Goal: Task Accomplishment & Management: Use online tool/utility

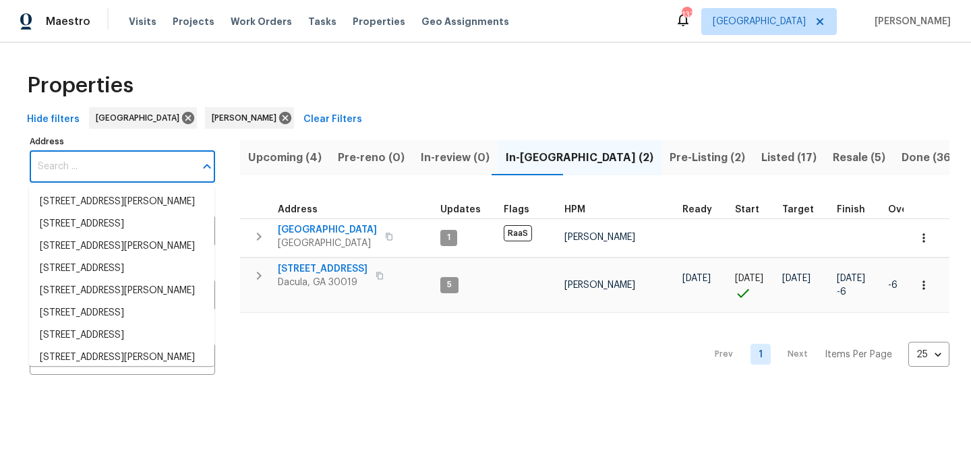
click at [111, 161] on input "Address" at bounding box center [112, 167] width 165 height 32
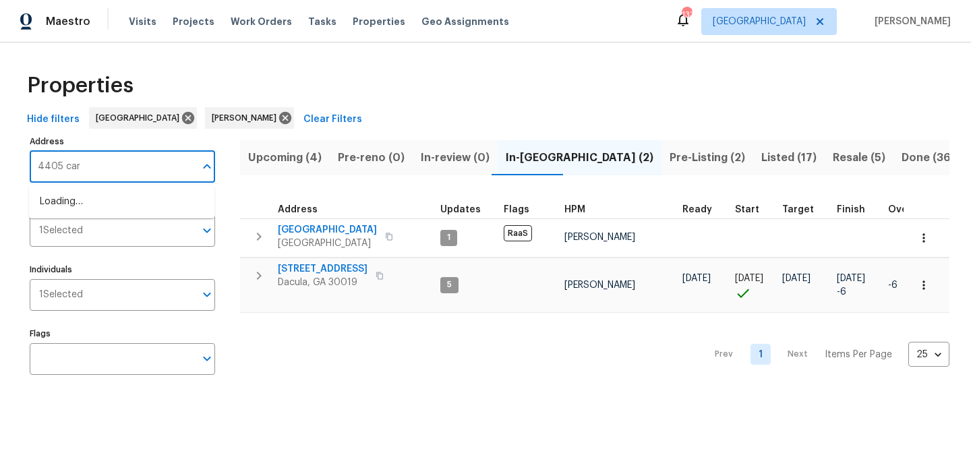
type input "4405 cary"
click at [107, 197] on li "4405 Cary Dr Snellville GA 30039" at bounding box center [121, 209] width 185 height 36
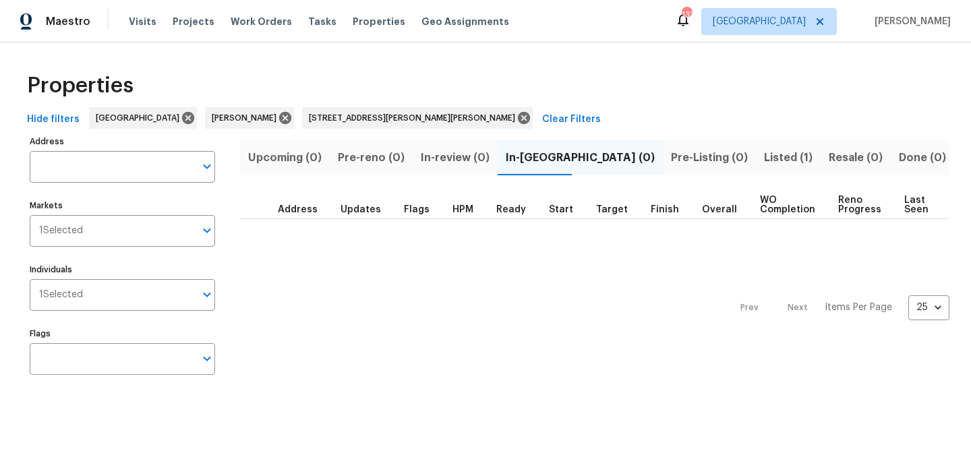
type input "4405 Cary Dr Snellville GA 30039"
click at [764, 158] on span "Listed (1)" at bounding box center [788, 157] width 49 height 19
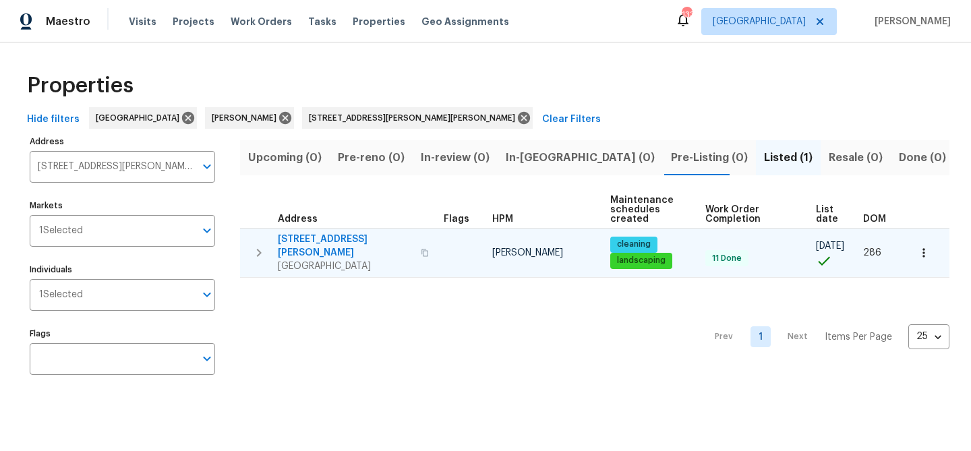
click at [315, 235] on span "4405 Cary Dr" at bounding box center [345, 246] width 135 height 27
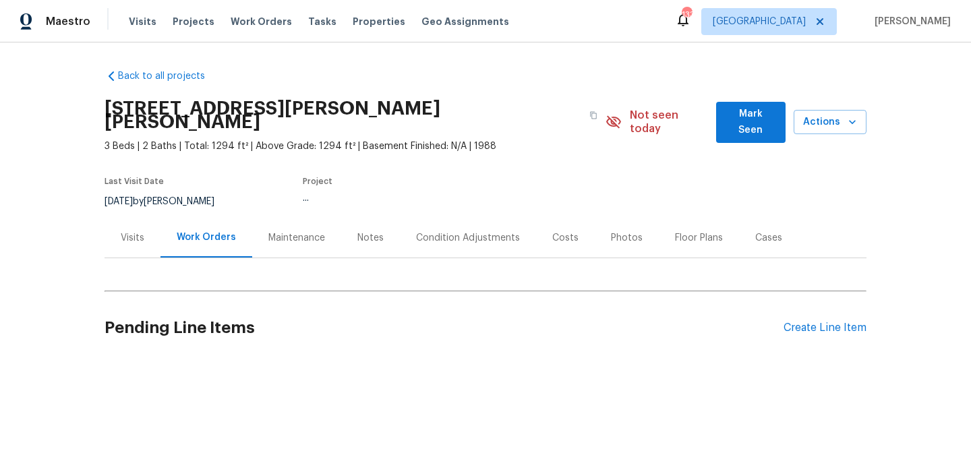
click at [745, 115] on span "Mark Seen" at bounding box center [751, 122] width 48 height 33
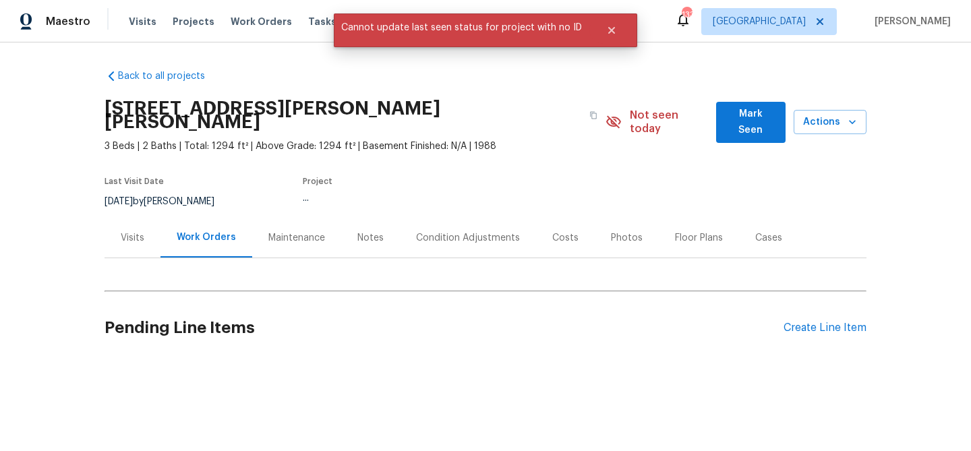
click at [705, 163] on section "4405 Cary Dr, Snellville, GA 30039 3 Beds | 2 Baths | Total: 1294 ft² | Above G…" at bounding box center [486, 154] width 762 height 127
click at [742, 123] on button "Mark Seen" at bounding box center [750, 122] width 69 height 41
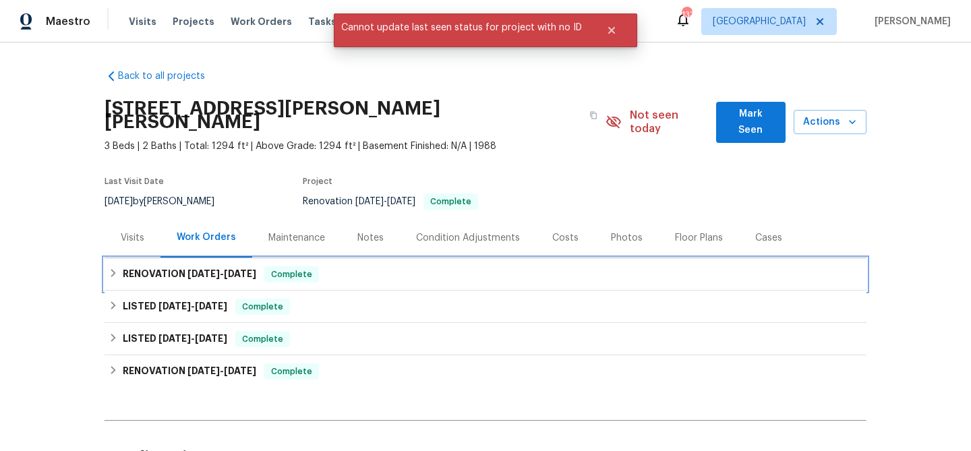
click at [393, 269] on div "RENOVATION 6/30/25 - 7/3/25 Complete" at bounding box center [486, 274] width 762 height 32
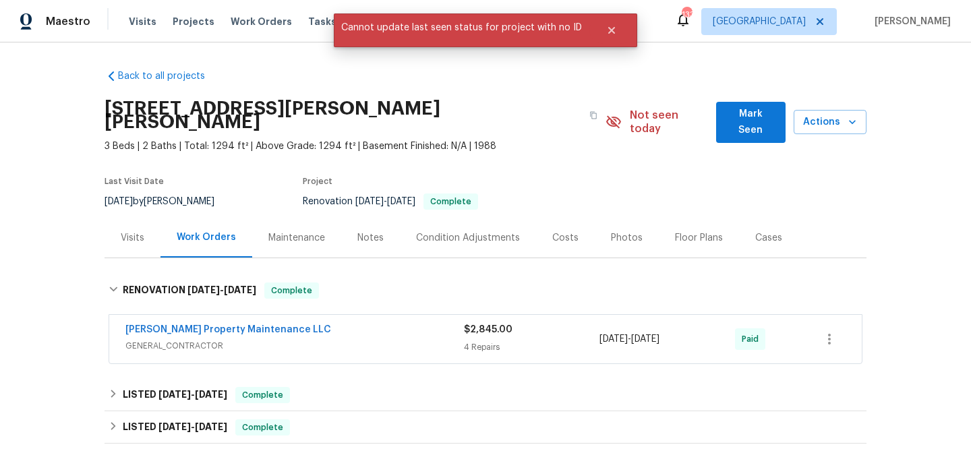
click at [363, 339] on span "GENERAL_CONTRACTOR" at bounding box center [294, 345] width 339 height 13
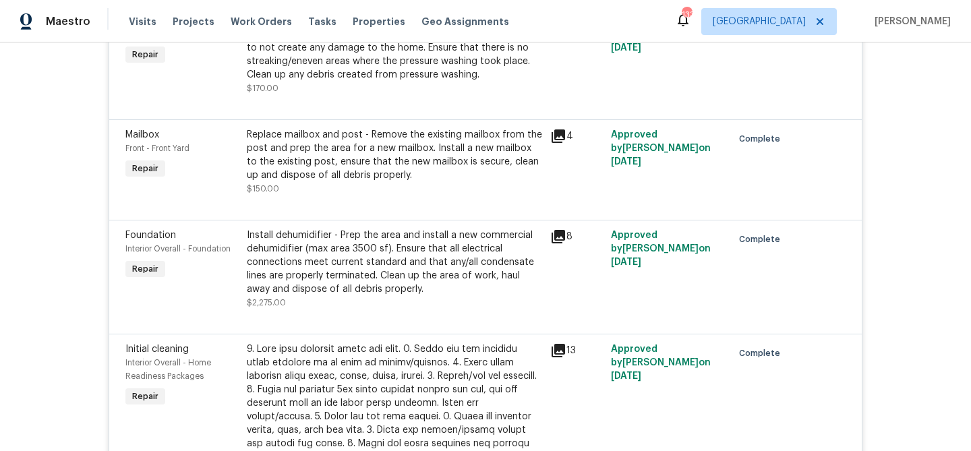
scroll to position [395, 0]
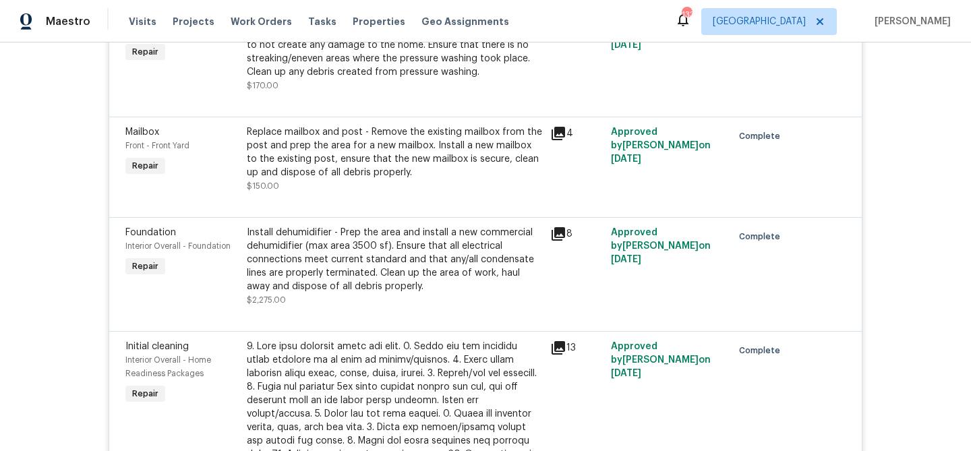
click at [568, 226] on div "8" at bounding box center [576, 234] width 53 height 16
click at [558, 227] on icon at bounding box center [558, 233] width 13 height 13
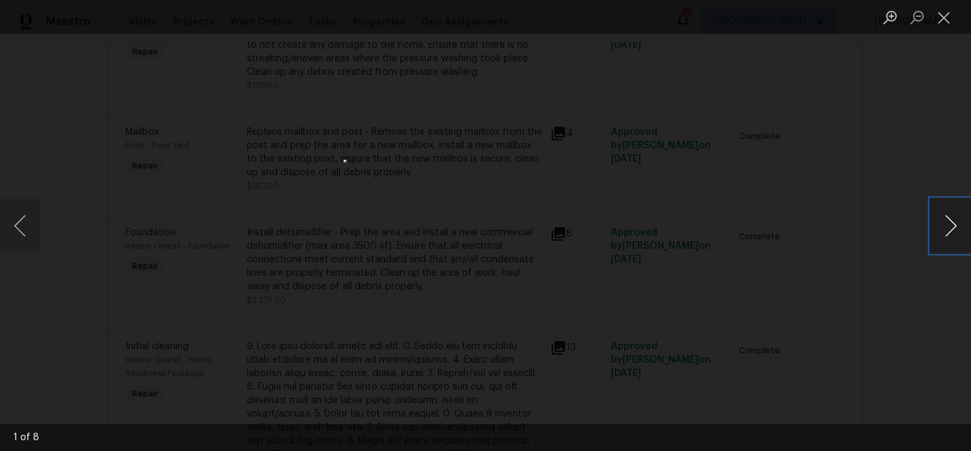
click at [946, 227] on button "Next image" at bounding box center [951, 226] width 40 height 54
click at [21, 231] on button "Previous image" at bounding box center [20, 226] width 40 height 54
click at [945, 230] on button "Next image" at bounding box center [951, 226] width 40 height 54
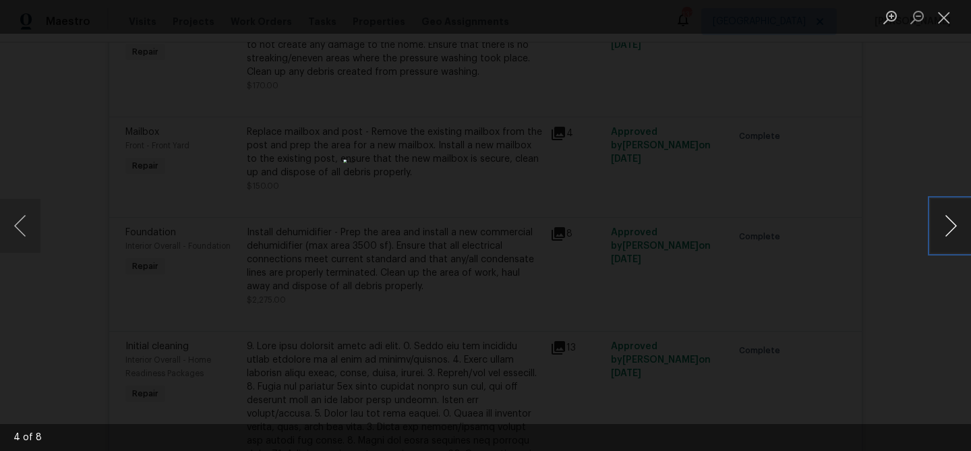
click at [945, 230] on button "Next image" at bounding box center [951, 226] width 40 height 54
click at [941, 19] on button "Close lightbox" at bounding box center [944, 17] width 27 height 24
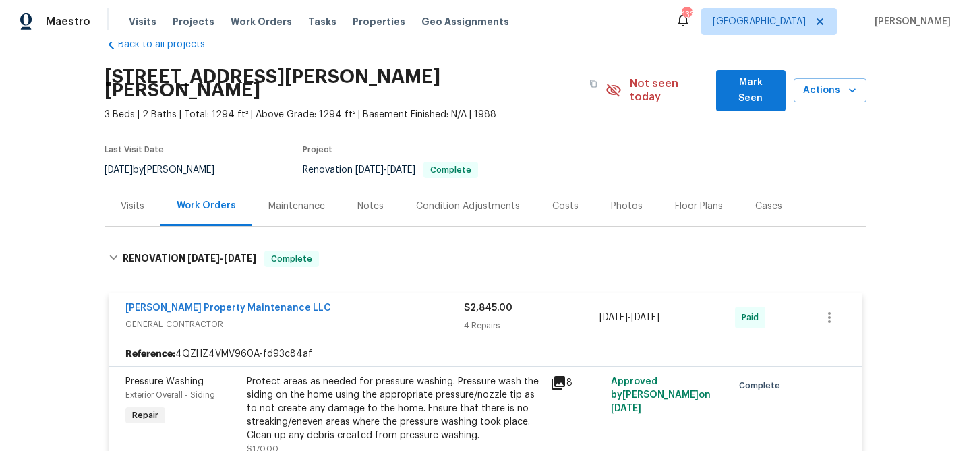
scroll to position [0, 0]
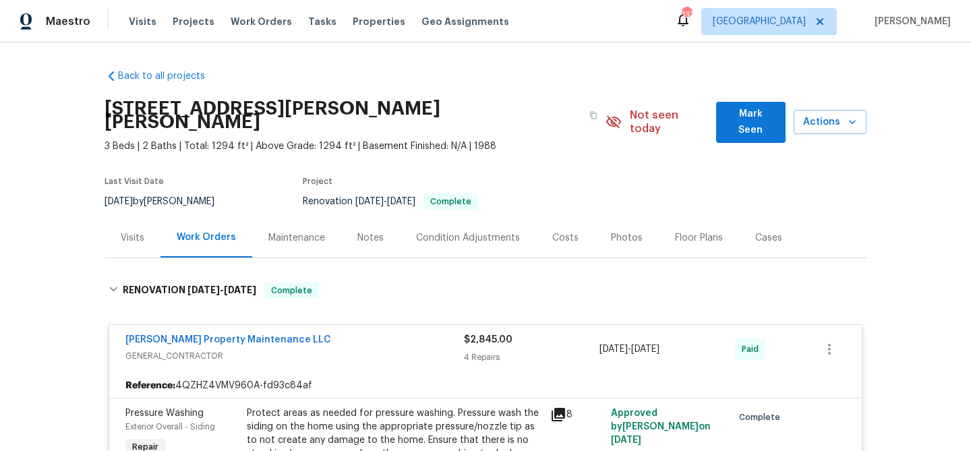
click at [320, 349] on span "GENERAL_CONTRACTOR" at bounding box center [294, 355] width 339 height 13
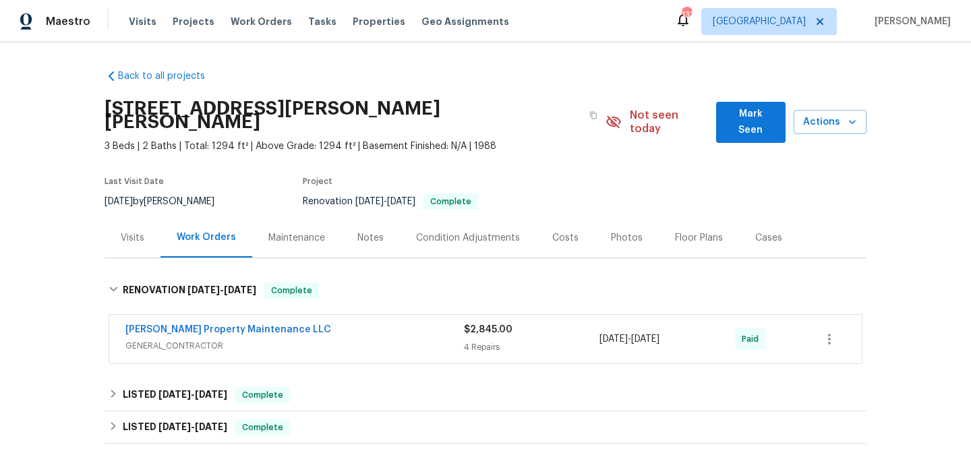
click at [749, 120] on span "Mark Seen" at bounding box center [751, 122] width 48 height 33
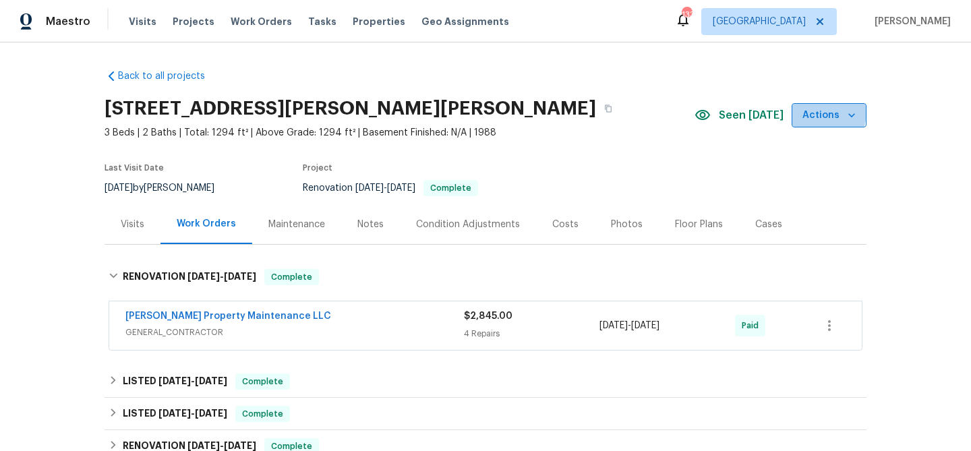
click at [819, 112] on span "Actions" at bounding box center [829, 115] width 53 height 17
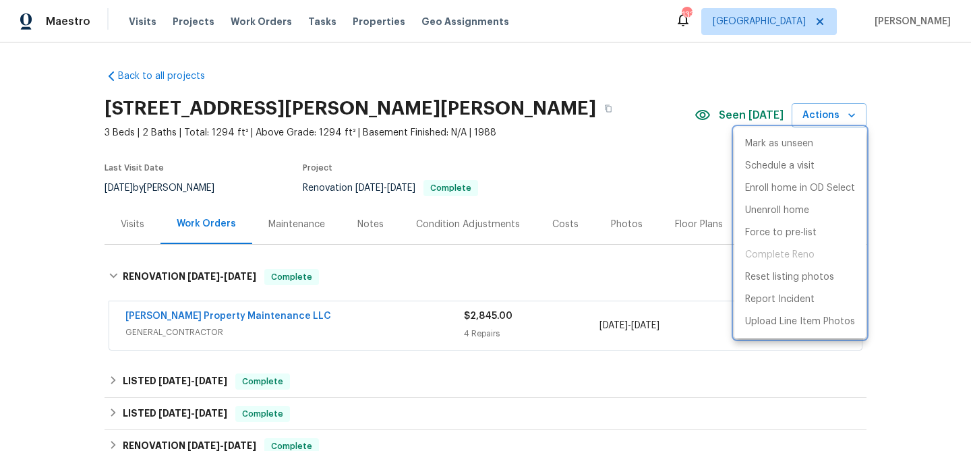
click at [576, 117] on div at bounding box center [485, 225] width 971 height 451
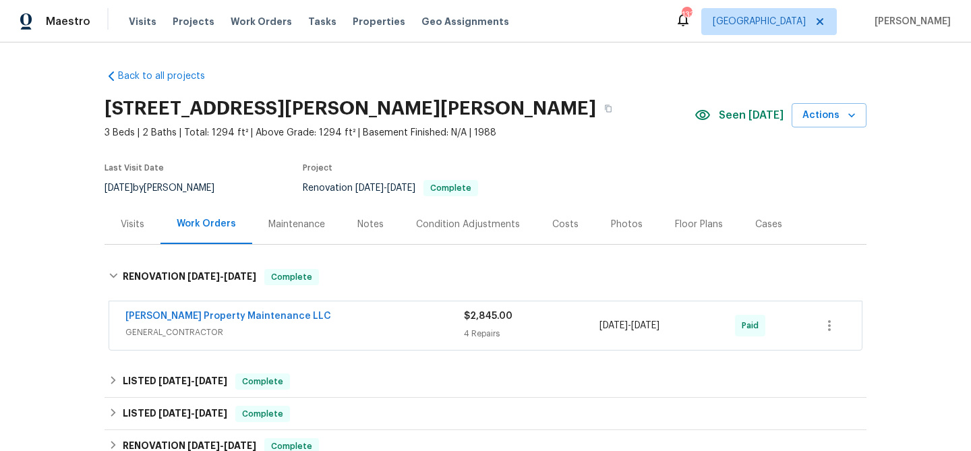
click at [299, 314] on div "[PERSON_NAME] Property Maintenance LLC" at bounding box center [294, 318] width 339 height 16
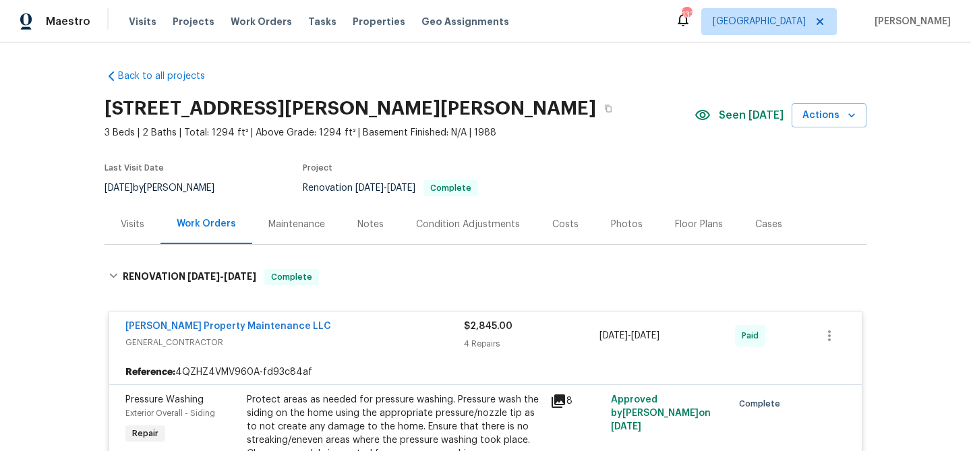
click at [297, 320] on div "[PERSON_NAME] Property Maintenance LLC" at bounding box center [294, 328] width 339 height 16
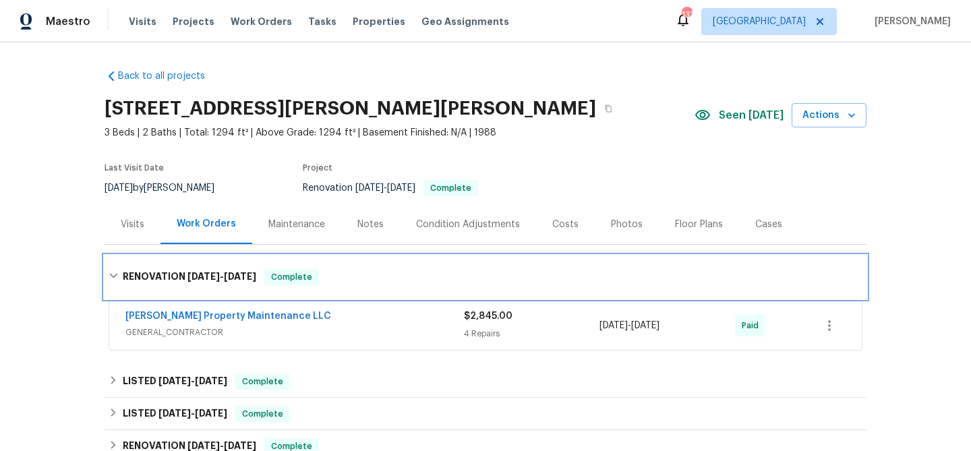
click at [114, 276] on icon at bounding box center [113, 276] width 8 height 5
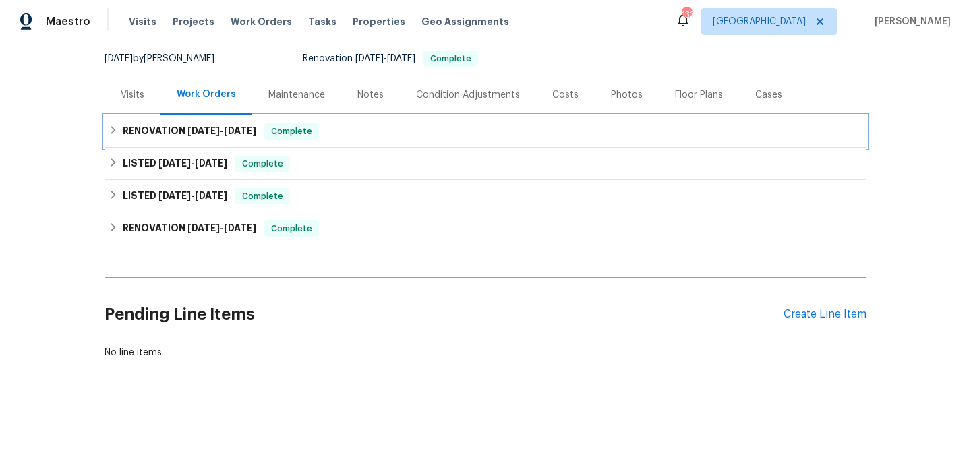
scroll to position [124, 0]
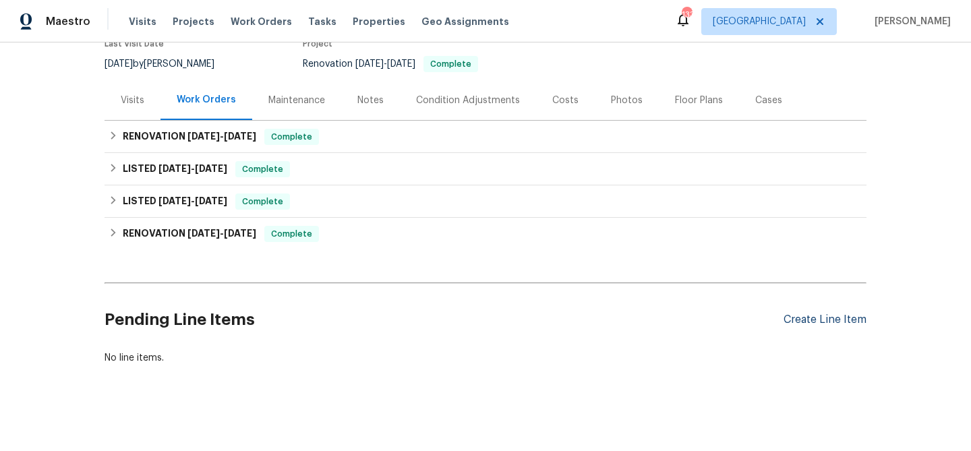
click at [792, 323] on div "Create Line Item" at bounding box center [825, 320] width 83 height 13
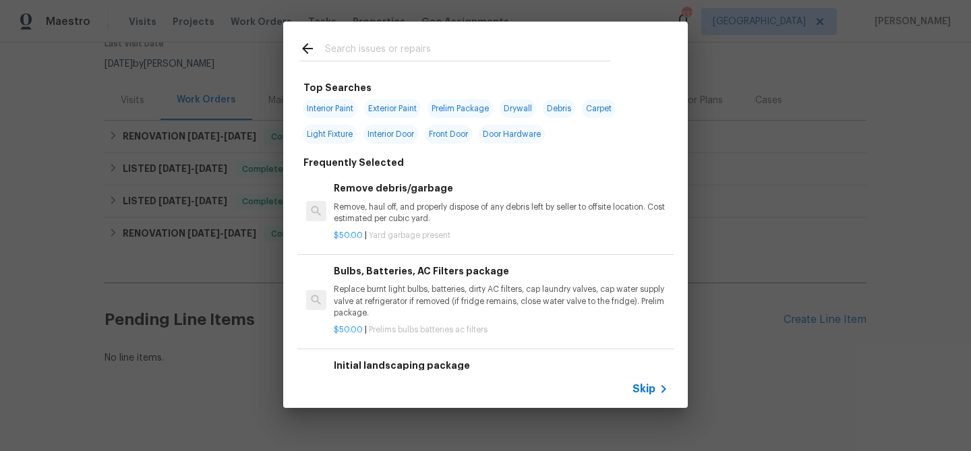
click at [401, 114] on span "Exterior Paint" at bounding box center [392, 108] width 57 height 19
type input "Exterior Paint"
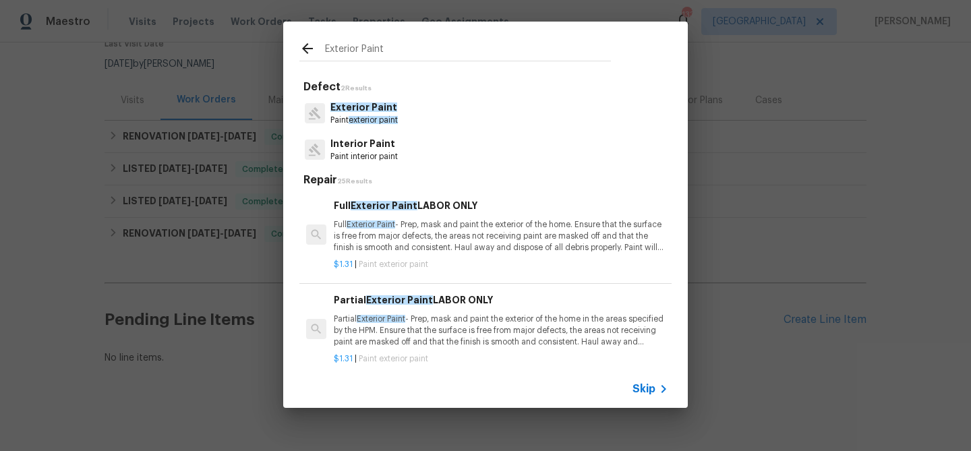
click at [404, 229] on p "Full Exterior Paint - Prep, mask and paint the exterior of the home. Ensure tha…" at bounding box center [501, 236] width 334 height 34
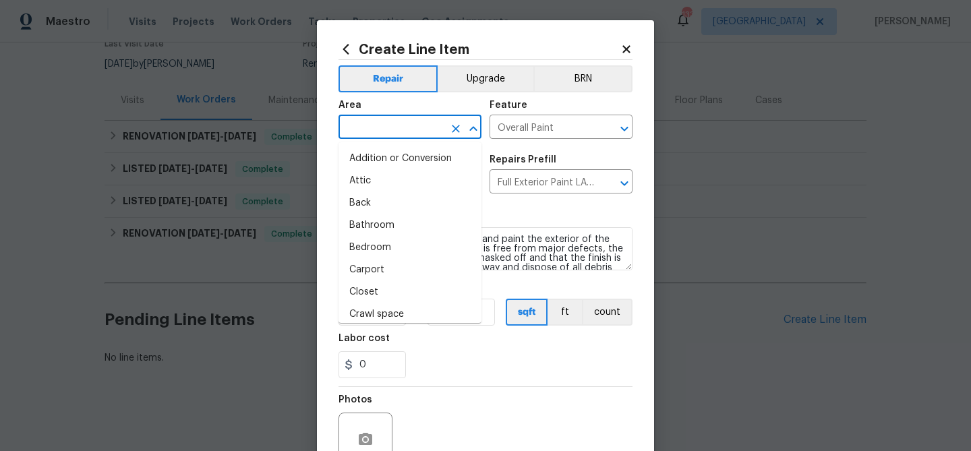
click at [368, 133] on input "text" at bounding box center [391, 128] width 105 height 21
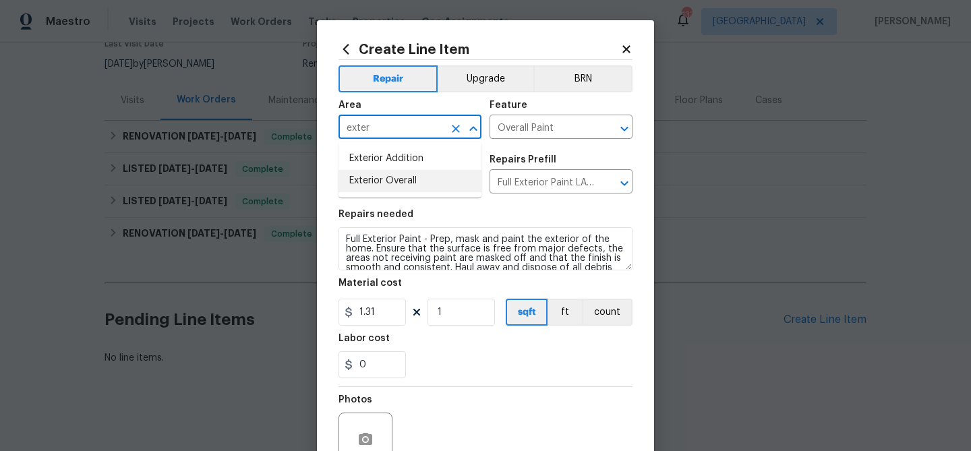
click at [370, 174] on li "Exterior Overall" at bounding box center [410, 181] width 143 height 22
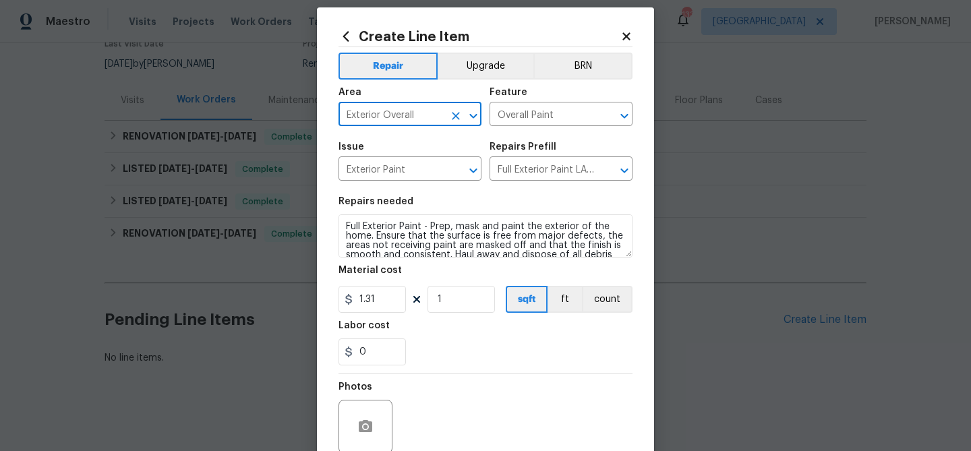
scroll to position [0, 0]
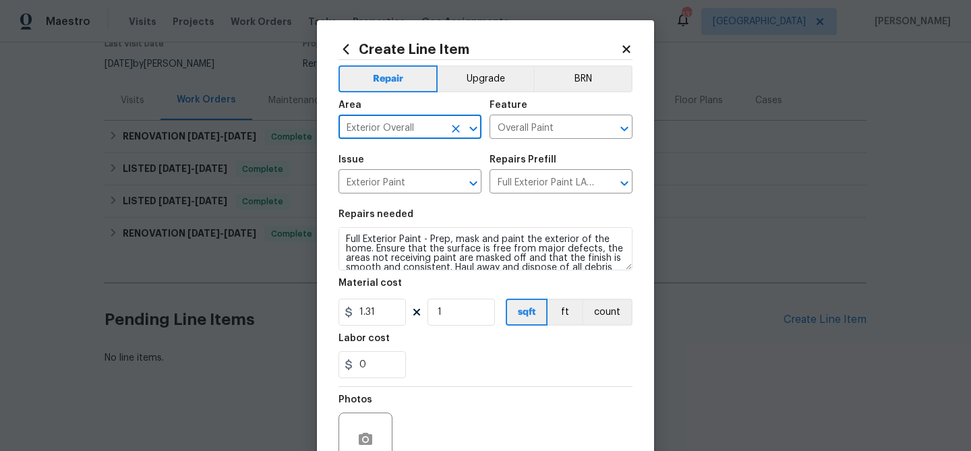
type input "Exterior Overall"
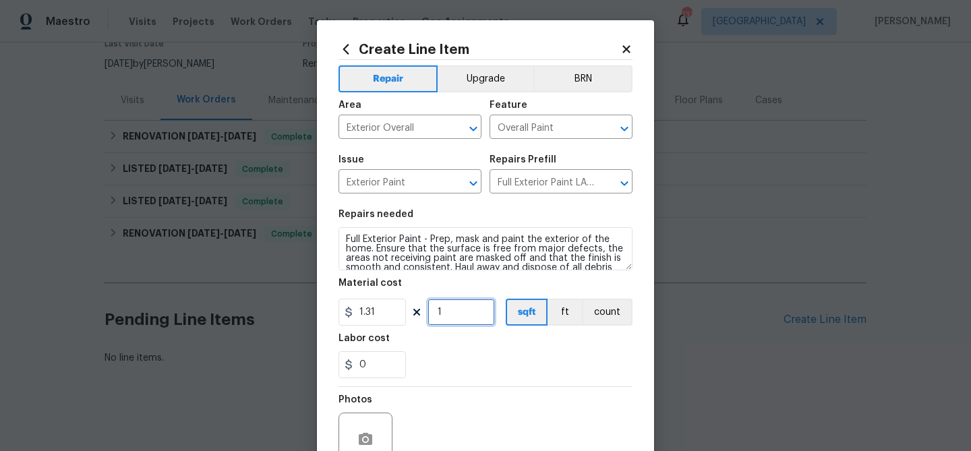
click at [450, 304] on input "1" at bounding box center [461, 312] width 67 height 27
type input "1794"
click at [462, 333] on section "Repairs needed Full Exterior Paint - Prep, mask and paint the exterior of the h…" at bounding box center [486, 294] width 294 height 185
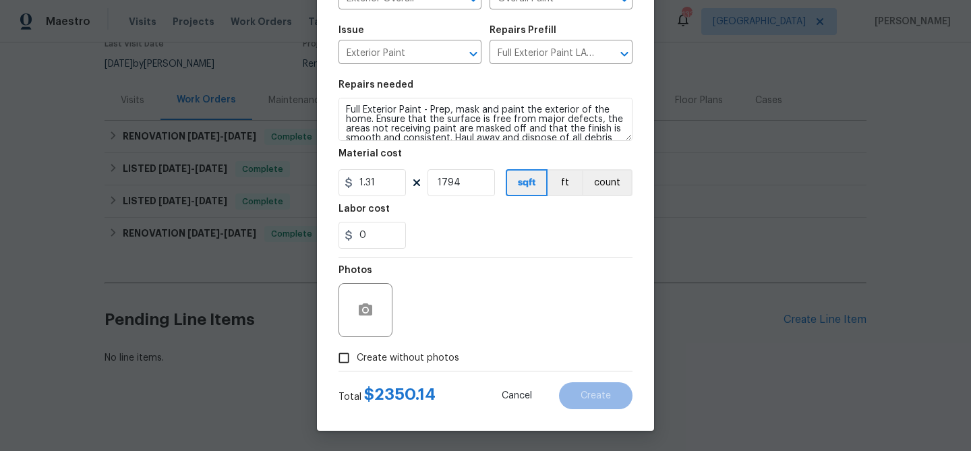
click at [344, 358] on input "Create without photos" at bounding box center [344, 358] width 26 height 26
checkbox input "true"
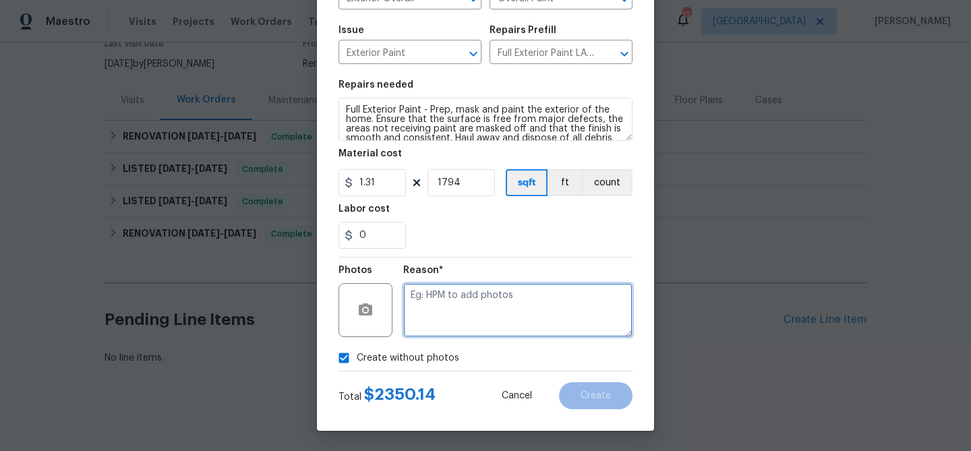
click at [435, 294] on textarea at bounding box center [517, 310] width 229 height 54
type textarea "exterior paint"
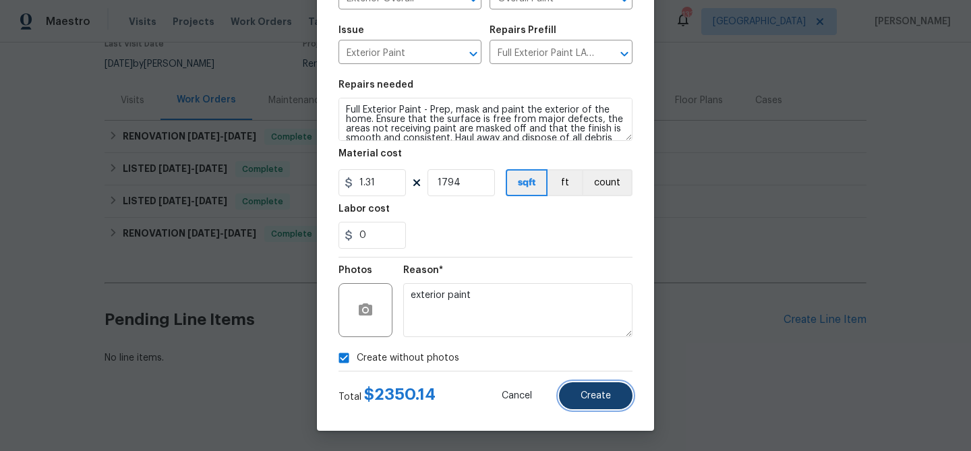
click at [604, 394] on span "Create" at bounding box center [596, 396] width 30 height 10
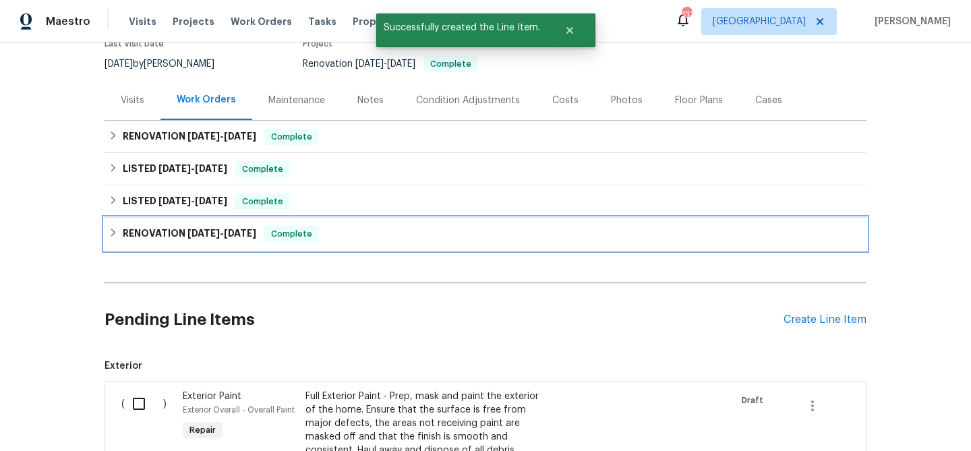
click at [357, 231] on div "RENOVATION 9/3/24 - 11/6/24 Complete" at bounding box center [486, 234] width 754 height 16
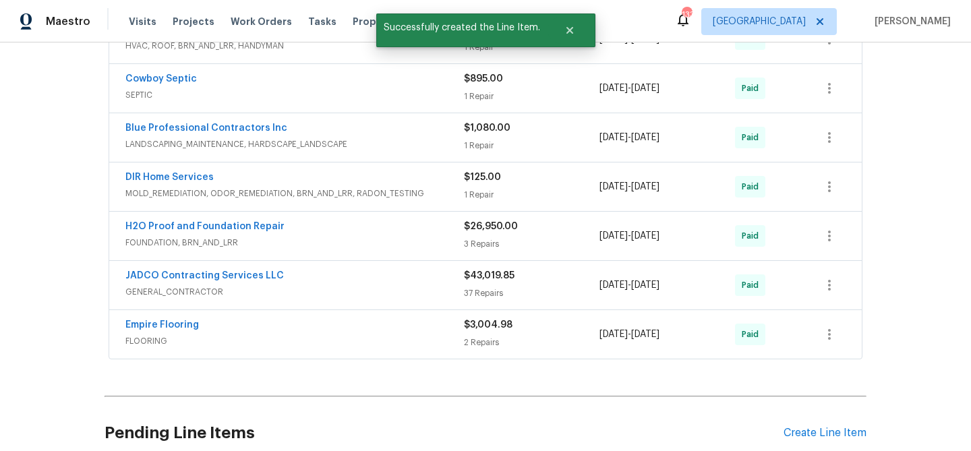
scroll to position [437, 0]
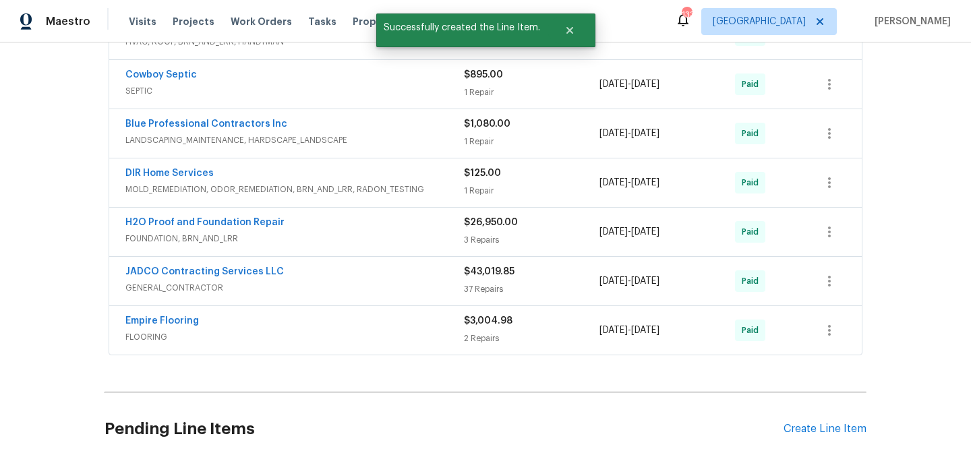
click at [327, 271] on div "JADCO Contracting Services LLC" at bounding box center [294, 273] width 339 height 16
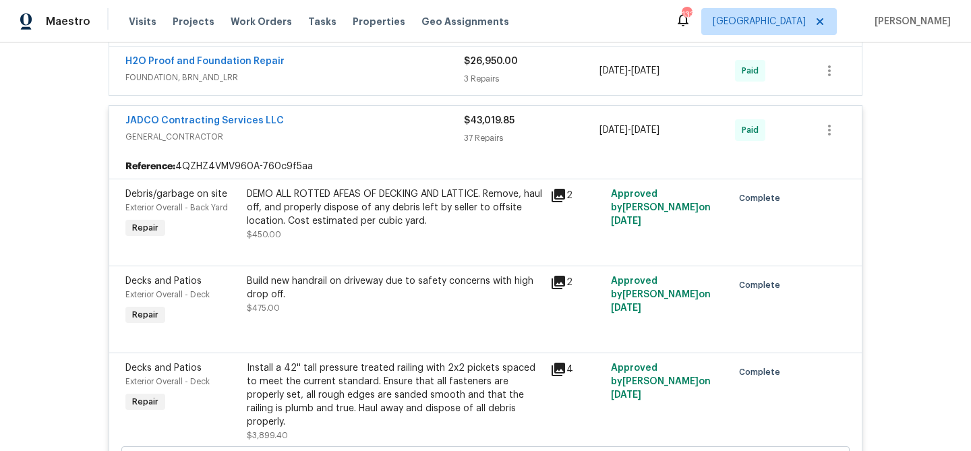
scroll to position [0, 0]
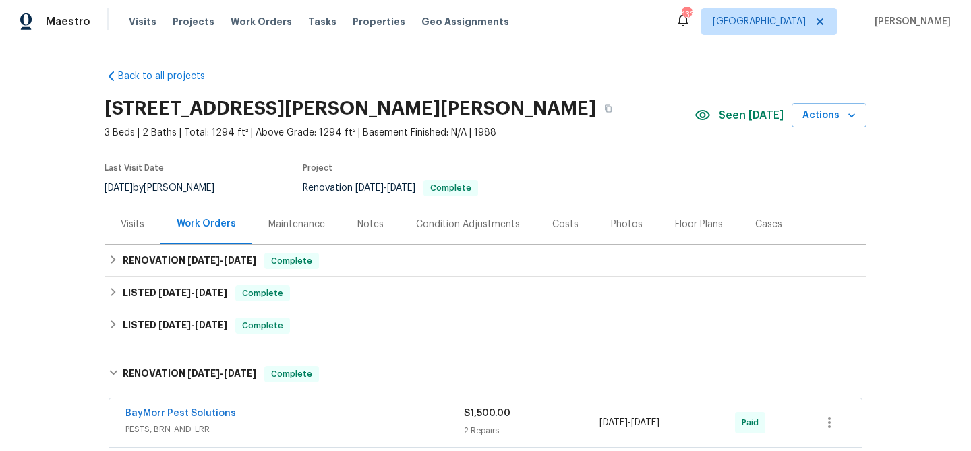
click at [293, 410] on div "BayMorr Pest Solutions" at bounding box center [294, 415] width 339 height 16
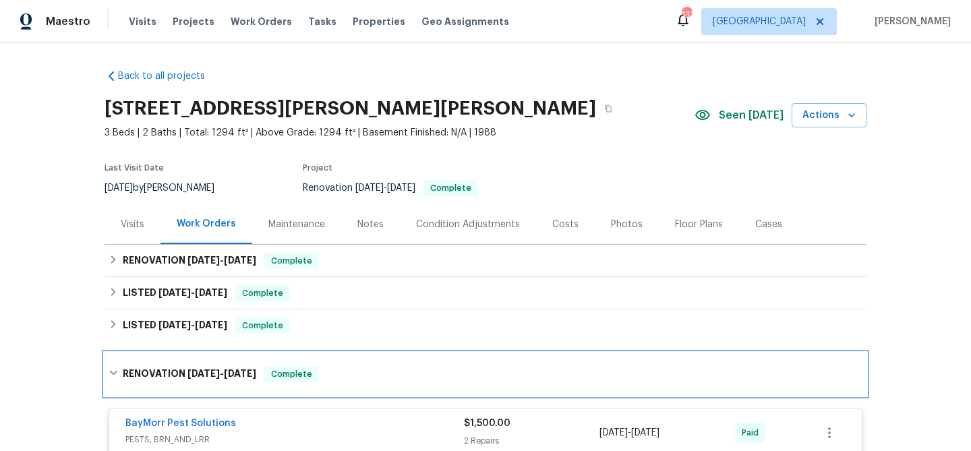
click at [110, 373] on icon at bounding box center [113, 372] width 9 height 9
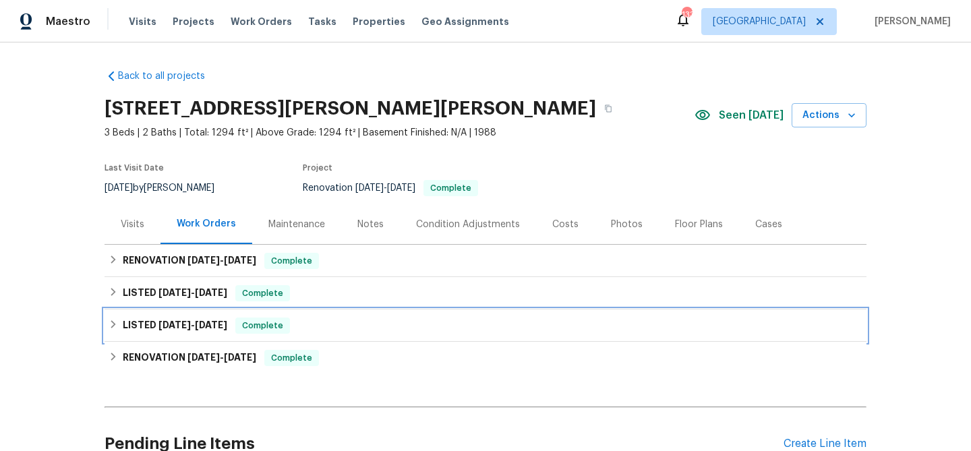
click at [506, 320] on div "LISTED 11/30/24 - 12/3/24 Complete" at bounding box center [486, 326] width 754 height 16
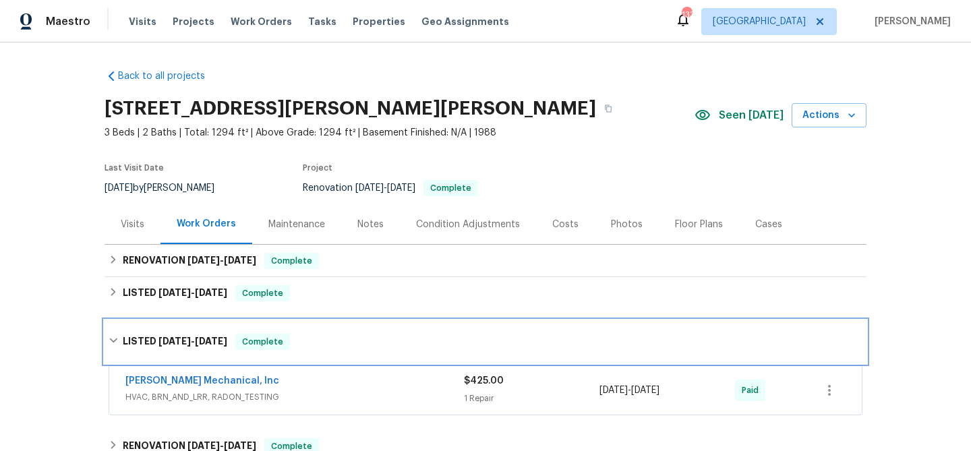
click at [503, 332] on div "LISTED 11/30/24 - 12/3/24 Complete" at bounding box center [486, 341] width 762 height 43
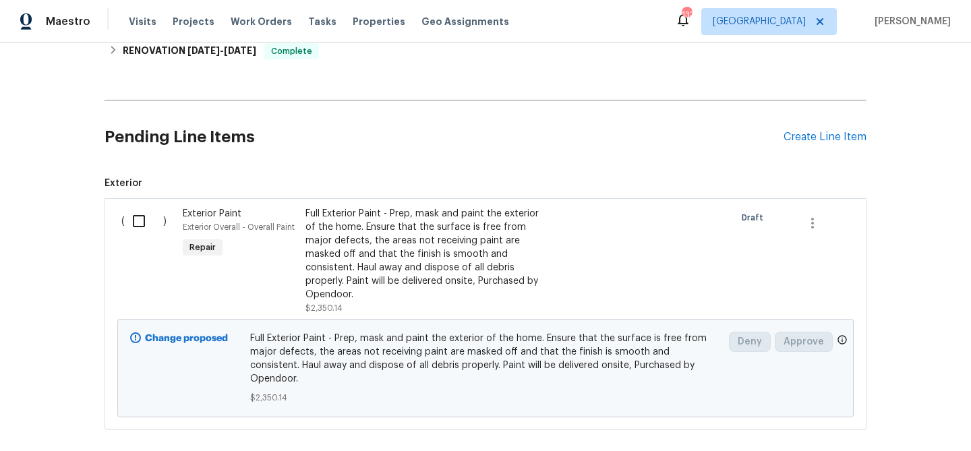
scroll to position [364, 0]
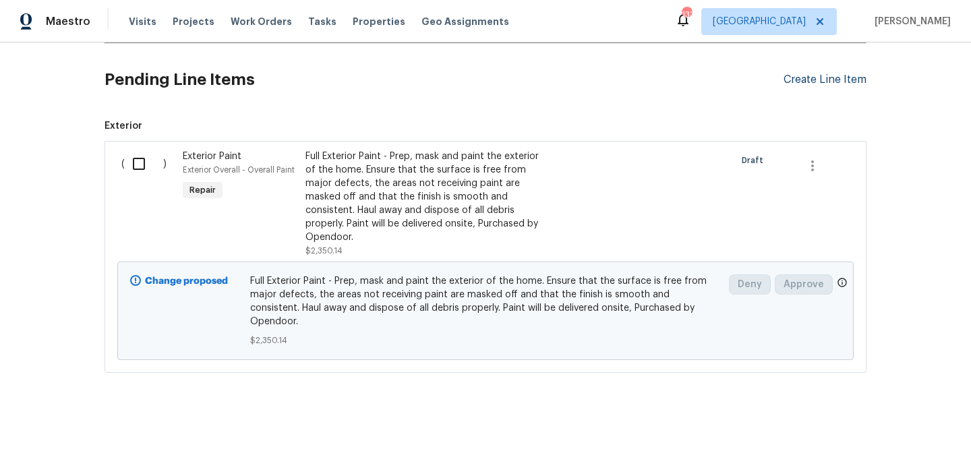
click at [826, 81] on div "Create Line Item" at bounding box center [825, 80] width 83 height 13
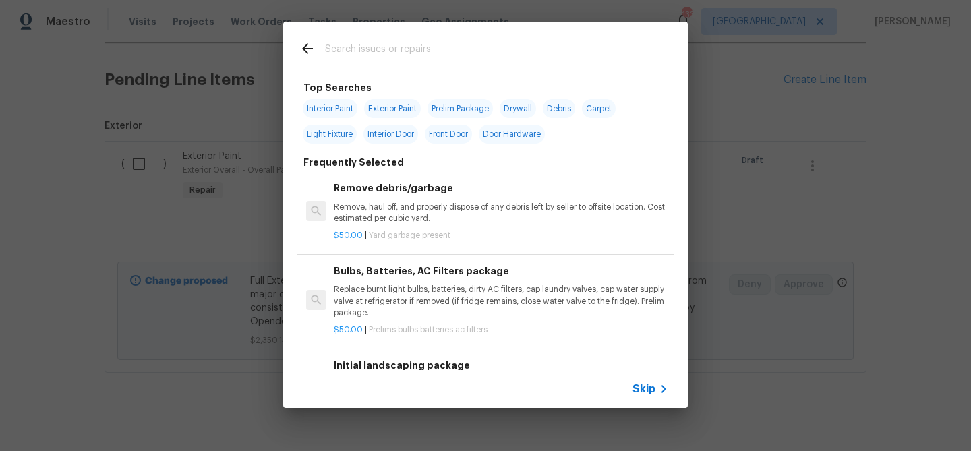
click at [453, 45] on input "text" at bounding box center [468, 50] width 286 height 20
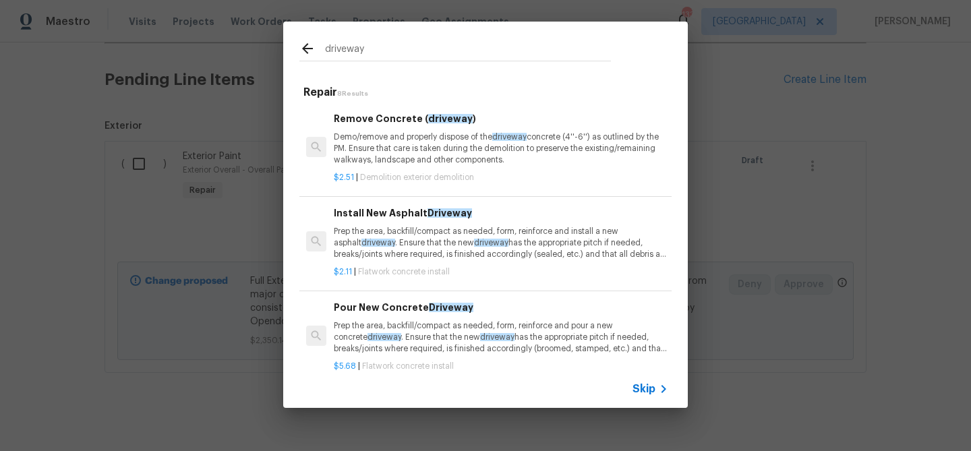
type input "driveway"
click at [366, 335] on p "Prep the area, backfill/compact as needed, form, reinforce and pour a new concr…" at bounding box center [501, 337] width 334 height 34
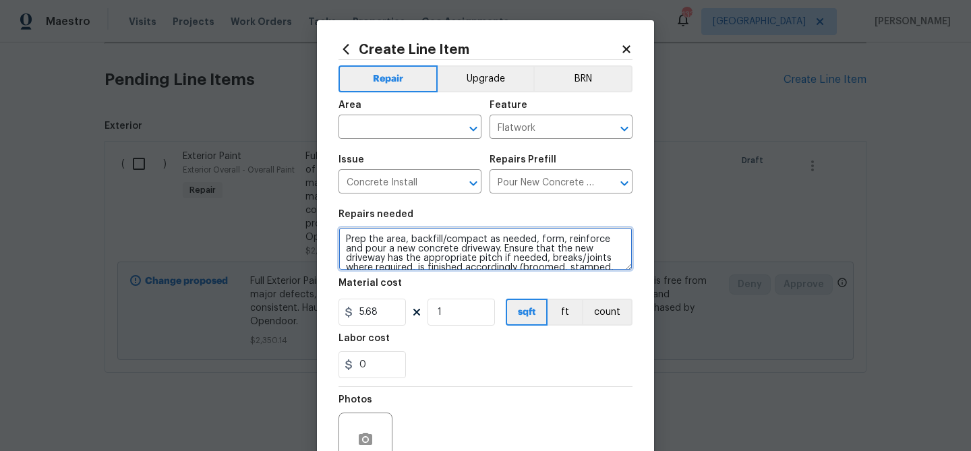
click at [348, 239] on textarea "Prep the area, backfill/compact as needed, form, reinforce and pour a new concr…" at bounding box center [486, 248] width 294 height 43
type textarea "Please provide quote to repair/replace driveway - Prep the area, backfill/compa…"
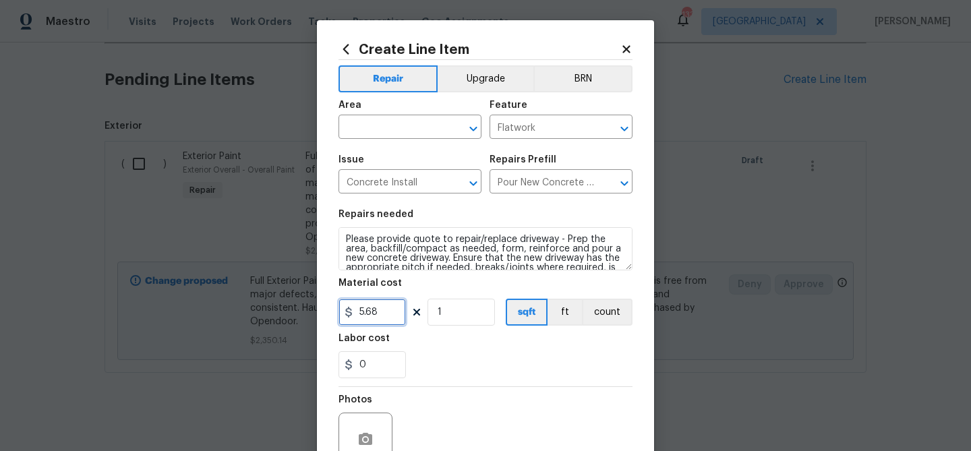
click at [366, 318] on input "5.68" at bounding box center [372, 312] width 67 height 27
type input "75"
click at [470, 370] on div "0" at bounding box center [486, 364] width 294 height 27
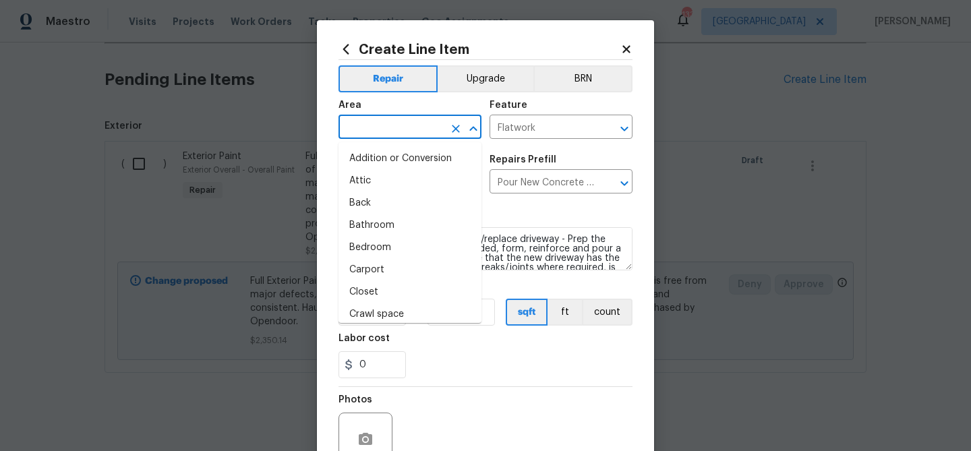
click at [379, 128] on input "text" at bounding box center [391, 128] width 105 height 21
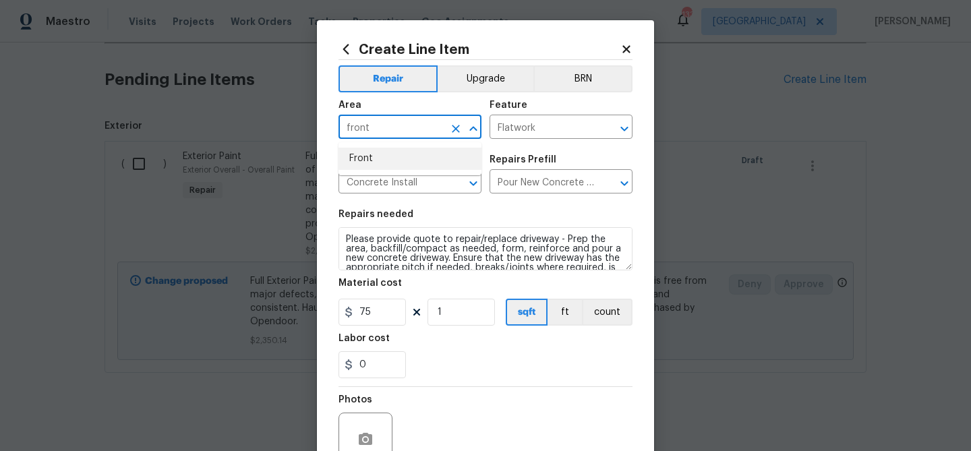
click at [368, 161] on li "Front" at bounding box center [410, 159] width 143 height 22
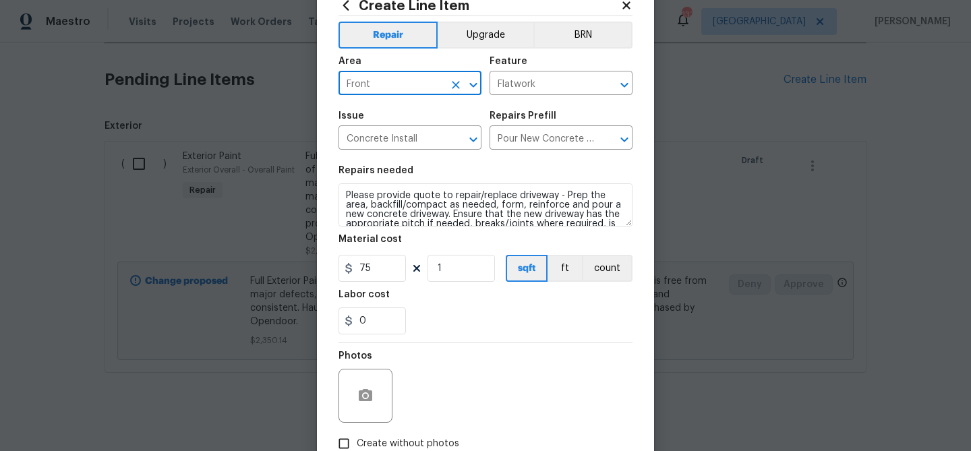
scroll to position [130, 0]
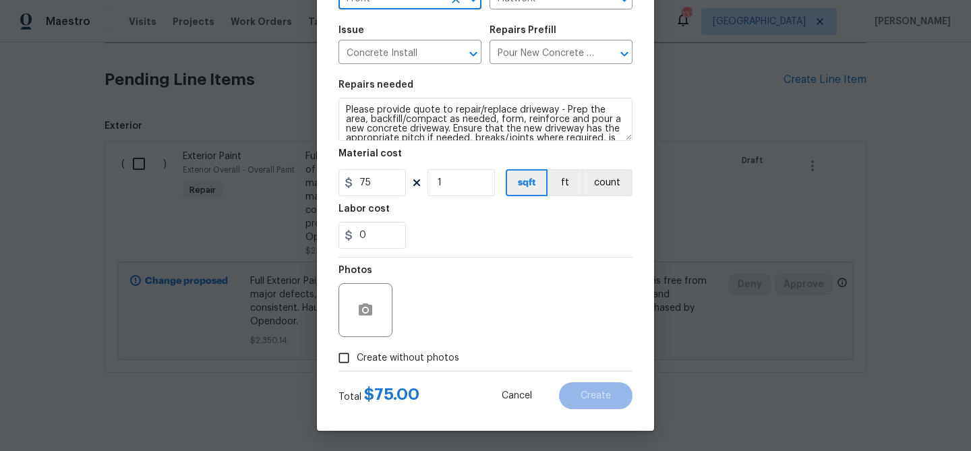
type input "Front"
click at [391, 360] on span "Create without photos" at bounding box center [408, 358] width 103 height 14
click at [357, 360] on input "Create without photos" at bounding box center [344, 358] width 26 height 26
checkbox input "true"
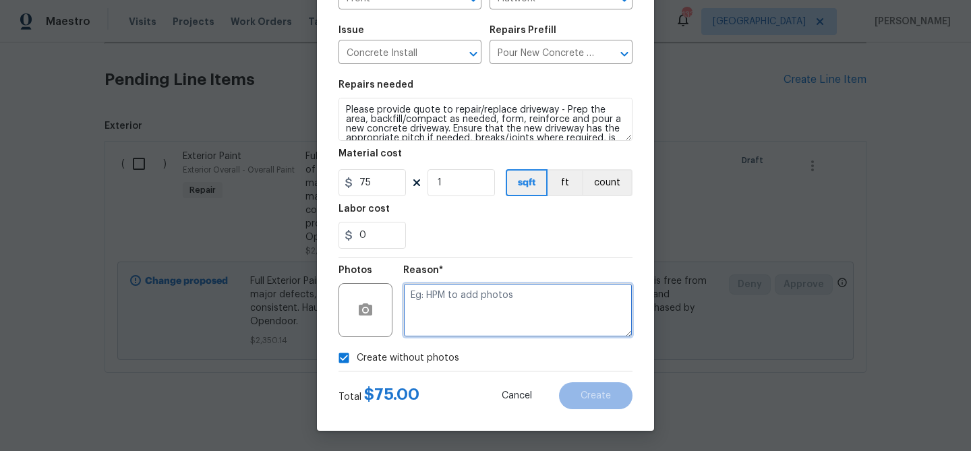
click at [413, 322] on textarea at bounding box center [517, 310] width 229 height 54
type textarea "Driveway"
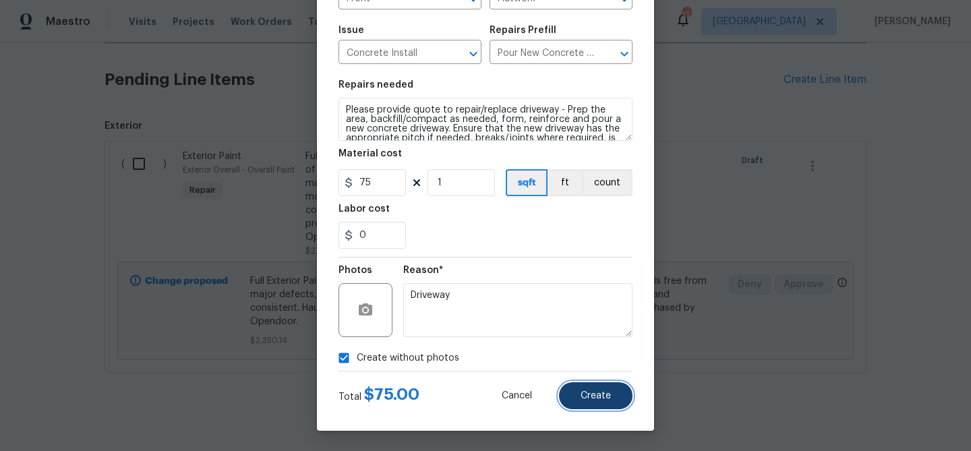
click at [604, 388] on button "Create" at bounding box center [596, 395] width 74 height 27
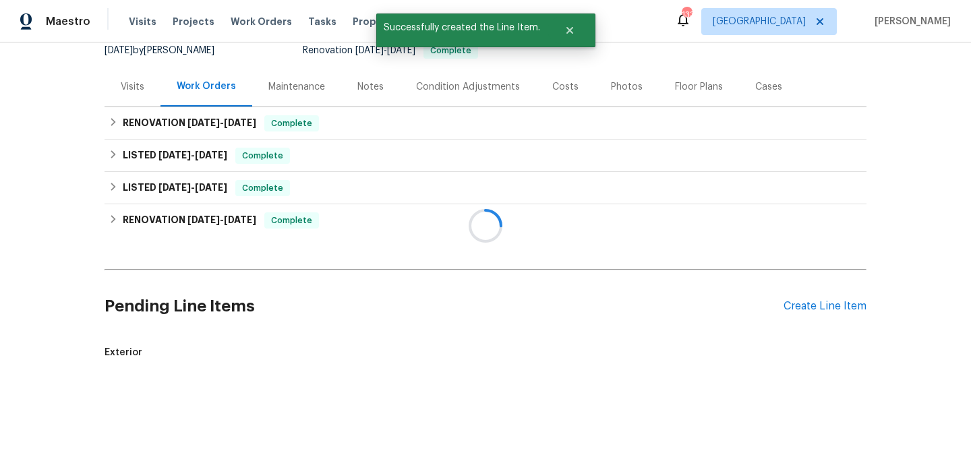
scroll to position [364, 0]
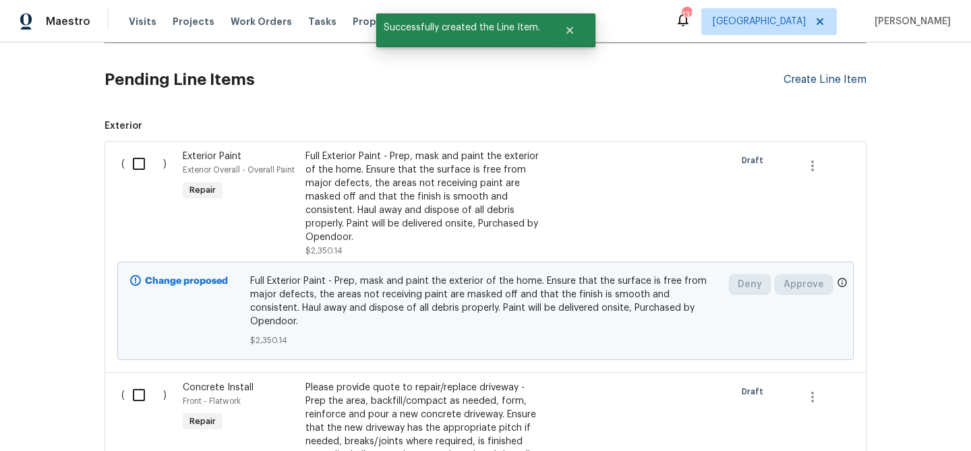
click at [808, 80] on div "Create Line Item" at bounding box center [825, 80] width 83 height 13
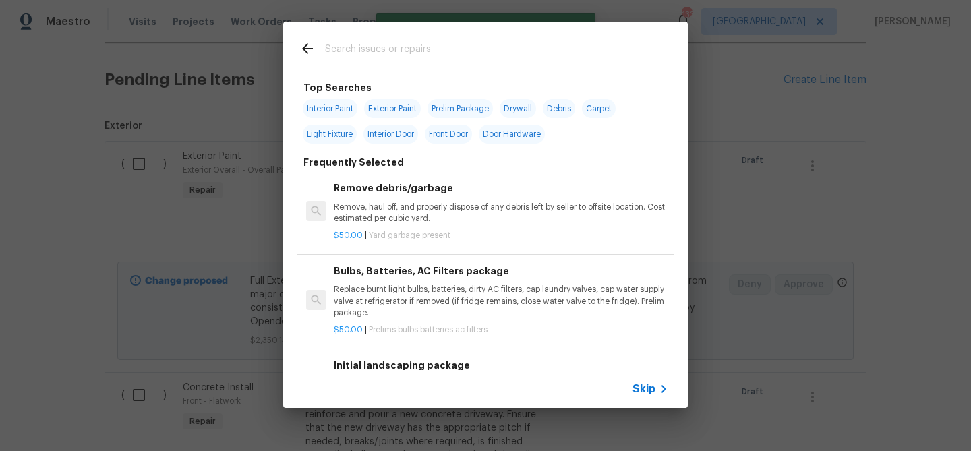
click at [399, 47] on input "text" at bounding box center [468, 50] width 286 height 20
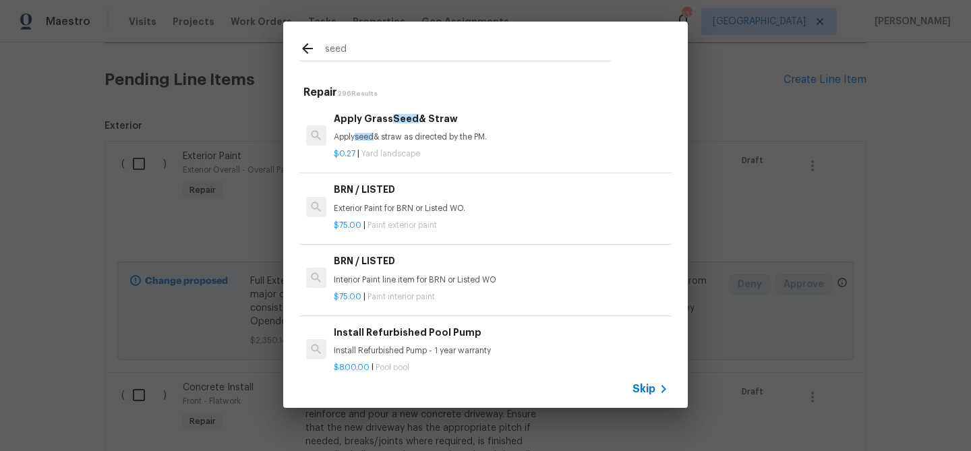
type input "seed"
click at [377, 138] on p "Apply seed & straw as directed by the PM." at bounding box center [501, 137] width 334 height 11
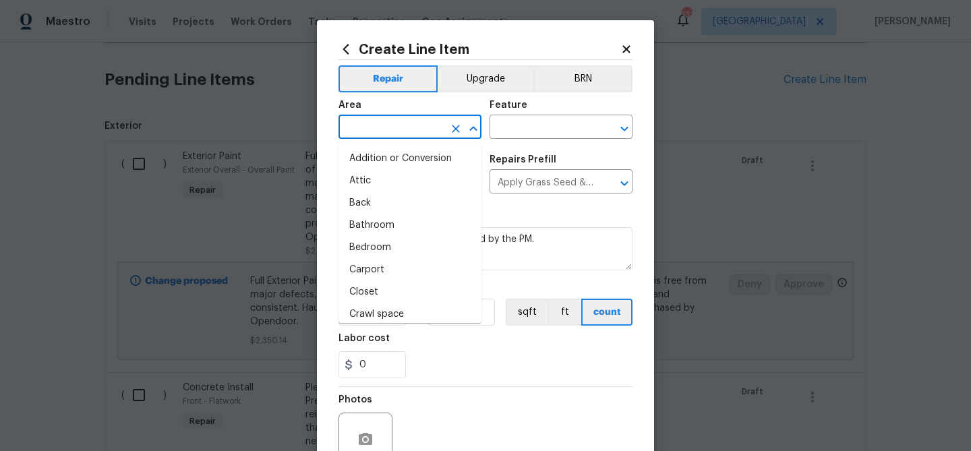
click at [376, 134] on input "text" at bounding box center [391, 128] width 105 height 21
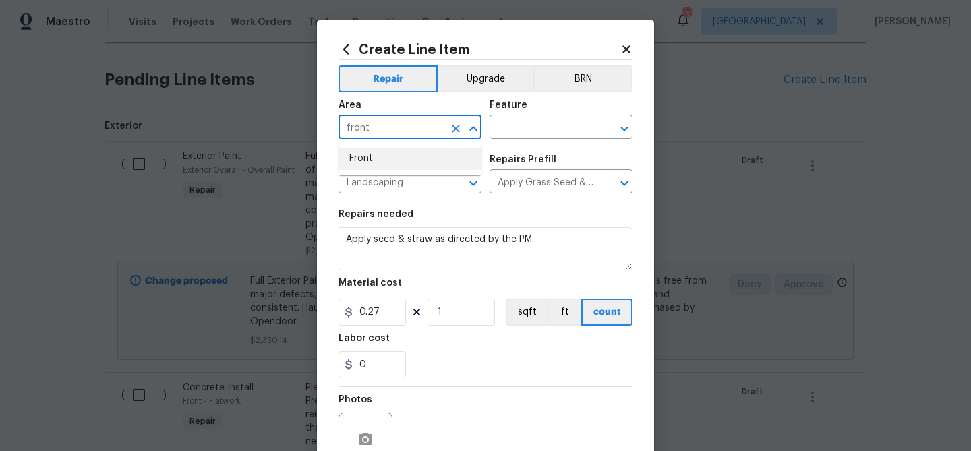
click at [366, 148] on li "Front" at bounding box center [410, 159] width 143 height 22
type input "Front"
click at [521, 135] on input "text" at bounding box center [542, 128] width 105 height 21
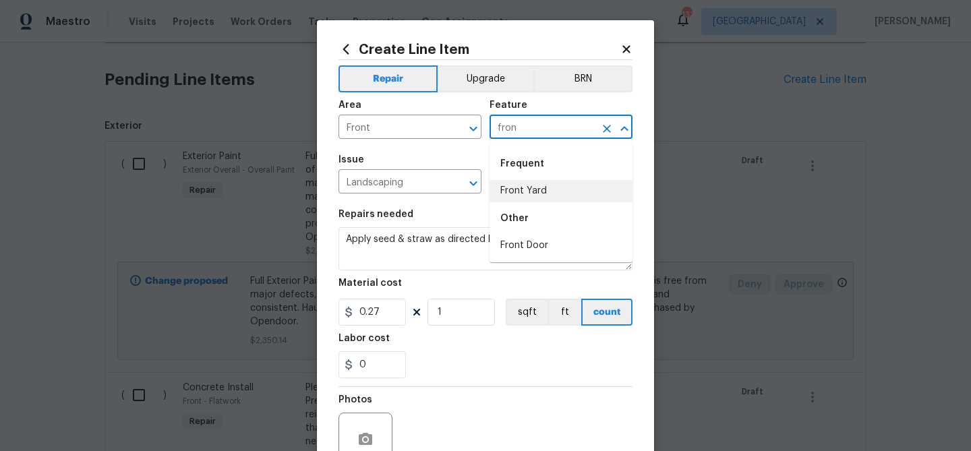
click at [512, 186] on li "Front Yard" at bounding box center [561, 191] width 143 height 22
type input "Front Yard"
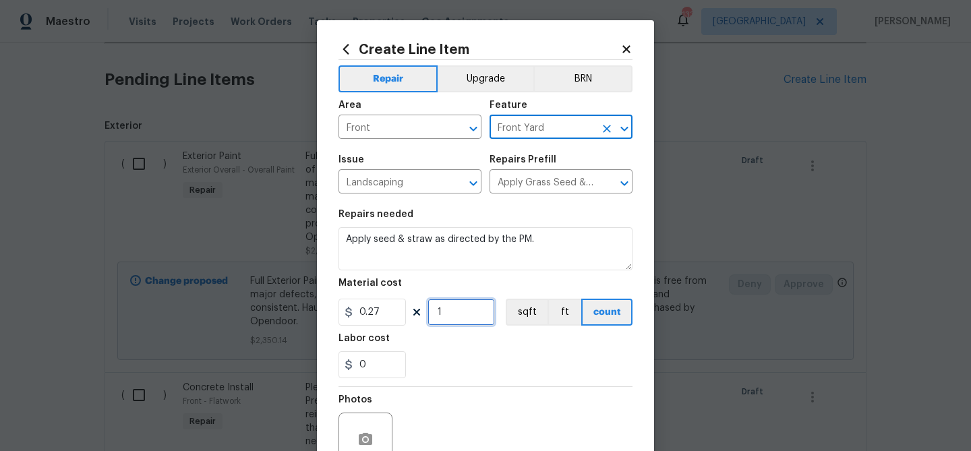
click at [448, 309] on input "1" at bounding box center [461, 312] width 67 height 27
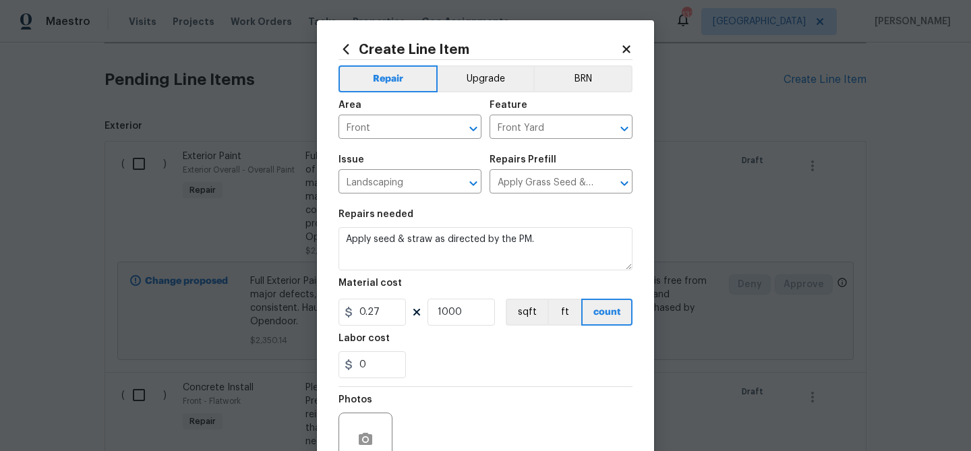
click at [448, 343] on div "Labor cost" at bounding box center [486, 343] width 294 height 18
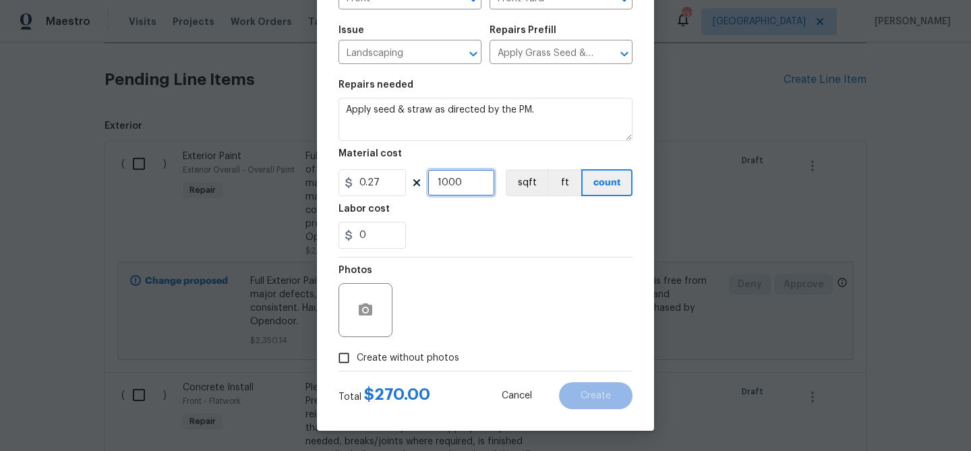
click at [455, 181] on input "1000" at bounding box center [461, 182] width 67 height 27
type input "1500"
click at [428, 359] on span "Create without photos" at bounding box center [408, 358] width 103 height 14
click at [357, 359] on input "Create without photos" at bounding box center [344, 358] width 26 height 26
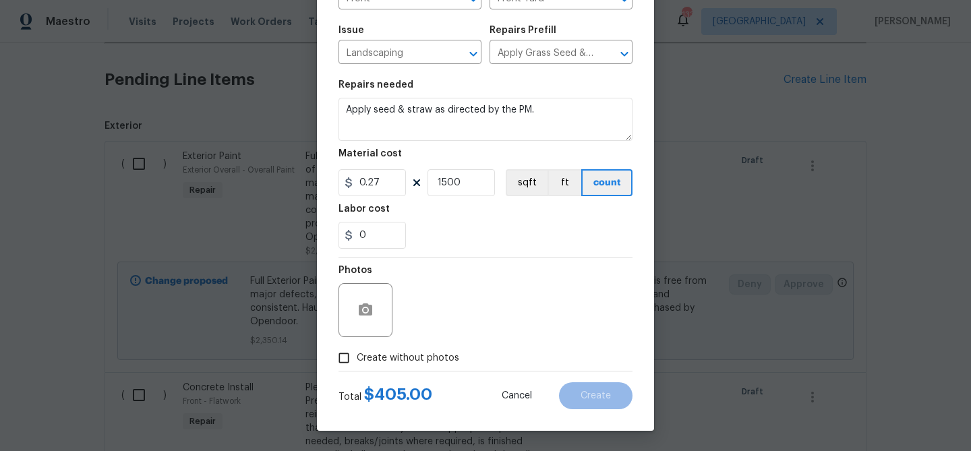
checkbox input "true"
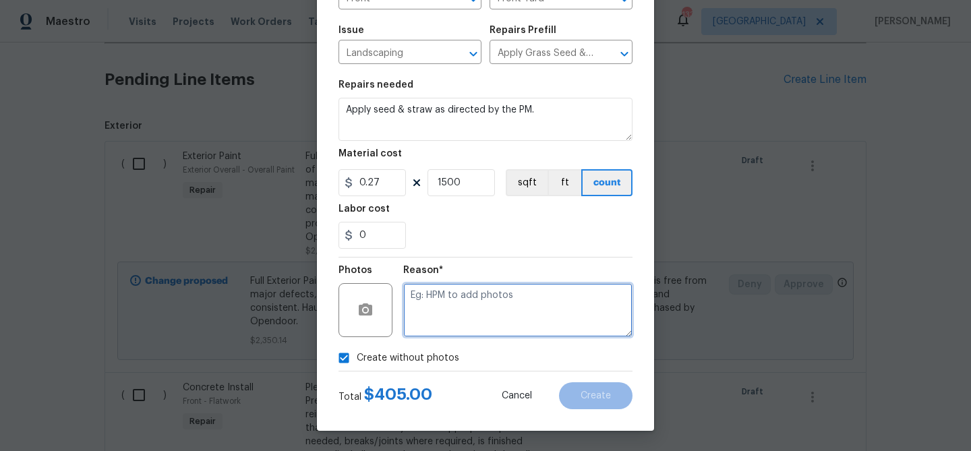
click at [463, 312] on textarea at bounding box center [517, 310] width 229 height 54
type textarea "washed out yard"
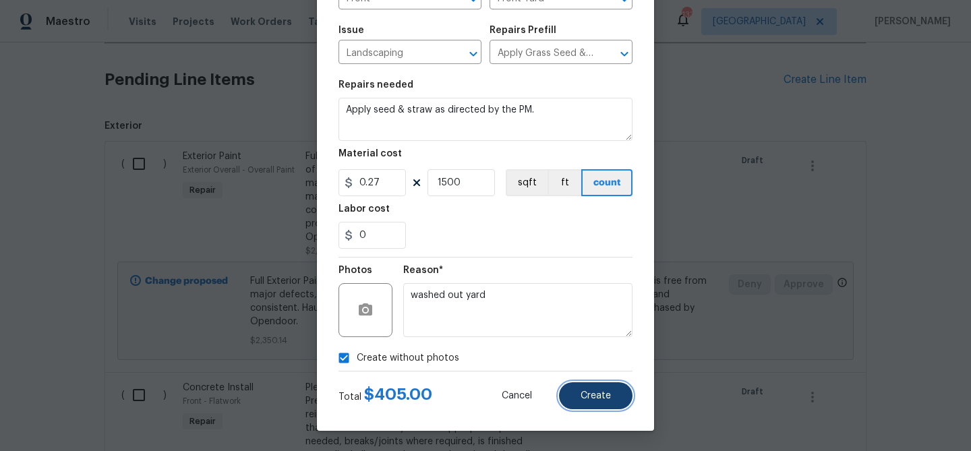
click at [580, 392] on button "Create" at bounding box center [596, 395] width 74 height 27
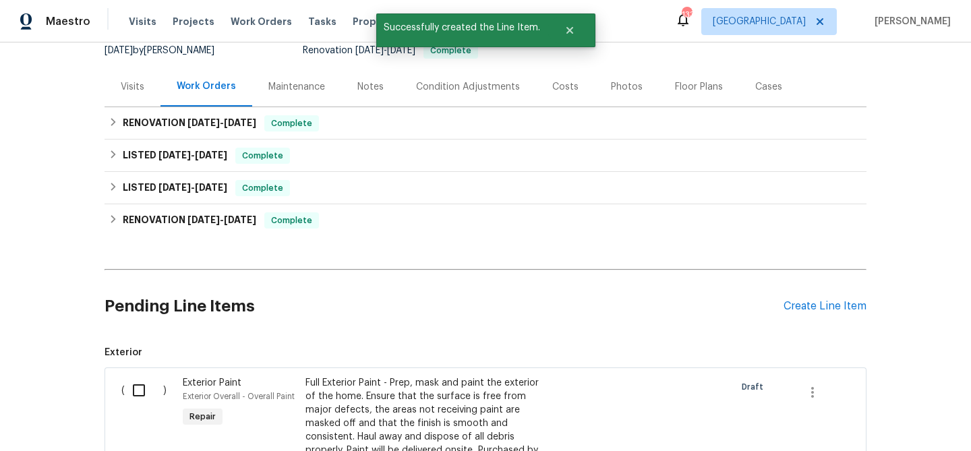
scroll to position [364, 0]
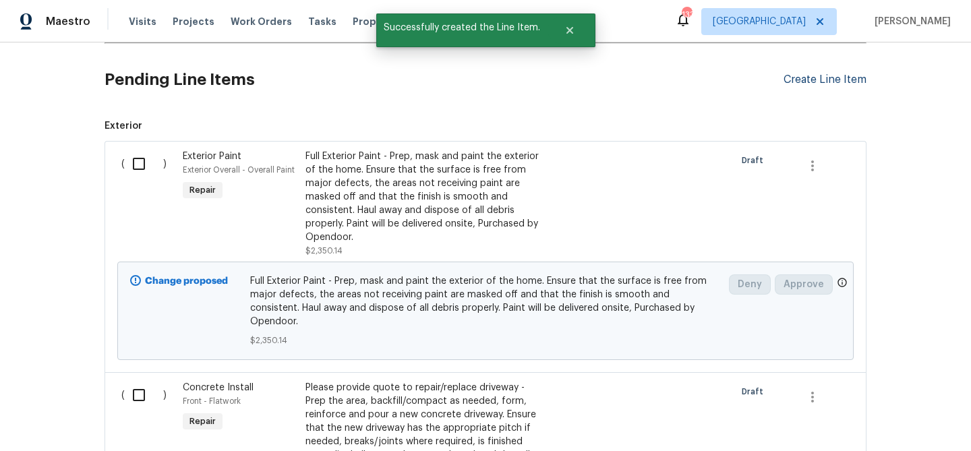
click at [789, 85] on div "Create Line Item" at bounding box center [825, 80] width 83 height 13
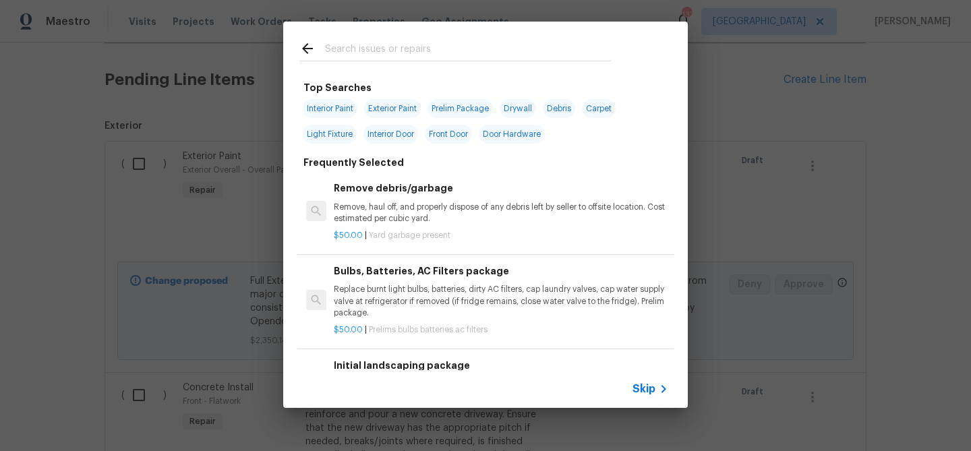
click at [379, 45] on input "text" at bounding box center [468, 50] width 286 height 20
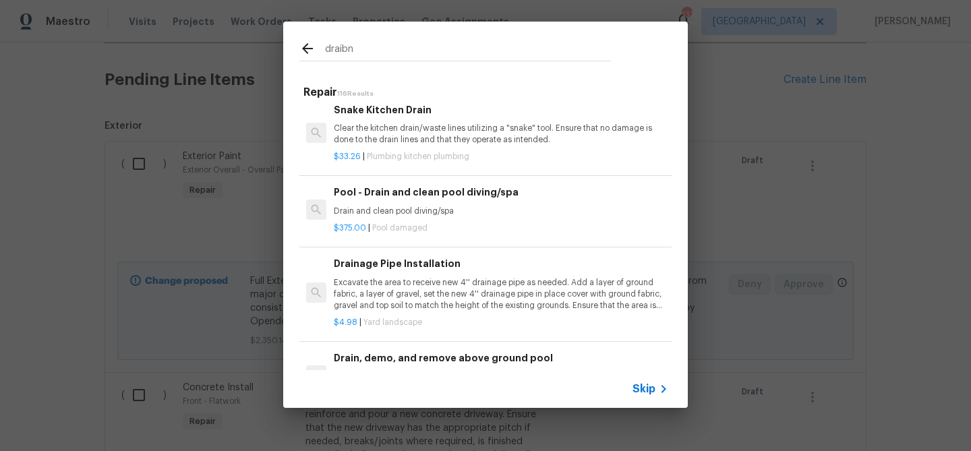
scroll to position [105, 0]
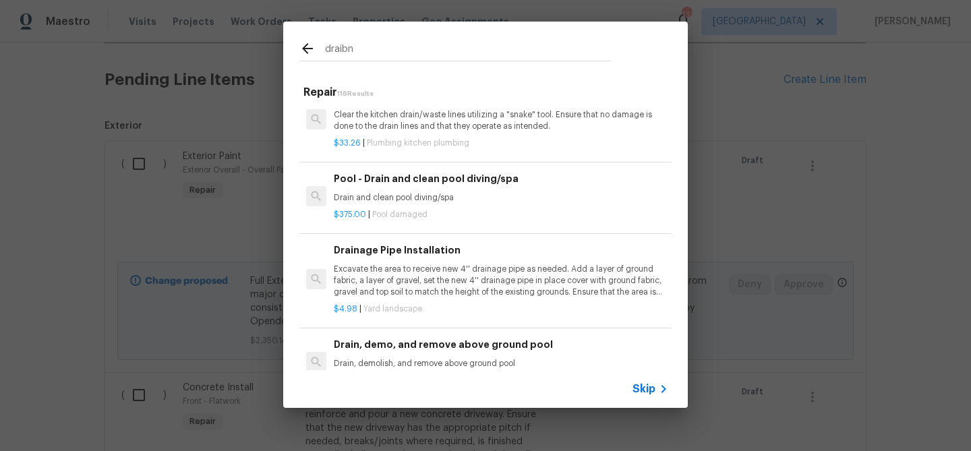
type input "draibn"
click at [367, 268] on p "Excavate the area to receive new 4'' drainage pipe as needed. Add a layer of gr…" at bounding box center [501, 281] width 334 height 34
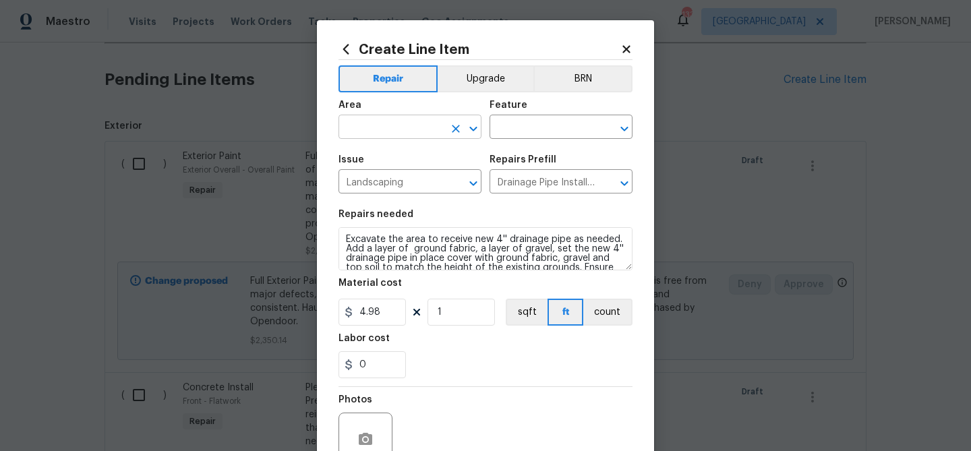
click at [379, 126] on input "text" at bounding box center [391, 128] width 105 height 21
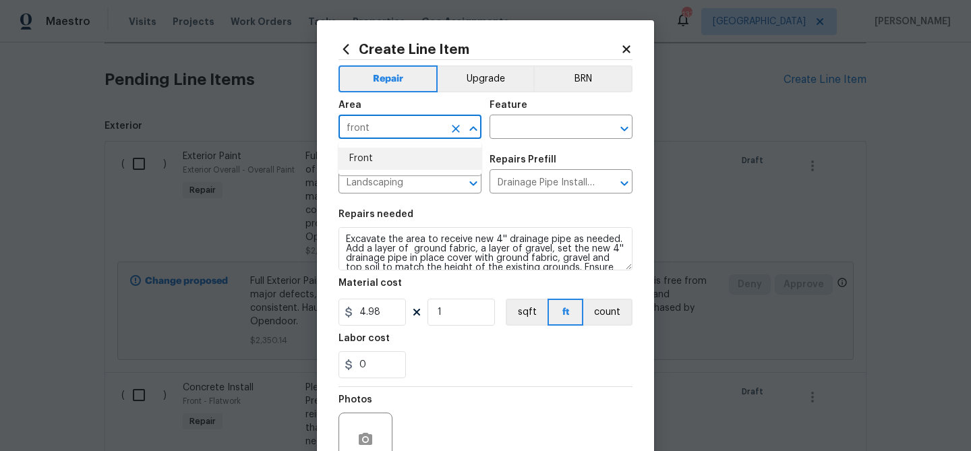
click at [366, 157] on li "Front" at bounding box center [410, 159] width 143 height 22
type input "Front"
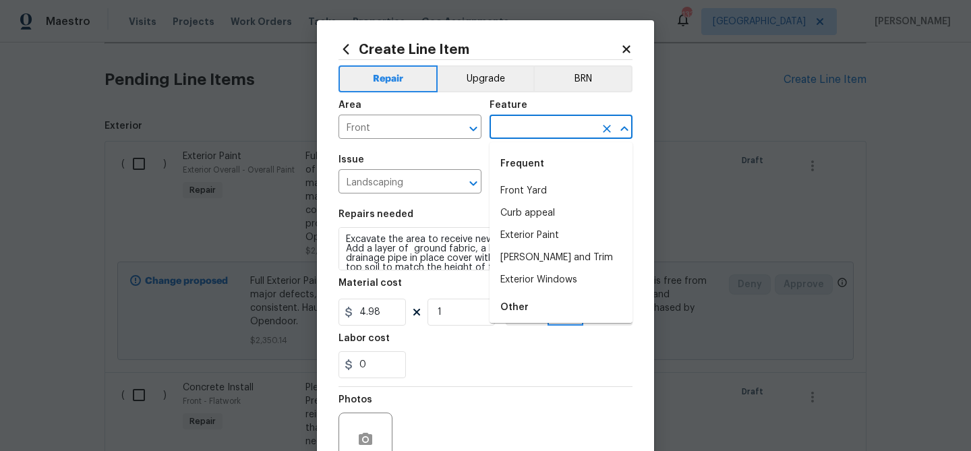
click at [526, 118] on input "text" at bounding box center [542, 128] width 105 height 21
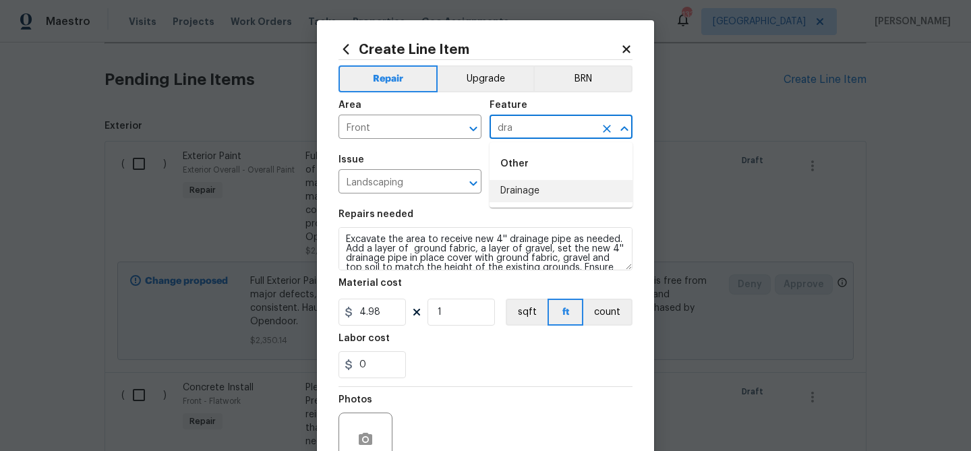
click at [511, 190] on li "Drainage" at bounding box center [561, 191] width 143 height 22
type input "Drainage"
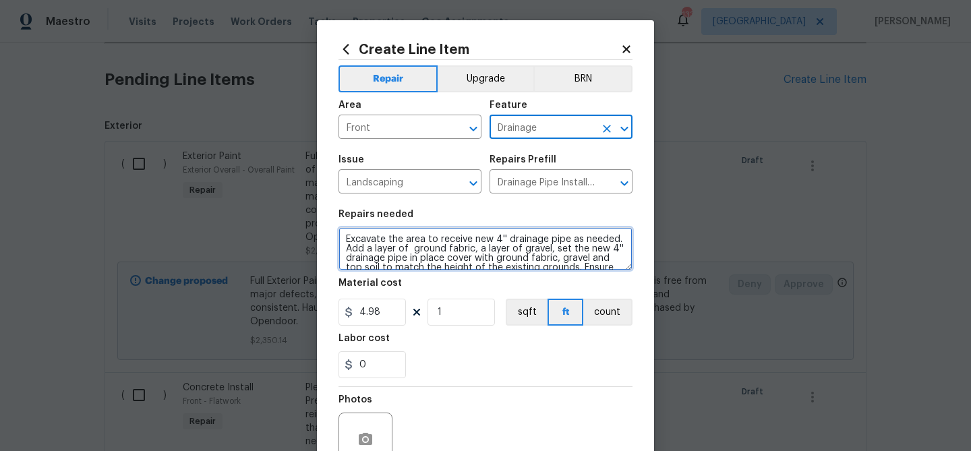
click at [343, 237] on textarea "Excavate the area to receive new 4'' drainage pipe as needed. Add a layer of gr…" at bounding box center [486, 248] width 294 height 43
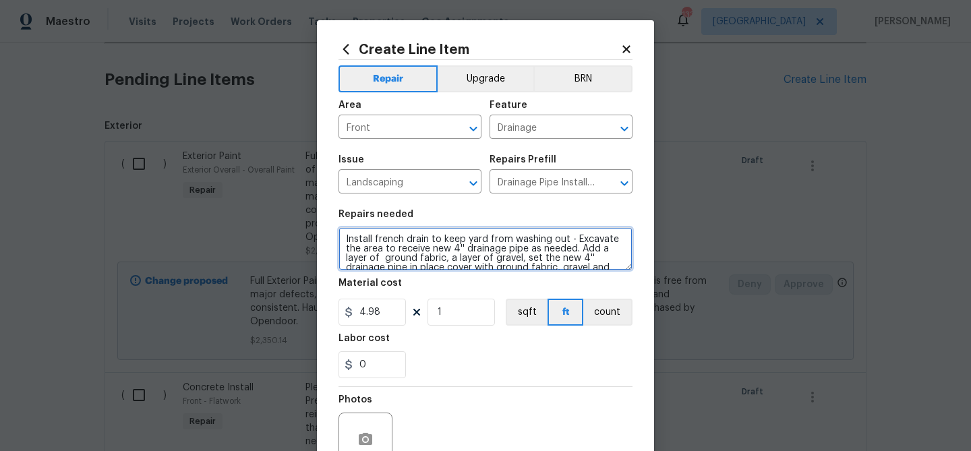
type textarea "Install french drain to keep yard from washing out - Excavate the area to recei…"
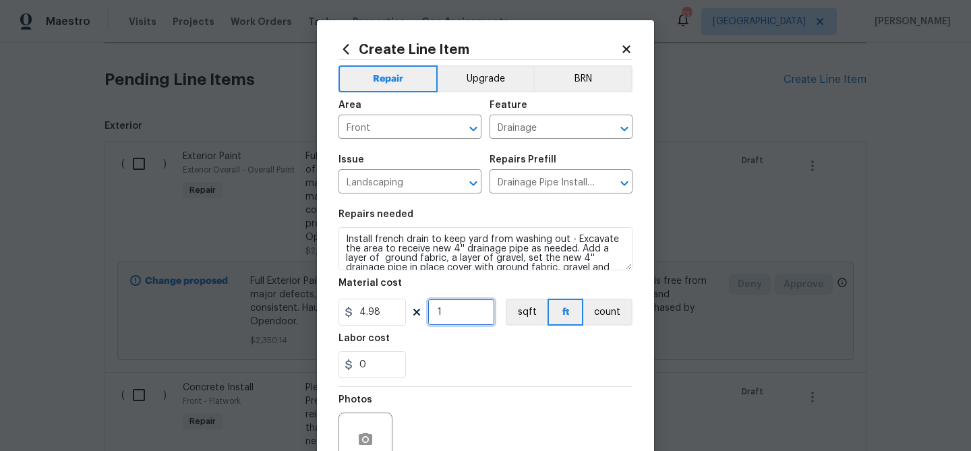
click at [445, 317] on input "1" at bounding box center [461, 312] width 67 height 27
type input "100"
click at [479, 376] on div "0" at bounding box center [486, 364] width 294 height 27
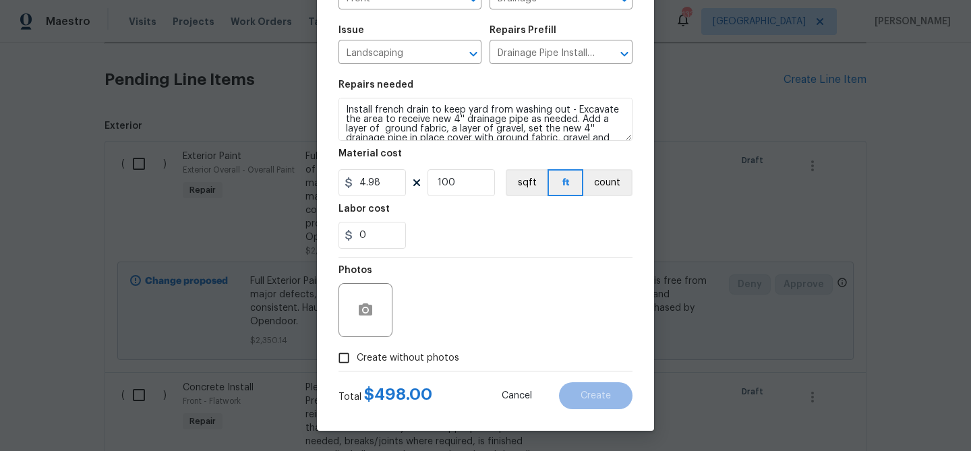
click at [406, 357] on span "Create without photos" at bounding box center [408, 358] width 103 height 14
click at [357, 357] on input "Create without photos" at bounding box center [344, 358] width 26 height 26
checkbox input "true"
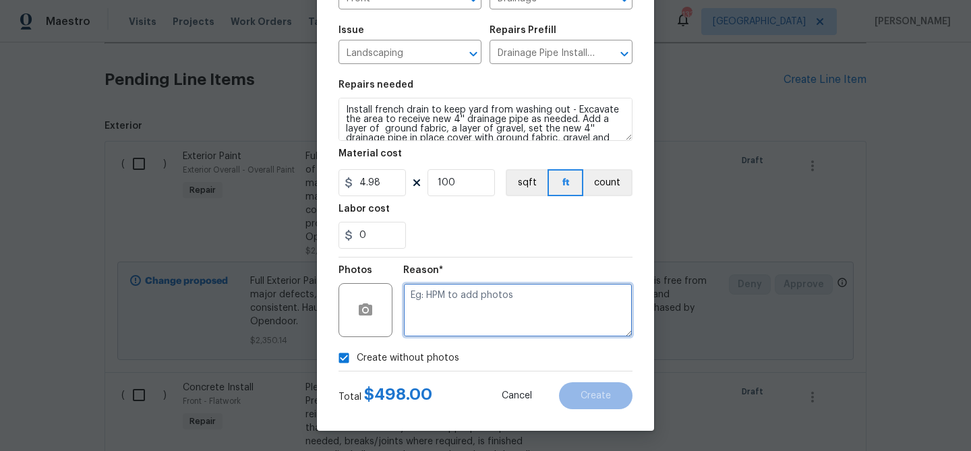
click at [429, 316] on textarea at bounding box center [517, 310] width 229 height 54
type textarea "drainage"
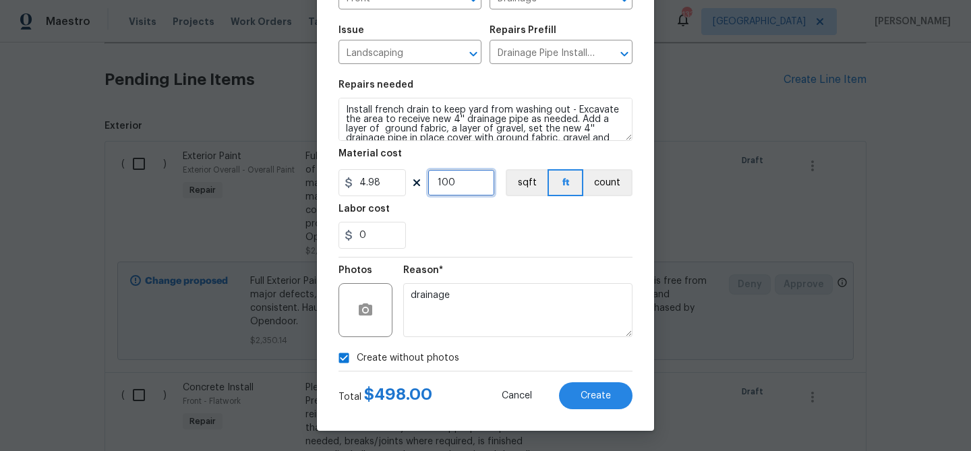
click at [459, 190] on input "100" at bounding box center [461, 182] width 67 height 27
type input "150"
click at [583, 392] on span "Create" at bounding box center [596, 396] width 30 height 10
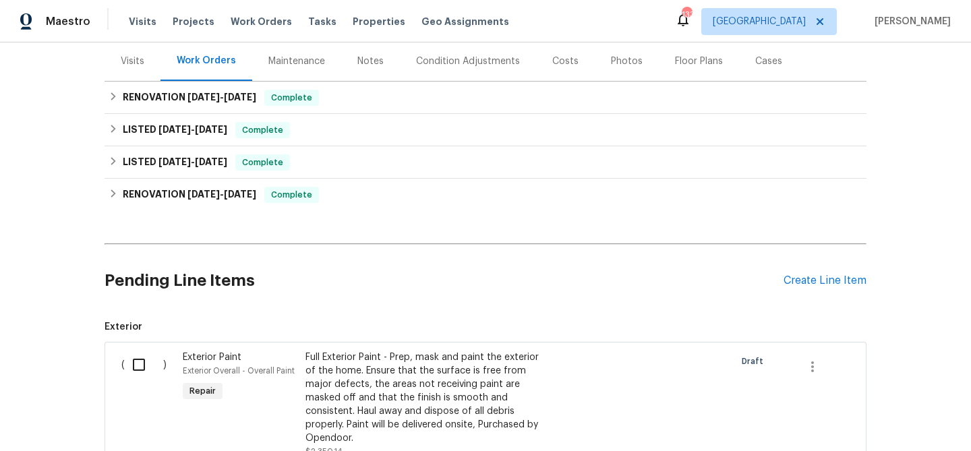
scroll to position [174, 0]
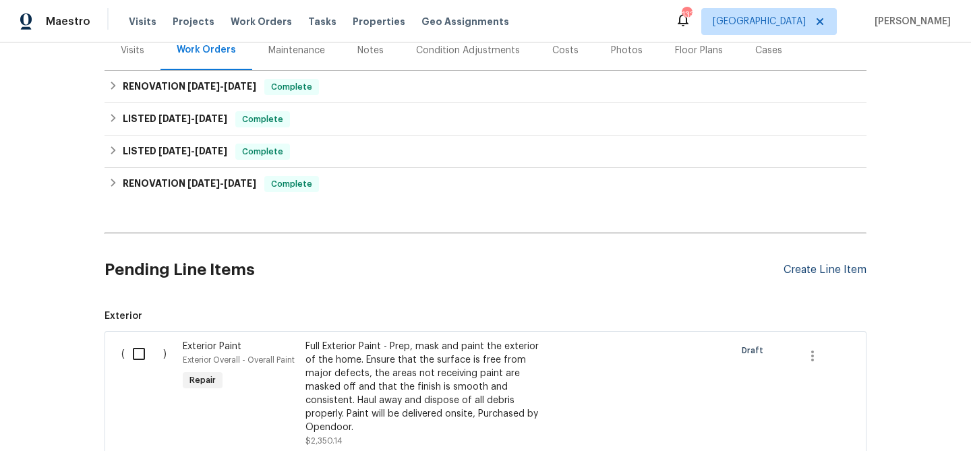
click at [796, 270] on div "Create Line Item" at bounding box center [825, 270] width 83 height 13
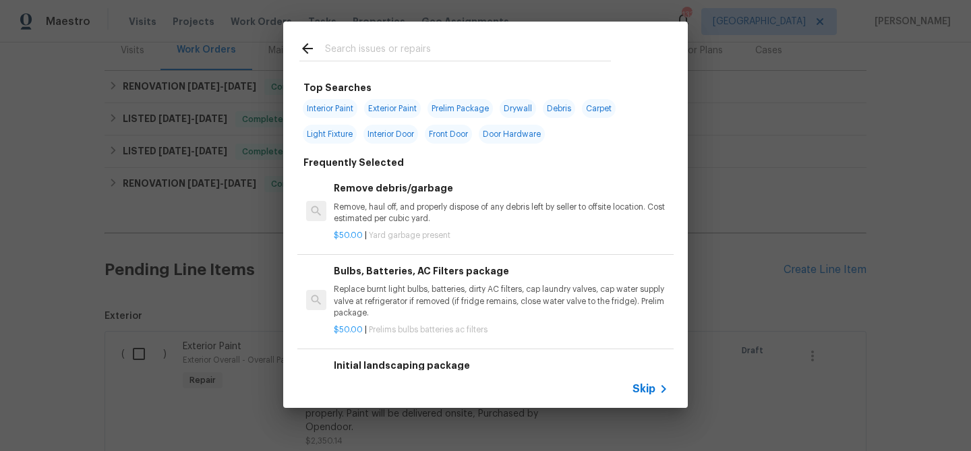
click at [400, 55] on input "text" at bounding box center [468, 50] width 286 height 20
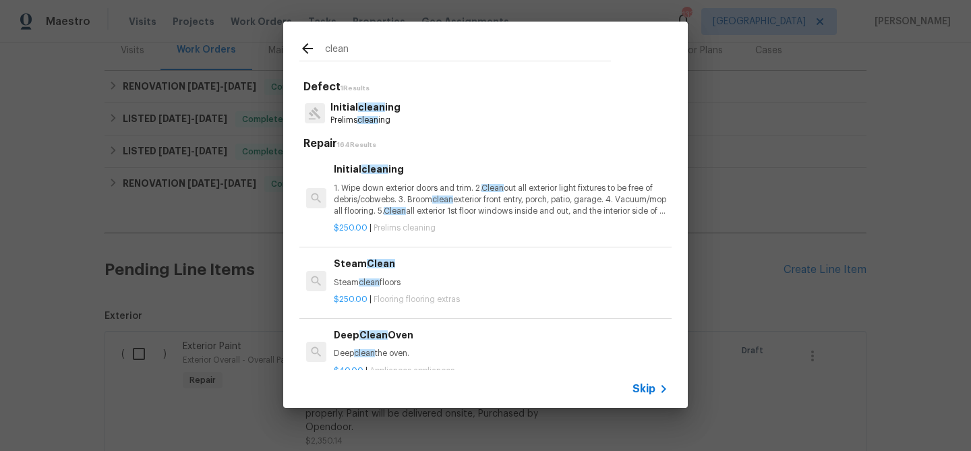
type input "clean"
click at [376, 208] on p "1. Wipe down exterior doors and trim. 2. Clean out all exterior light fixtures …" at bounding box center [501, 200] width 334 height 34
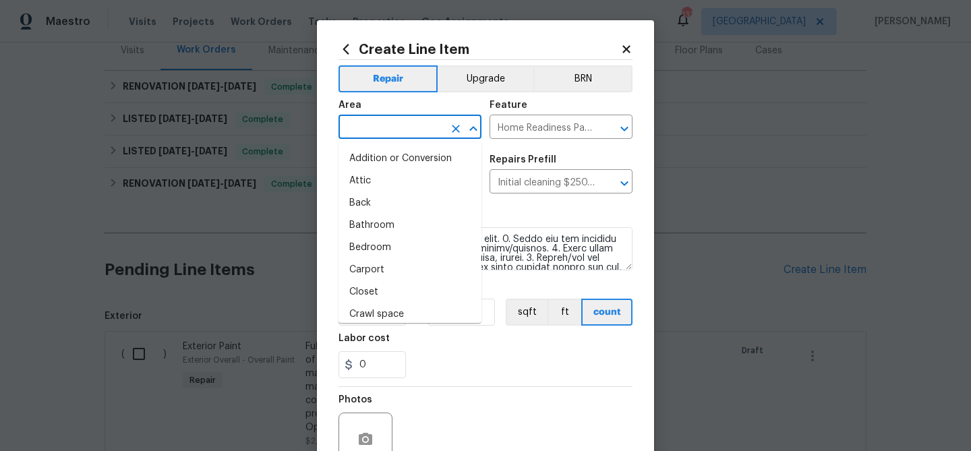
click at [377, 128] on input "text" at bounding box center [391, 128] width 105 height 21
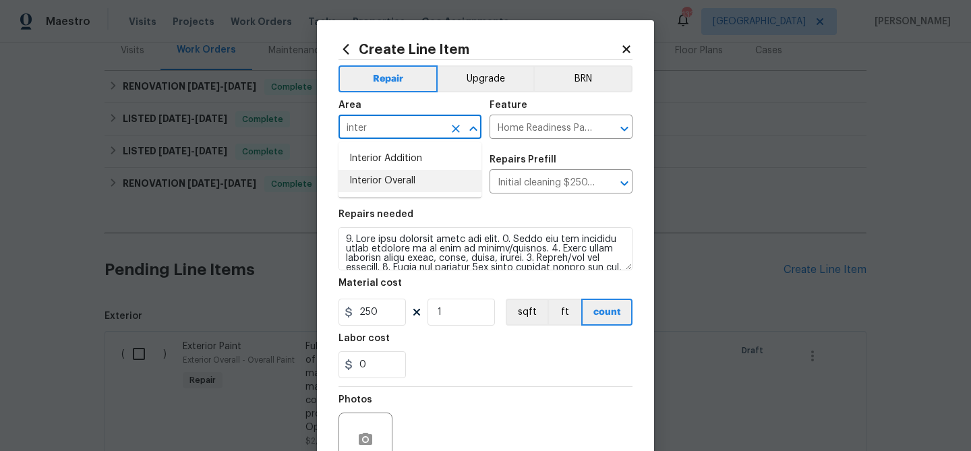
click at [368, 184] on li "Interior Overall" at bounding box center [410, 181] width 143 height 22
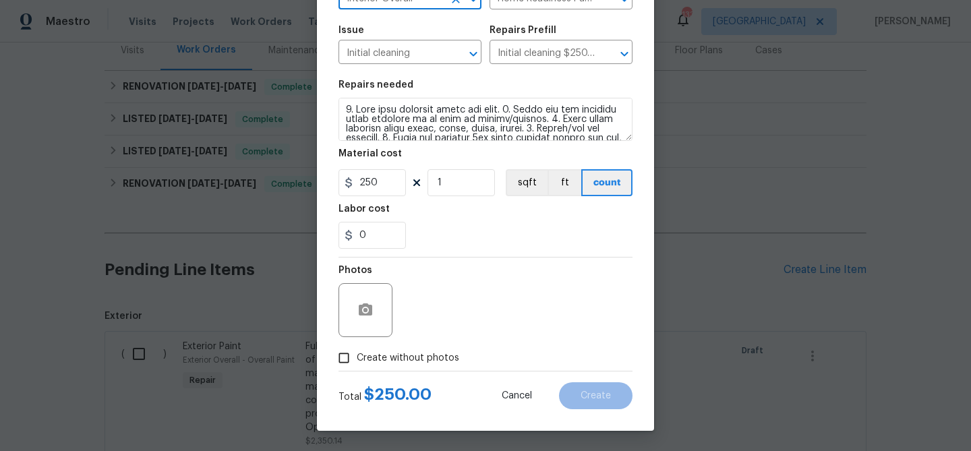
type input "Interior Overall"
click at [389, 355] on span "Create without photos" at bounding box center [408, 358] width 103 height 14
click at [357, 355] on input "Create without photos" at bounding box center [344, 358] width 26 height 26
checkbox input "true"
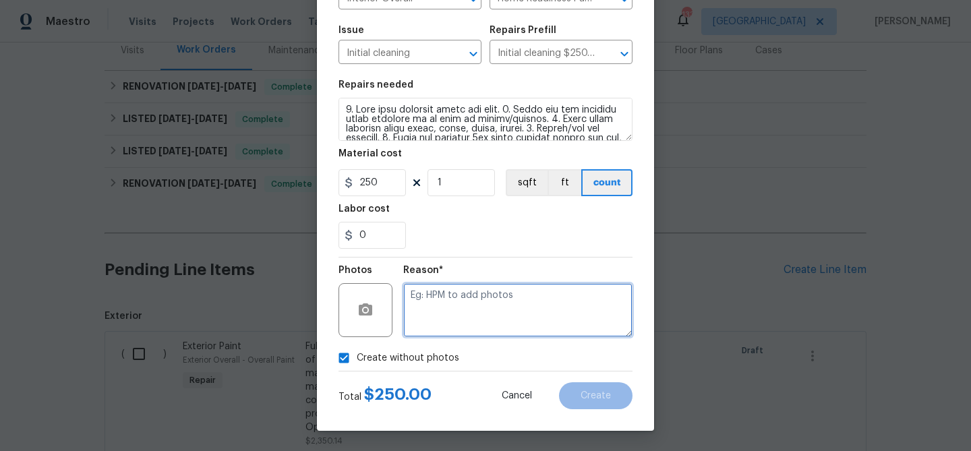
click at [432, 299] on textarea at bounding box center [517, 310] width 229 height 54
type textarea "clean"
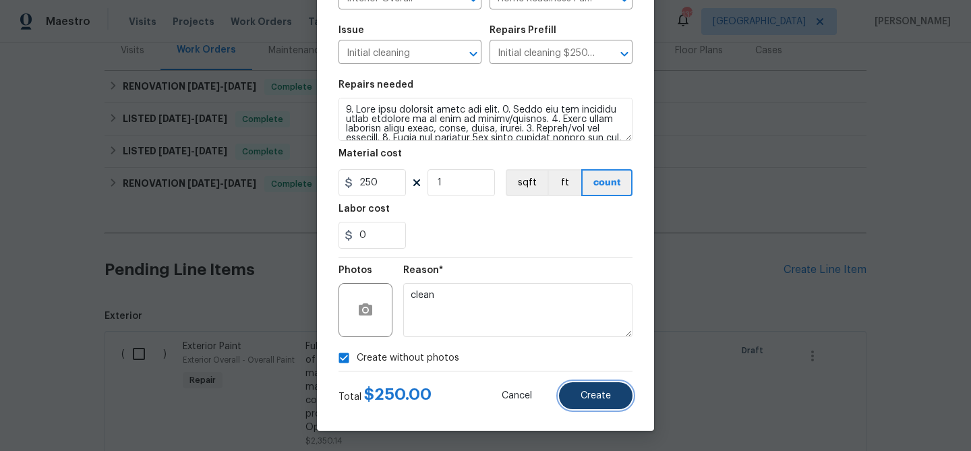
click at [601, 396] on span "Create" at bounding box center [596, 396] width 30 height 10
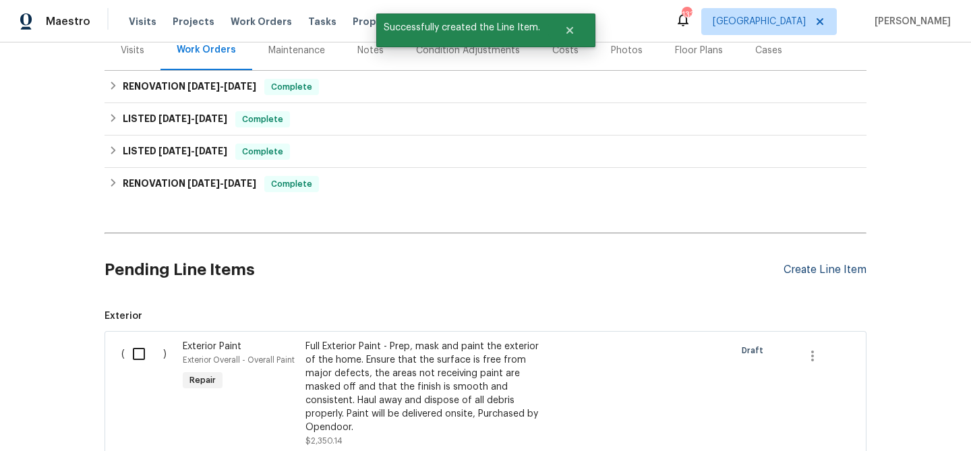
click at [834, 273] on div "Create Line Item" at bounding box center [825, 270] width 83 height 13
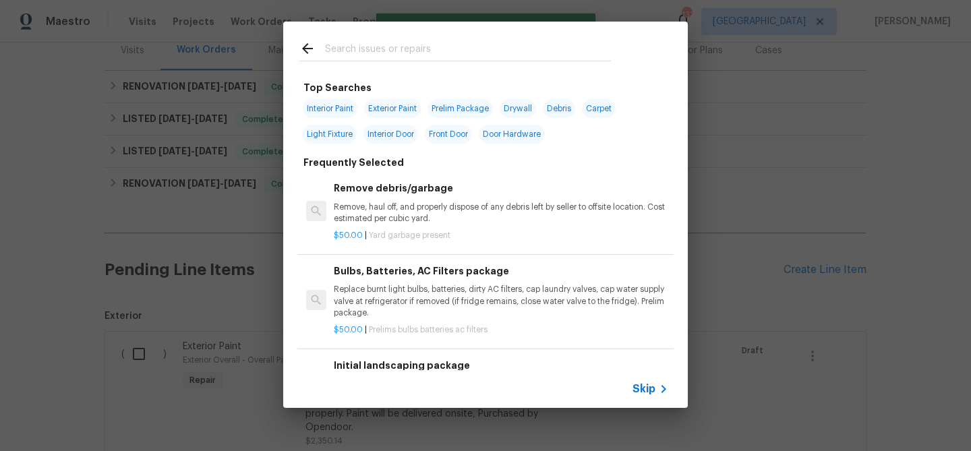
click at [375, 47] on input "text" at bounding box center [468, 50] width 286 height 20
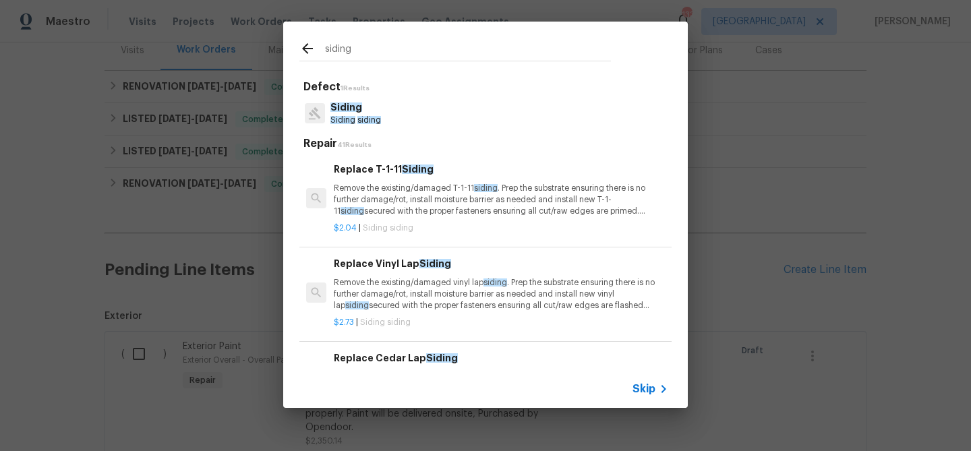
type input "siding"
click at [356, 107] on span "Siding" at bounding box center [346, 107] width 32 height 9
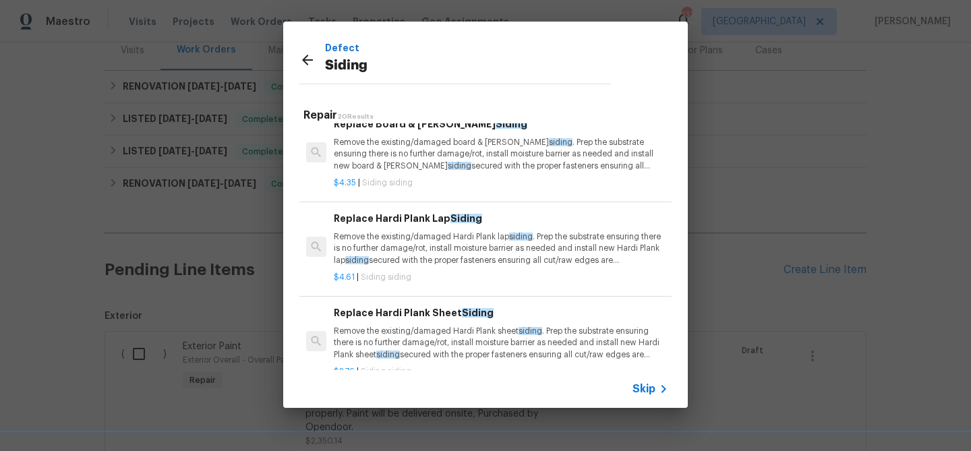
scroll to position [400, 0]
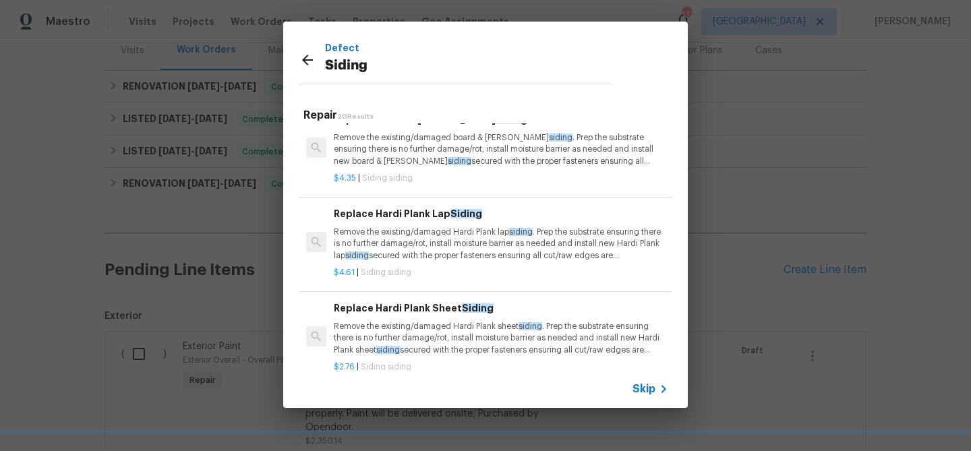
click at [407, 251] on p "Remove the existing/damaged Hardi Plank lap siding . Prep the substrate ensurin…" at bounding box center [501, 244] width 334 height 34
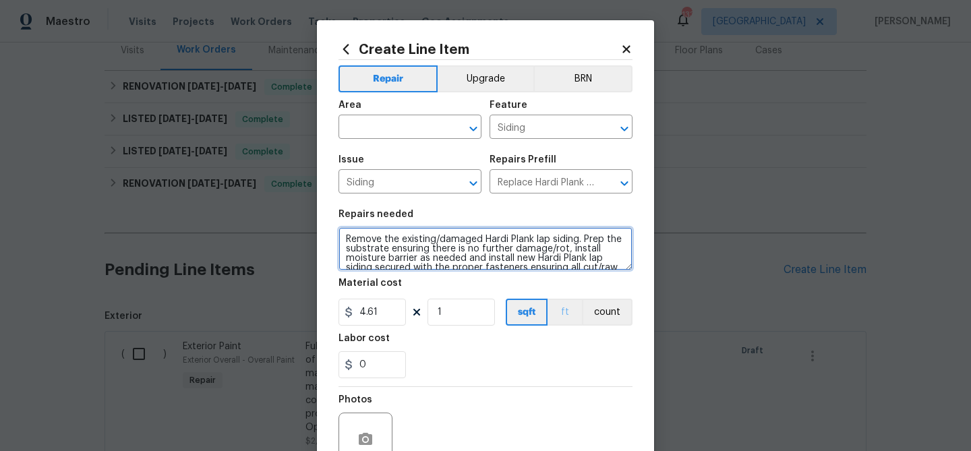
drag, startPoint x: 550, startPoint y: 239, endPoint x: 550, endPoint y: 310, distance: 70.8
click at [550, 243] on textarea "Remove the existing/damaged Hardi Plank lap siding. Prep the substrate ensuring…" at bounding box center [486, 248] width 294 height 43
click at [509, 241] on textarea "Remove the existing/damaged siding. Prep the substrate ensuring there is no fur…" at bounding box center [486, 248] width 294 height 43
type textarea "Remove the existing/damaged siding, soffit, fascia, and trim. Prep the substrat…"
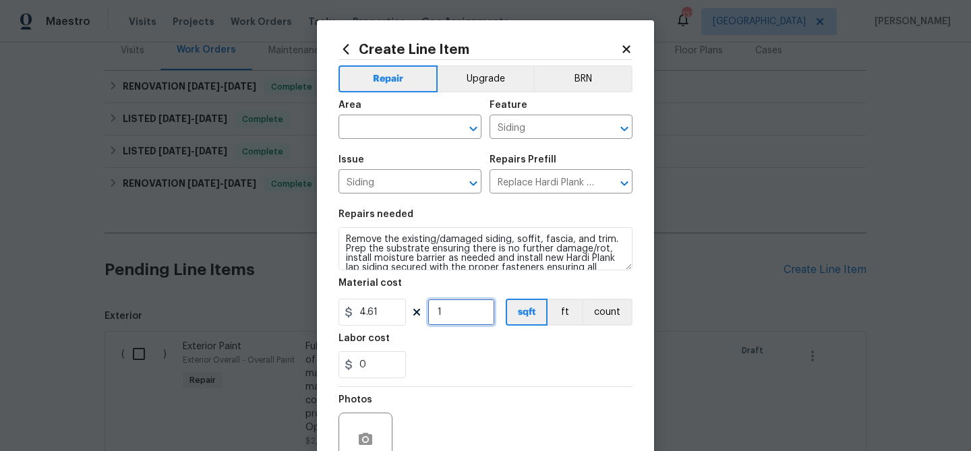
click at [454, 311] on input "1" at bounding box center [461, 312] width 67 height 27
type input "200"
click at [465, 351] on div "Labor cost" at bounding box center [486, 343] width 294 height 18
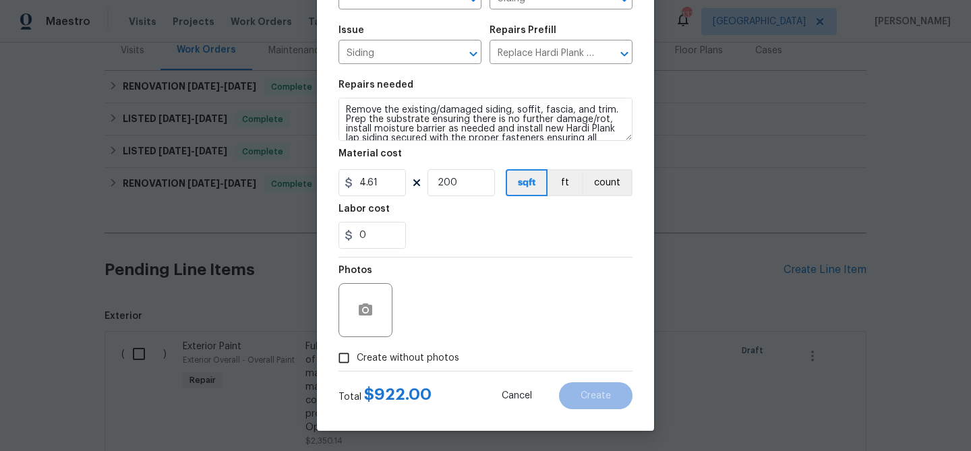
click at [435, 357] on span "Create without photos" at bounding box center [408, 358] width 103 height 14
click at [357, 357] on input "Create without photos" at bounding box center [344, 358] width 26 height 26
checkbox input "true"
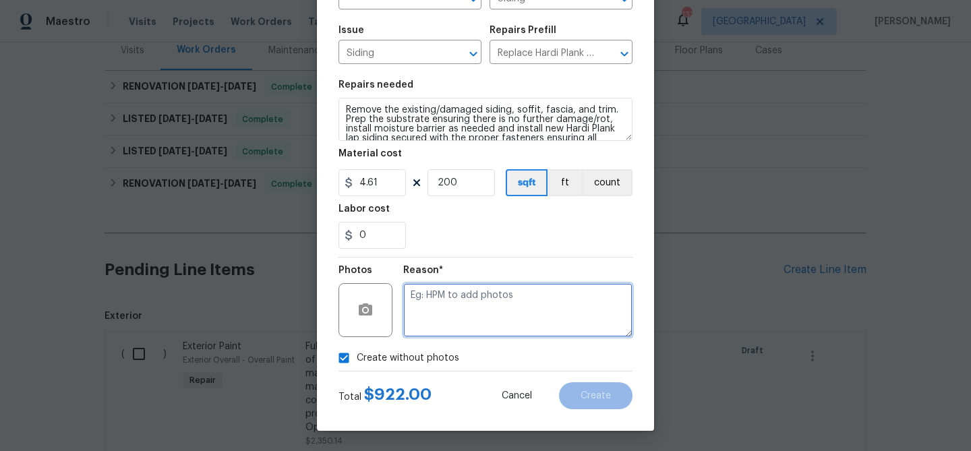
click at [427, 303] on textarea at bounding box center [517, 310] width 229 height 54
click at [484, 316] on textarea "siding" at bounding box center [517, 310] width 229 height 54
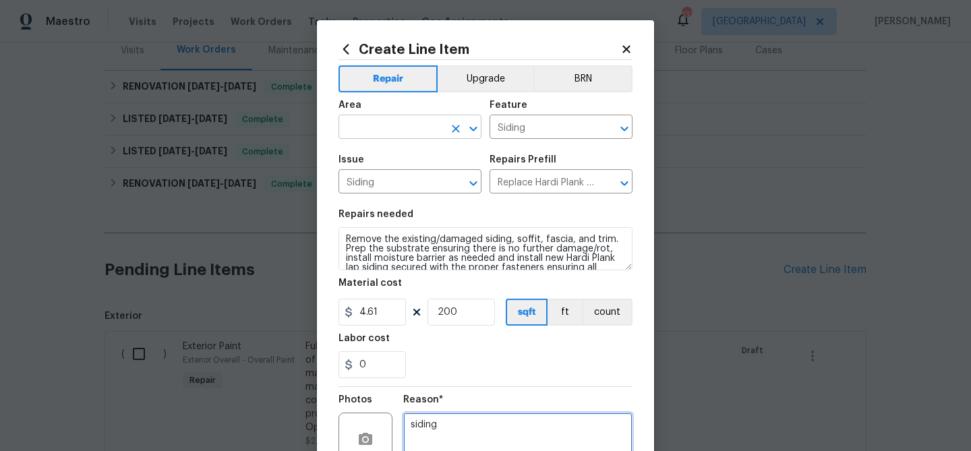
type textarea "siding"
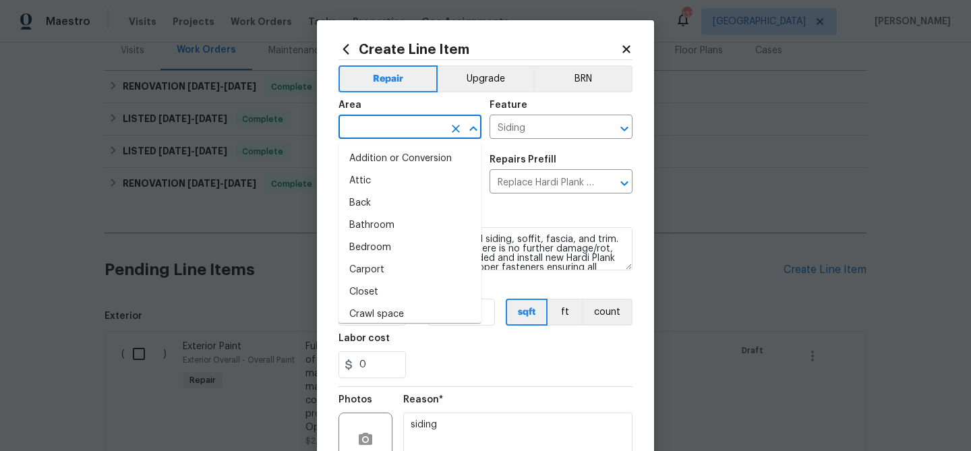
click at [388, 129] on input "text" at bounding box center [391, 128] width 105 height 21
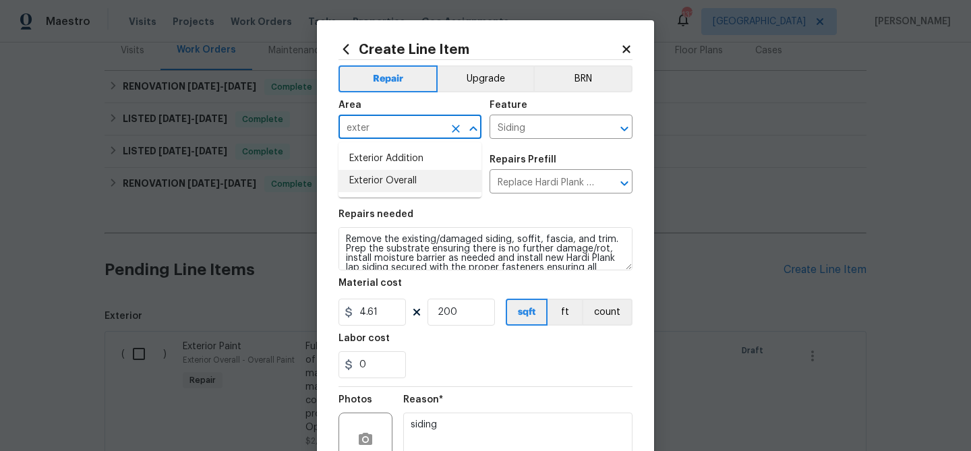
click at [372, 185] on li "Exterior Overall" at bounding box center [410, 181] width 143 height 22
type input "Exterior Overall"
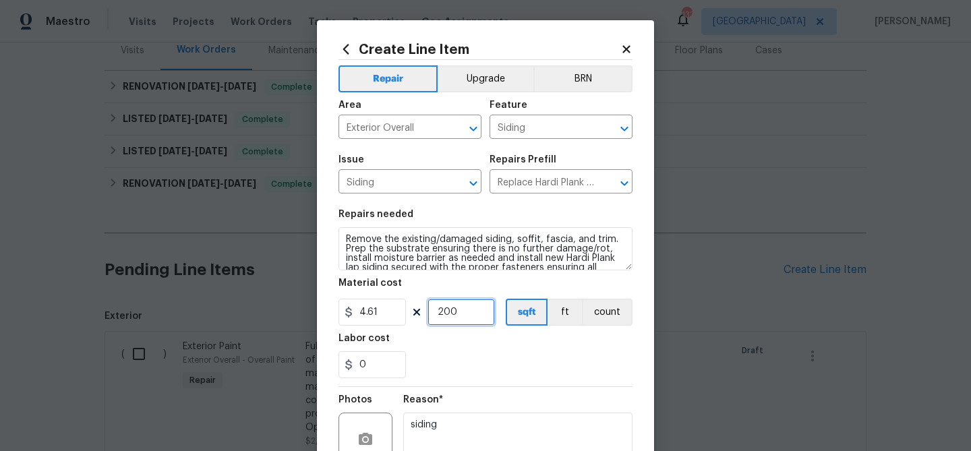
click at [445, 312] on input "200" at bounding box center [461, 312] width 67 height 27
type input "150"
click at [490, 330] on section "Repairs needed Remove the existing/damaged siding, soffit, fascia, and trim. Pr…" at bounding box center [486, 294] width 294 height 185
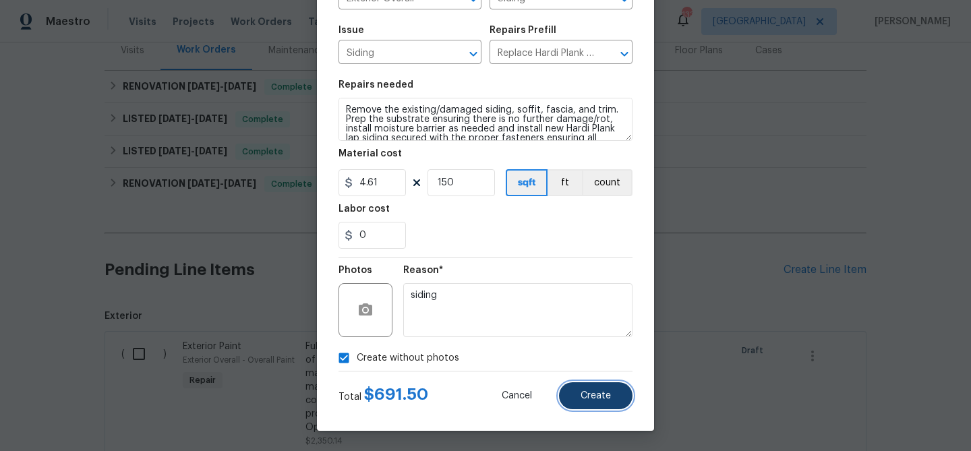
click at [579, 393] on button "Create" at bounding box center [596, 395] width 74 height 27
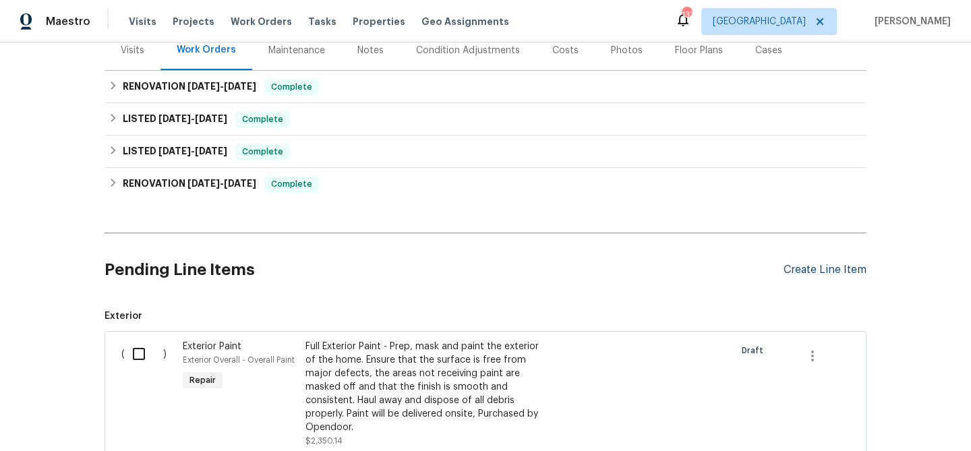
click at [838, 271] on div "Create Line Item" at bounding box center [825, 270] width 83 height 13
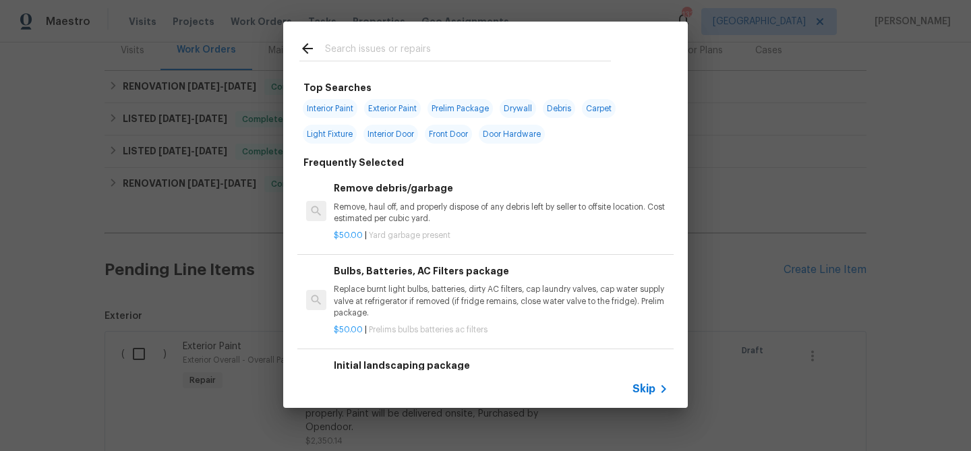
click at [382, 47] on input "text" at bounding box center [468, 50] width 286 height 20
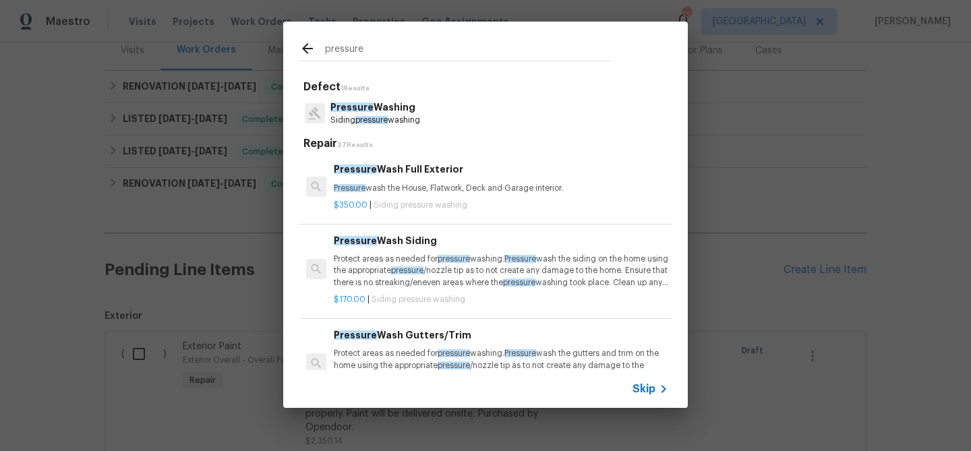
type input "pressure"
click at [377, 108] on p "Pressure Washing" at bounding box center [375, 107] width 90 height 14
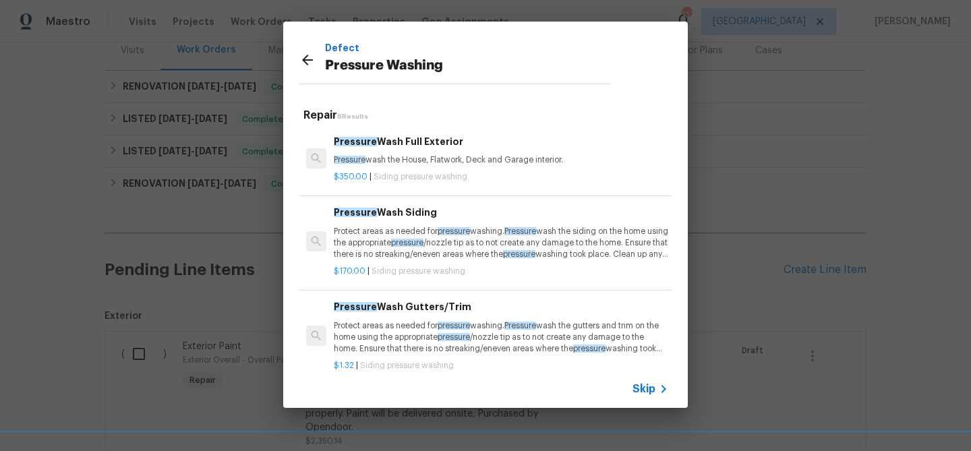
click at [396, 234] on p "Protect areas as needed for pressure washing. Pressure wash the siding on the h…" at bounding box center [501, 243] width 334 height 34
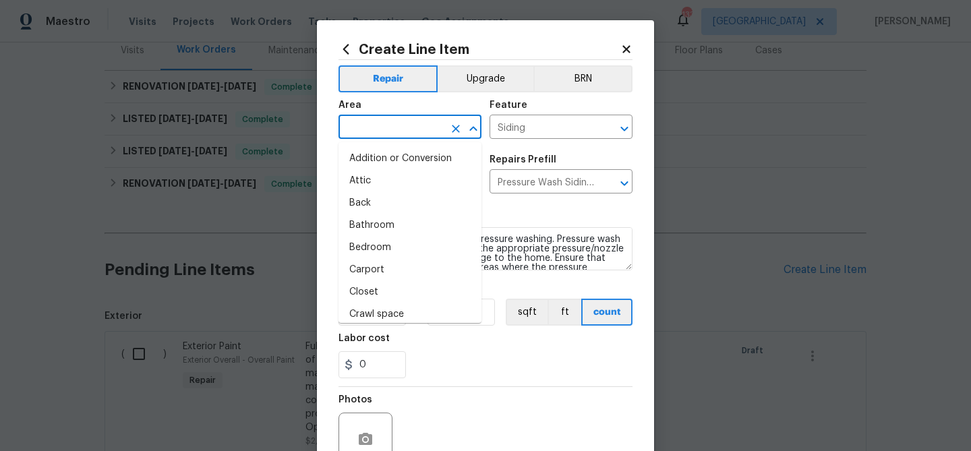
click at [375, 134] on input "text" at bounding box center [391, 128] width 105 height 21
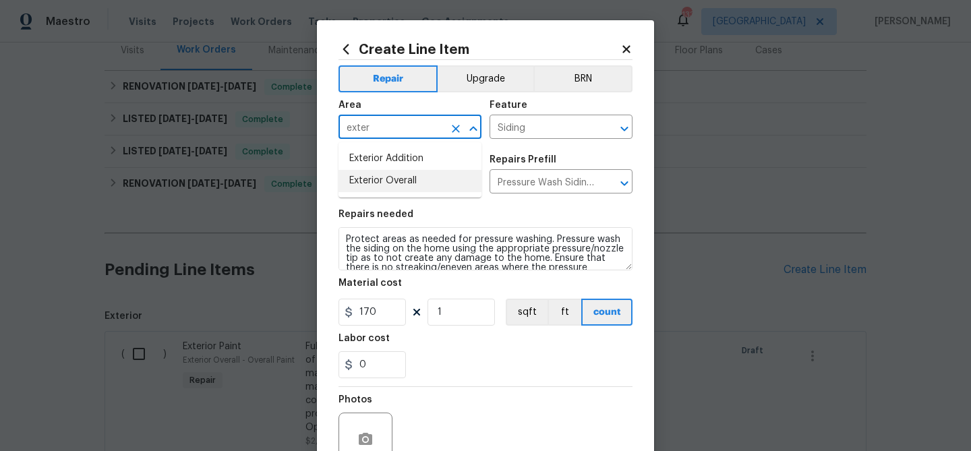
click at [368, 184] on li "Exterior Overall" at bounding box center [410, 181] width 143 height 22
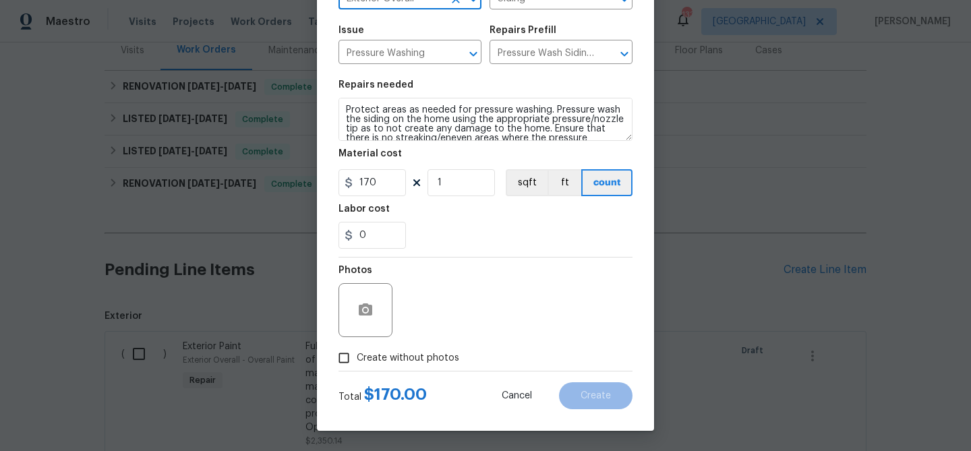
type input "Exterior Overall"
click at [415, 355] on span "Create without photos" at bounding box center [408, 358] width 103 height 14
click at [357, 355] on input "Create without photos" at bounding box center [344, 358] width 26 height 26
checkbox input "true"
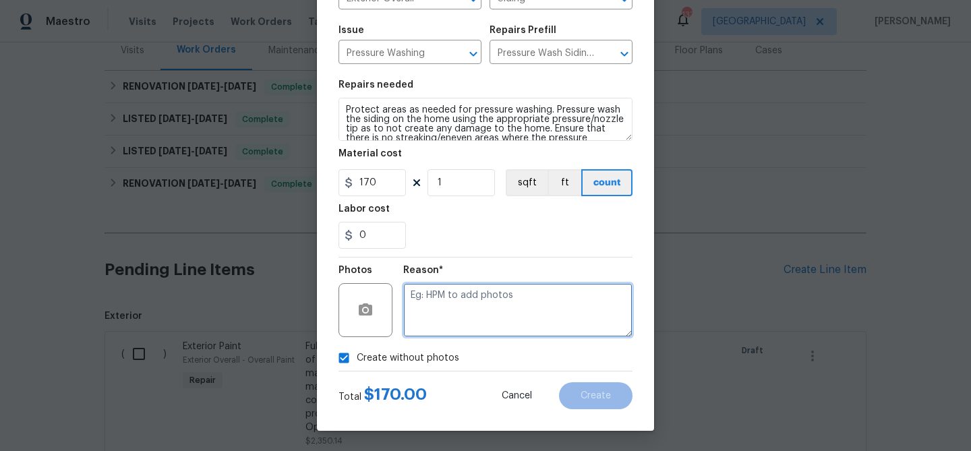
click at [461, 329] on textarea at bounding box center [517, 310] width 229 height 54
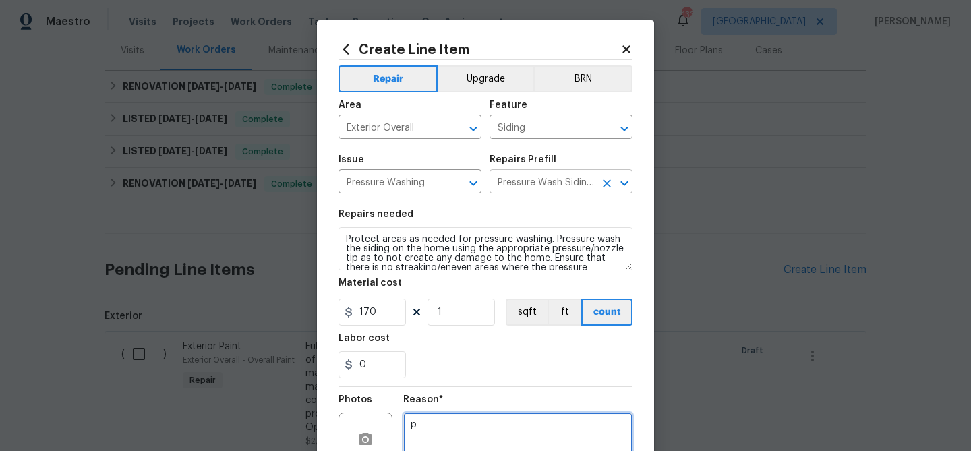
type textarea "p"
click at [523, 193] on input "Pressure Wash Siding $170.00" at bounding box center [542, 183] width 105 height 21
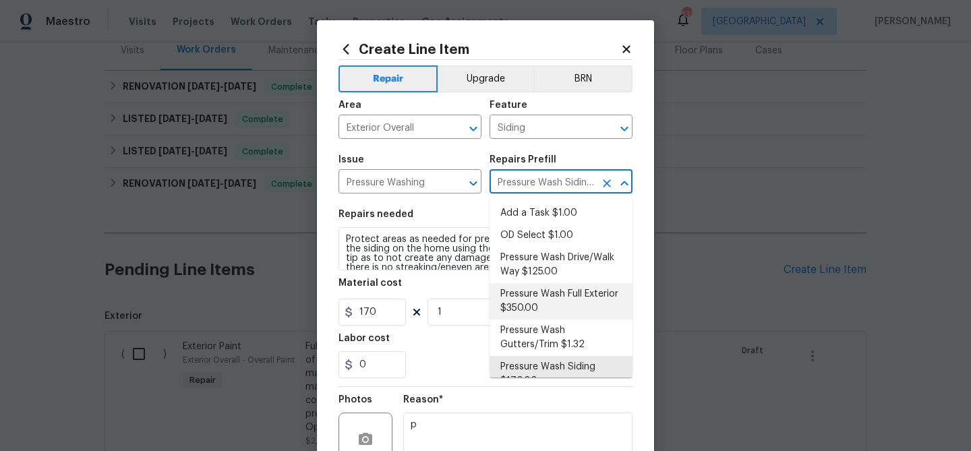
click at [529, 291] on li "Pressure Wash Full Exterior $350.00" at bounding box center [561, 301] width 143 height 36
type input "Pressure Wash Full Exterior $350.00"
type textarea "Pressure wash the House, Flatwork, Deck and Garage interior."
type input "350"
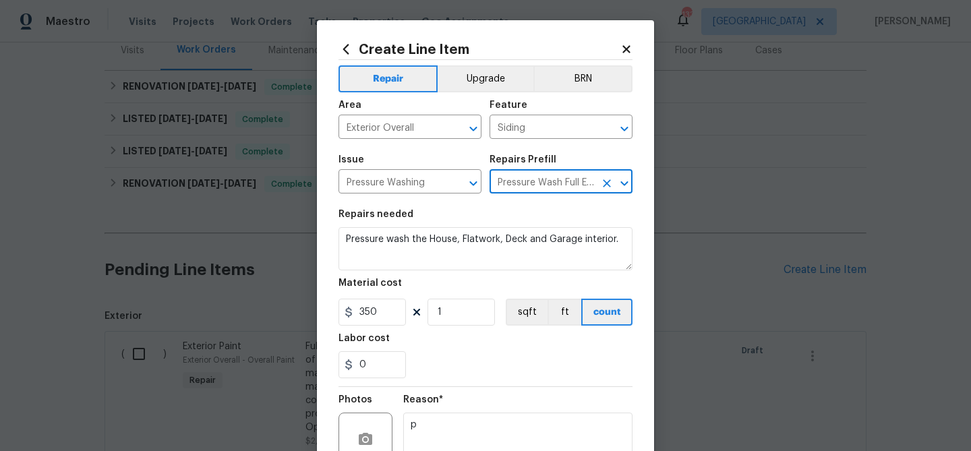
scroll to position [130, 0]
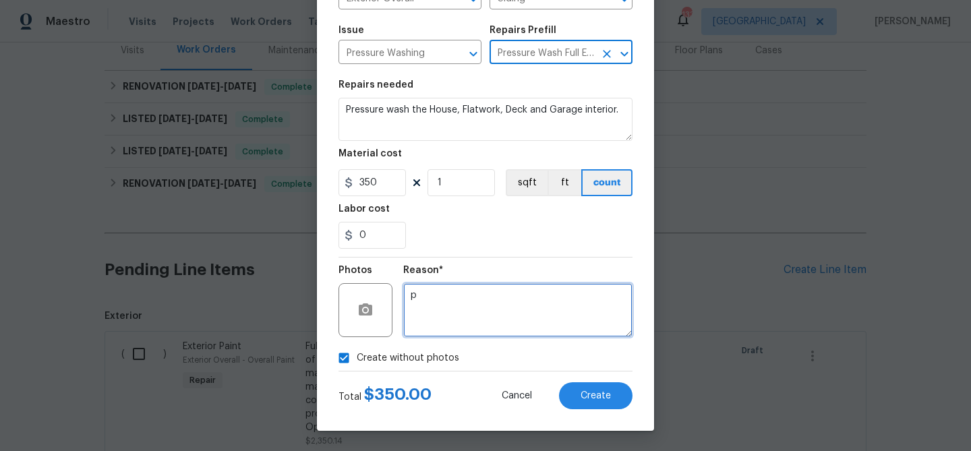
click at [466, 295] on textarea "p" at bounding box center [517, 310] width 229 height 54
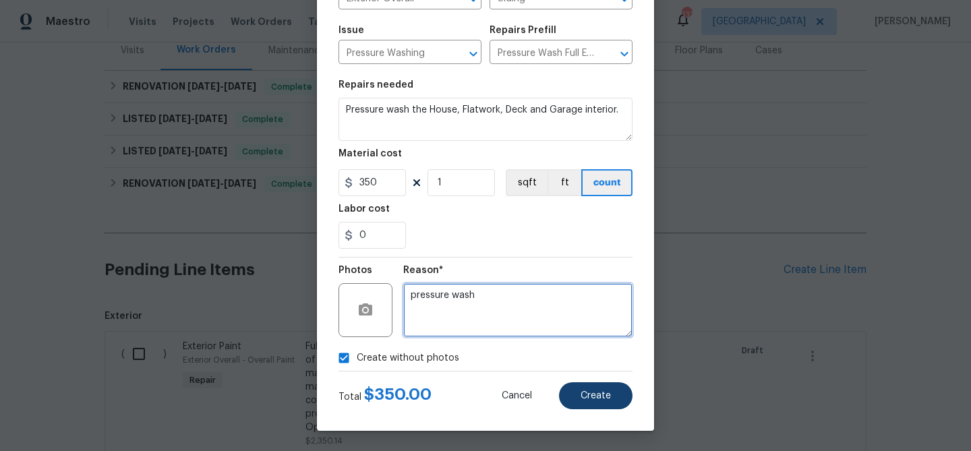
type textarea "pressure wash"
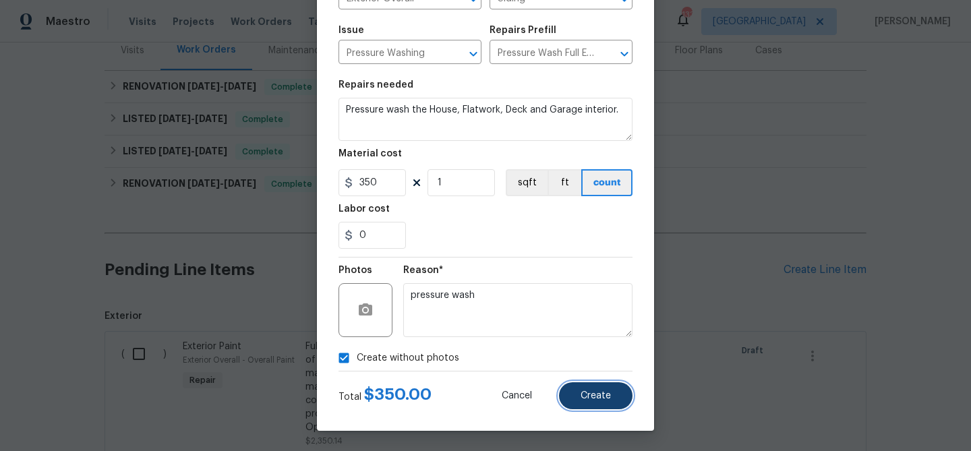
click at [583, 401] on button "Create" at bounding box center [596, 395] width 74 height 27
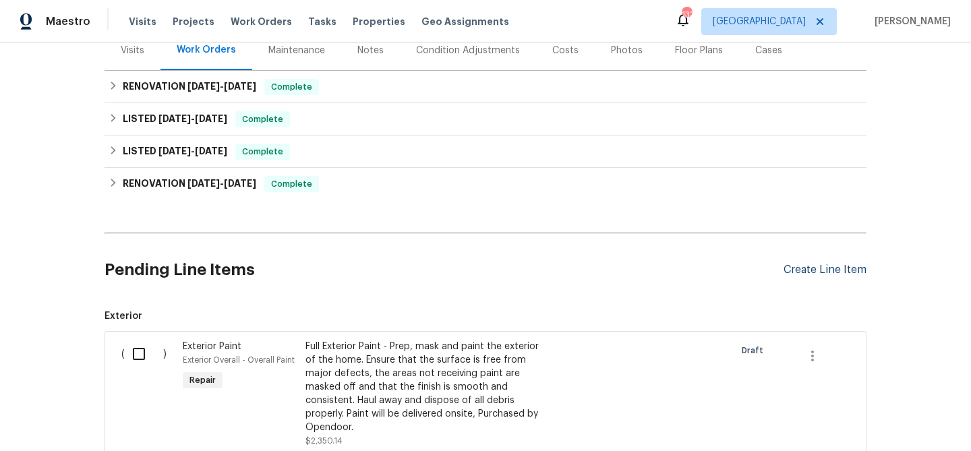
click at [818, 267] on div "Create Line Item" at bounding box center [825, 270] width 83 height 13
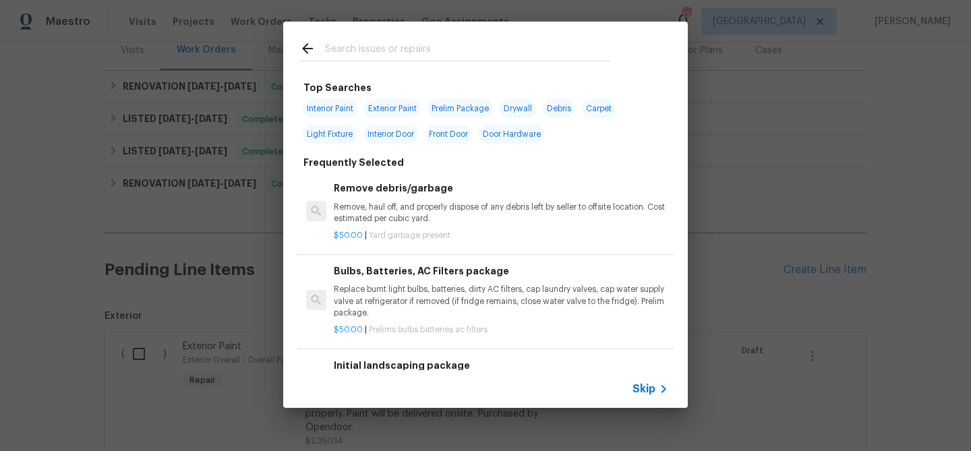
click at [399, 42] on input "text" at bounding box center [468, 50] width 286 height 20
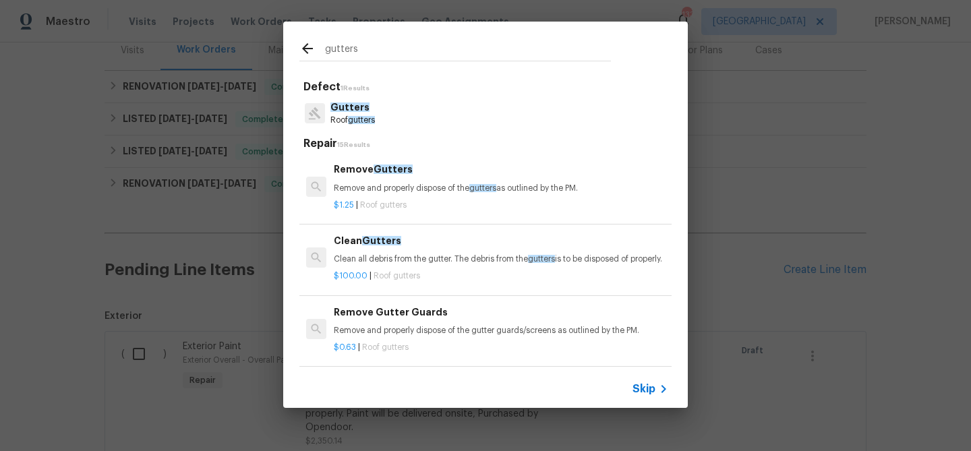
type input "gutters"
click at [376, 264] on p "Clean all debris from the gutter. The debris from the gutters is to be disposed…" at bounding box center [501, 259] width 334 height 11
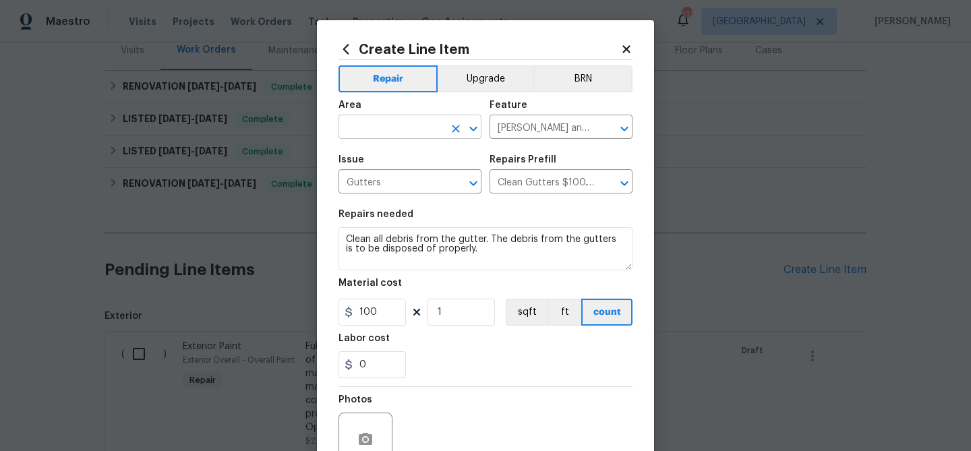
click at [370, 124] on input "text" at bounding box center [391, 128] width 105 height 21
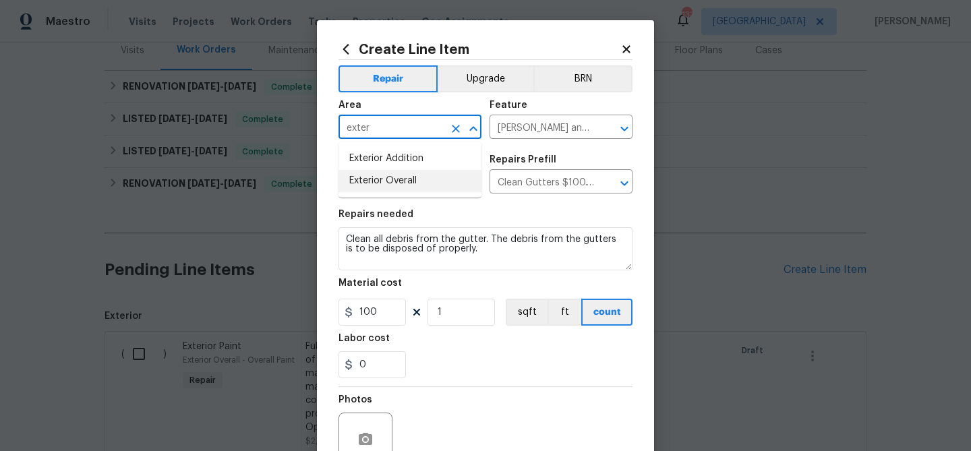
click at [366, 177] on li "Exterior Overall" at bounding box center [410, 181] width 143 height 22
type input "Exterior Overall"
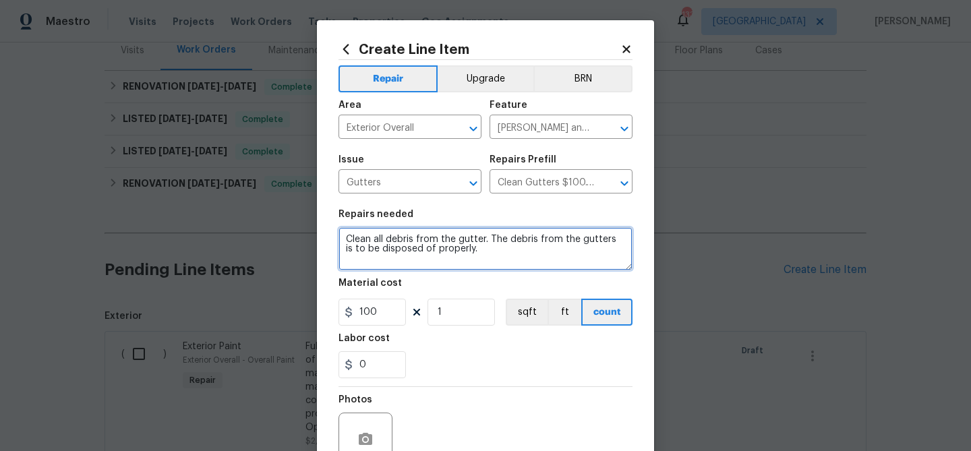
click at [345, 237] on textarea "Clean all debris from the gutter. The debris from the gutters is to be disposed…" at bounding box center [486, 248] width 294 height 43
type textarea "Clean and secure gutters - Clean all debris from the gutter. The debris from th…"
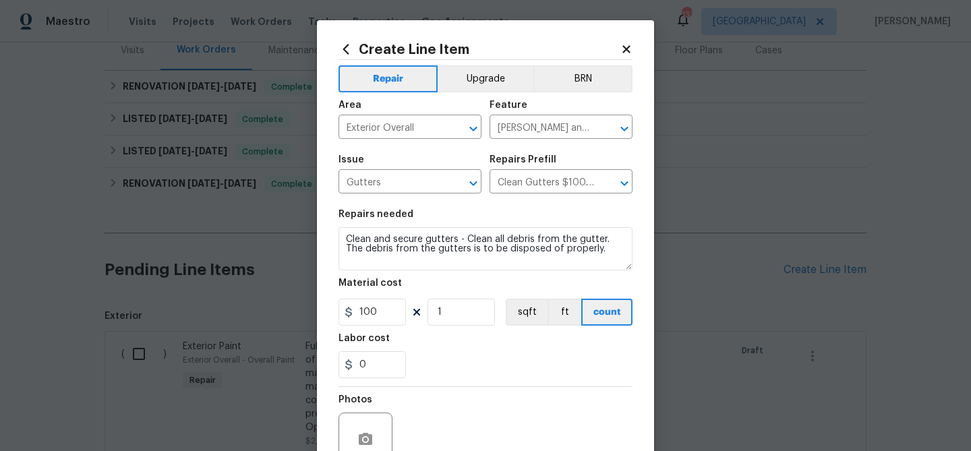
click at [415, 315] on icon at bounding box center [416, 312] width 7 height 7
click at [386, 314] on input "100" at bounding box center [372, 312] width 67 height 27
type input "200"
click at [448, 381] on section "Repairs needed Clean and secure gutters - Clean all debris from the gutter. The…" at bounding box center [486, 294] width 294 height 185
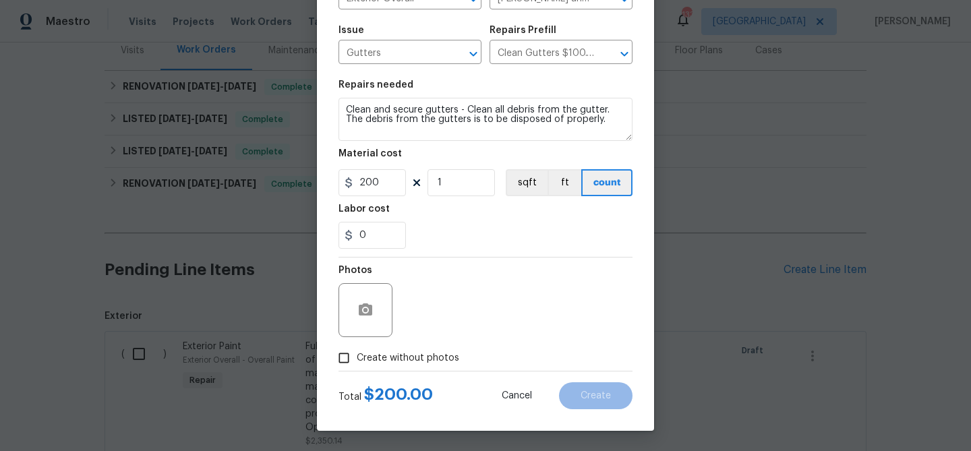
click at [390, 349] on label "Create without photos" at bounding box center [395, 358] width 128 height 26
click at [357, 349] on input "Create without photos" at bounding box center [344, 358] width 26 height 26
checkbox input "true"
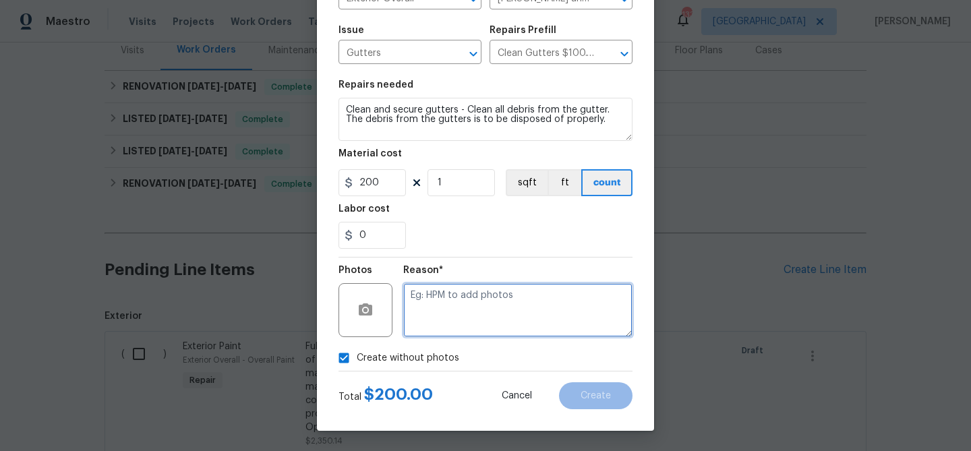
click at [436, 297] on textarea at bounding box center [517, 310] width 229 height 54
type textarea "clean gutters"
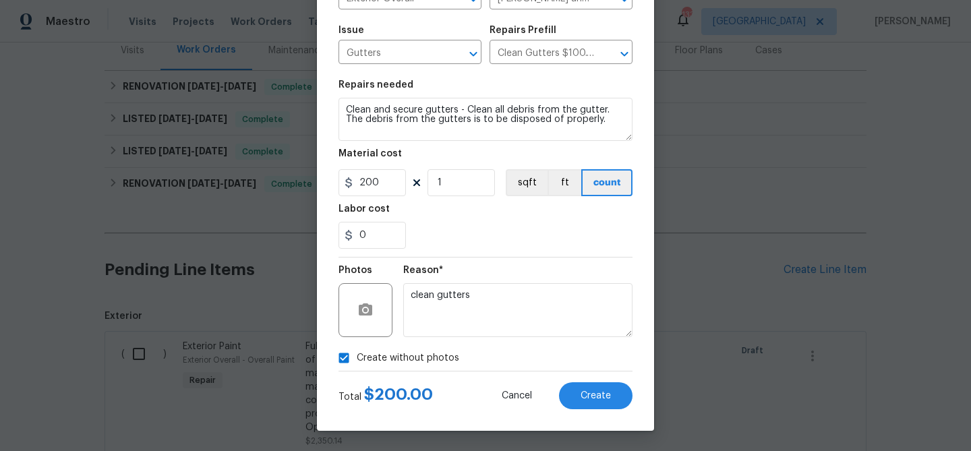
click at [625, 408] on div "Cancel Create" at bounding box center [556, 395] width 152 height 27
click at [608, 395] on span "Create" at bounding box center [596, 396] width 30 height 10
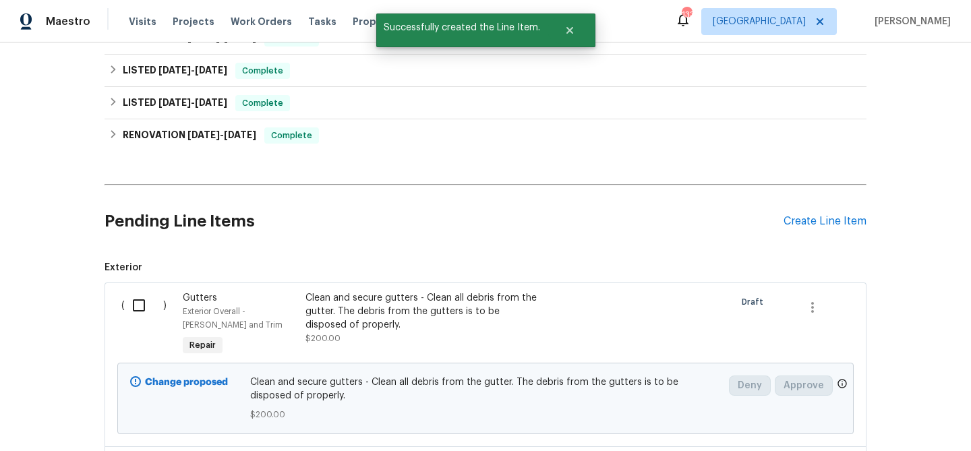
click at [142, 307] on input "checkbox" at bounding box center [144, 305] width 38 height 28
checkbox input "true"
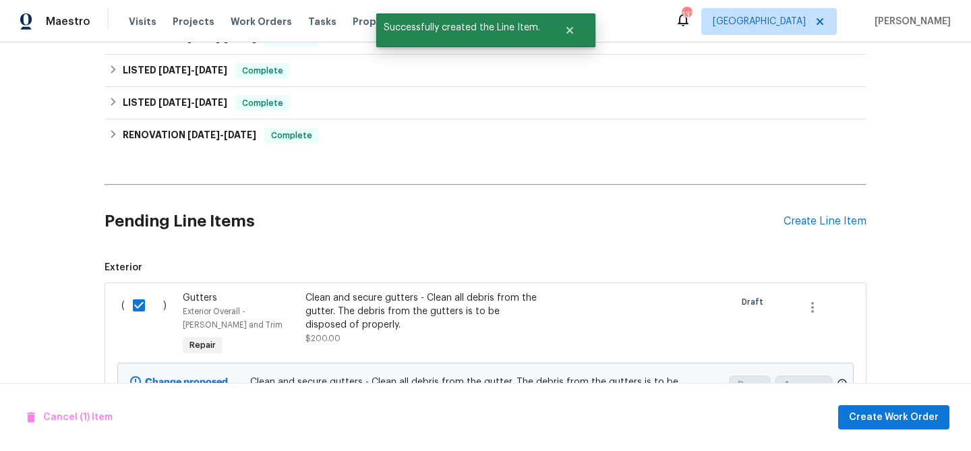
scroll to position [461, 0]
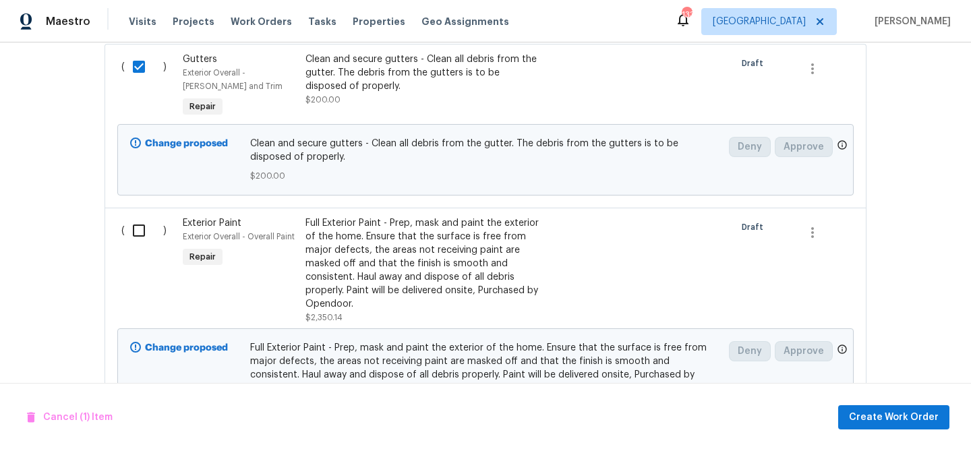
click at [136, 225] on input "checkbox" at bounding box center [144, 230] width 38 height 28
checkbox input "true"
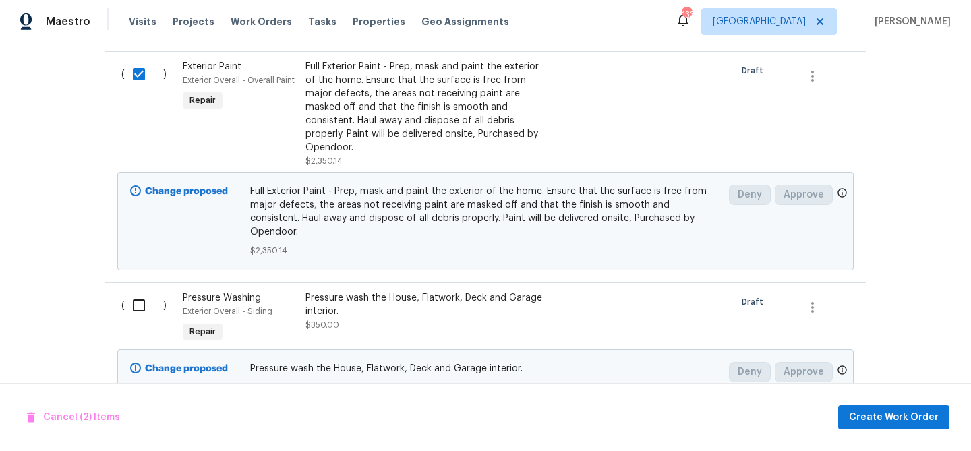
scroll to position [645, 0]
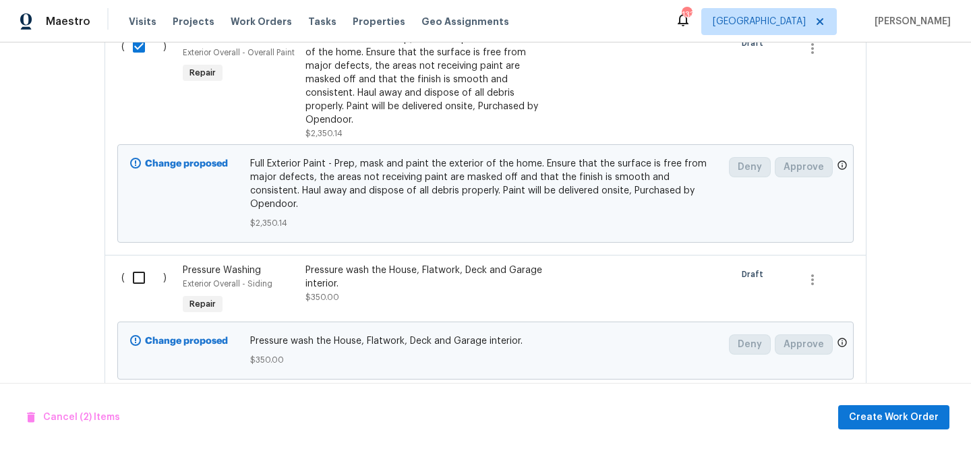
click at [130, 267] on input "checkbox" at bounding box center [144, 278] width 38 height 28
checkbox input "true"
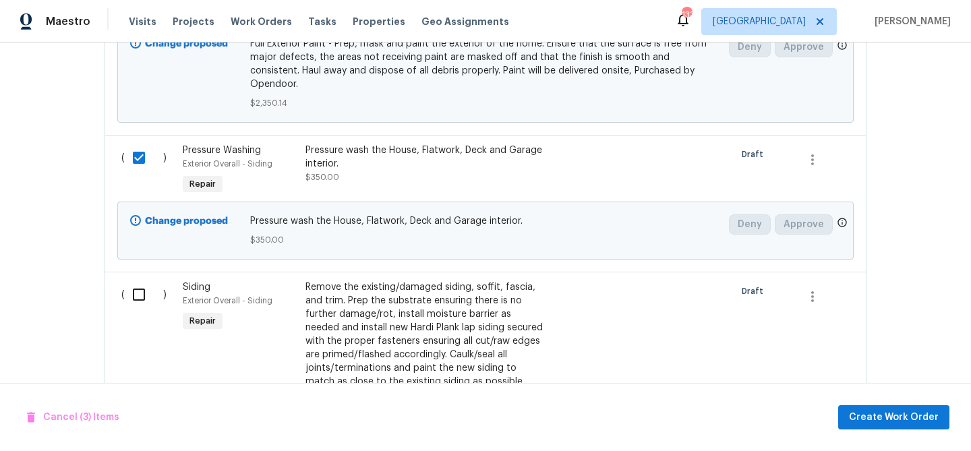
scroll to position [834, 0]
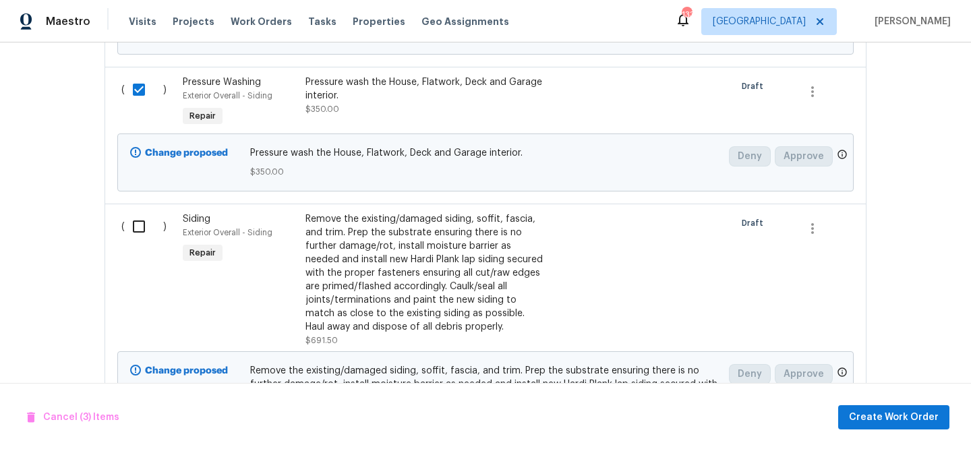
click at [138, 216] on input "checkbox" at bounding box center [144, 226] width 38 height 28
checkbox input "true"
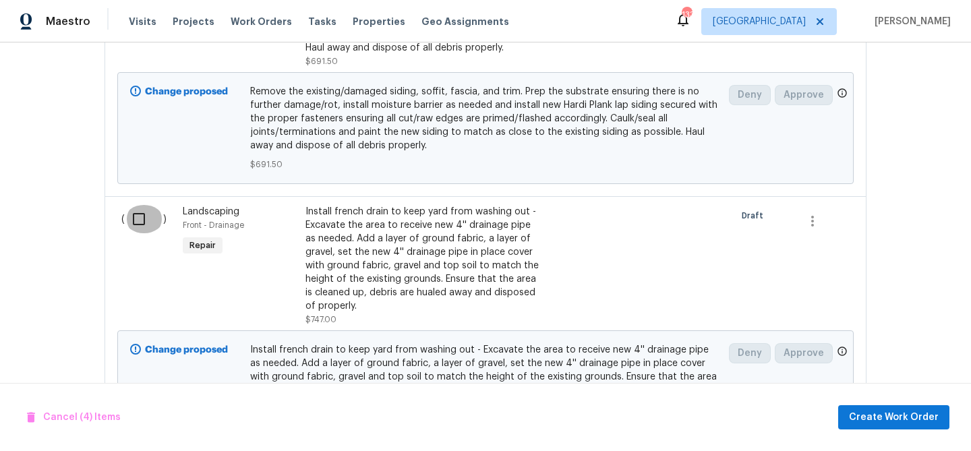
click at [139, 205] on input "checkbox" at bounding box center [144, 219] width 38 height 28
checkbox input "true"
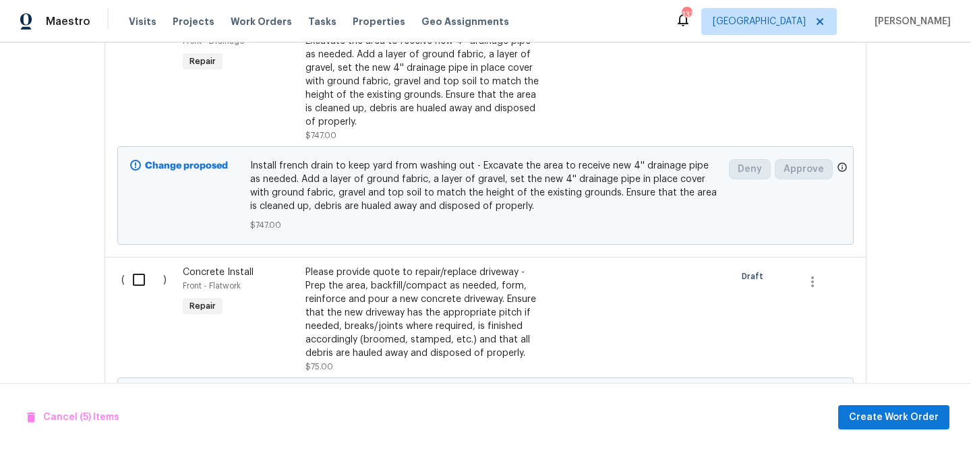
scroll to position [1310, 0]
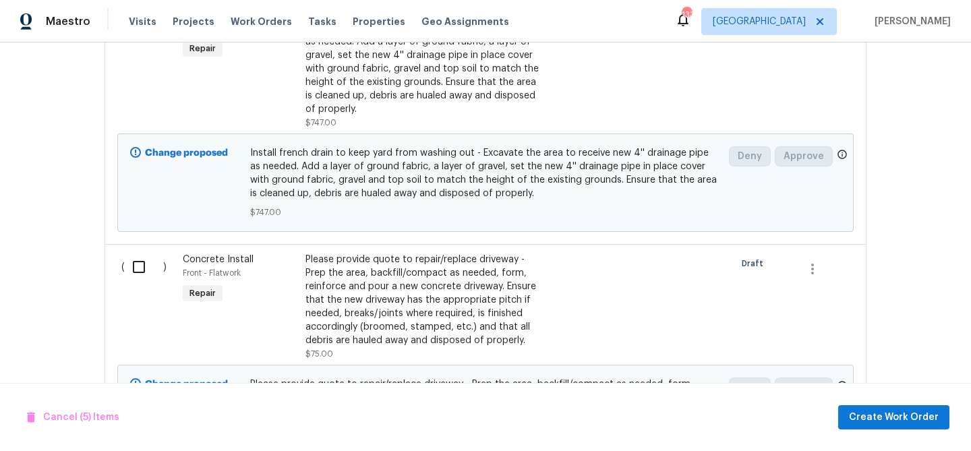
click at [131, 264] on input "checkbox" at bounding box center [144, 267] width 38 height 28
checkbox input "true"
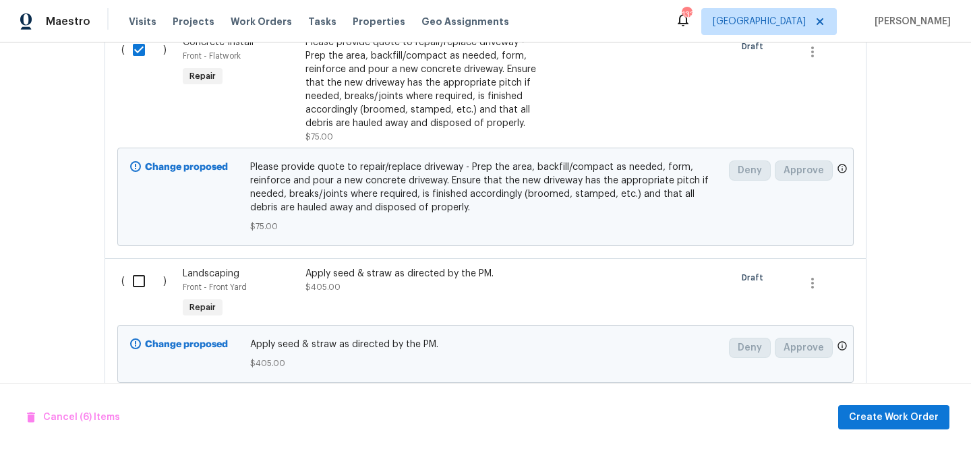
click at [135, 267] on input "checkbox" at bounding box center [144, 281] width 38 height 28
checkbox input "true"
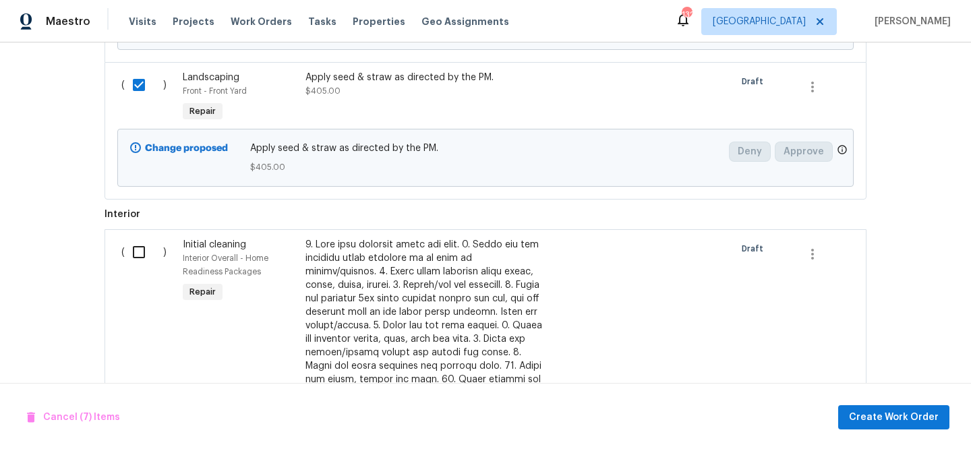
scroll to position [1726, 0]
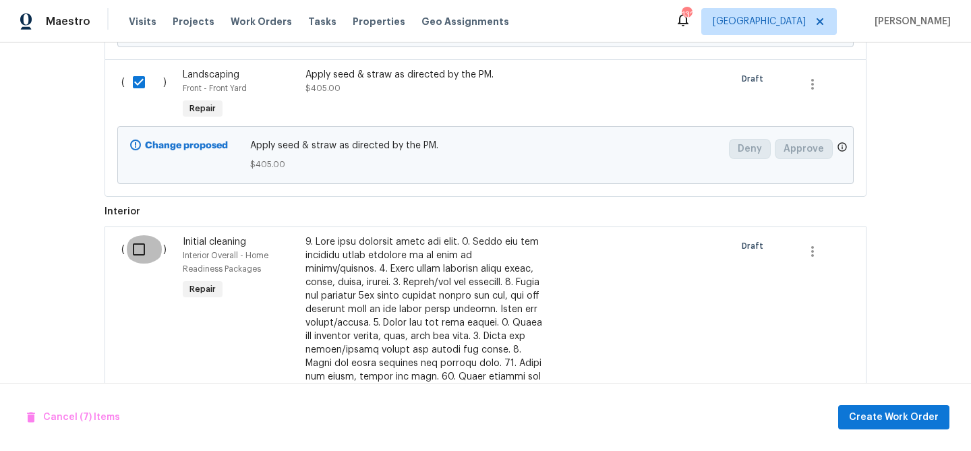
click at [136, 241] on input "checkbox" at bounding box center [144, 249] width 38 height 28
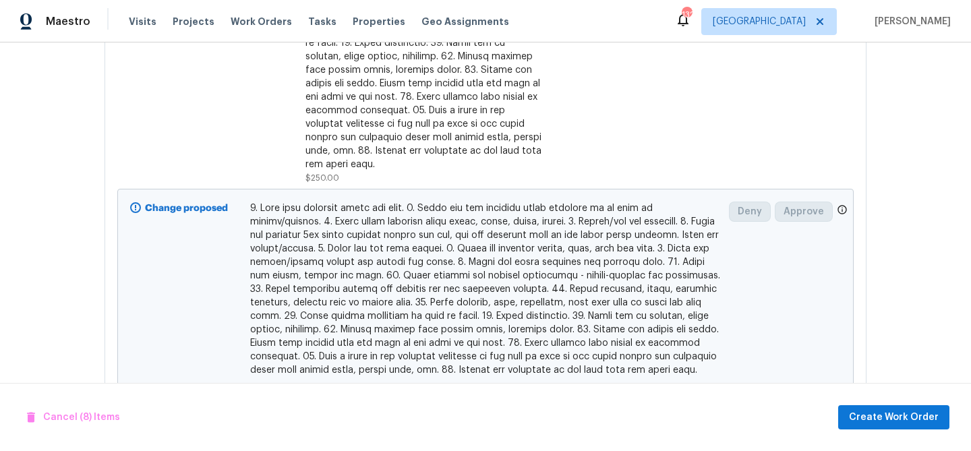
scroll to position [2192, 0]
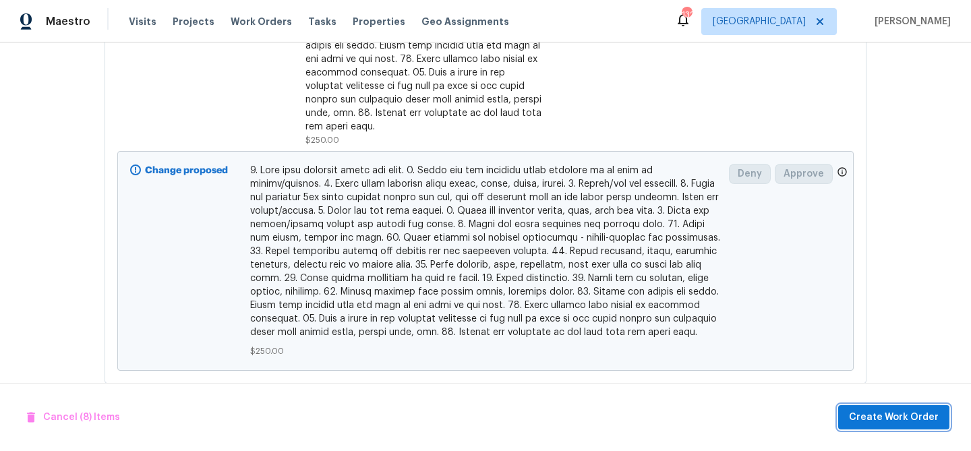
click at [869, 409] on span "Create Work Order" at bounding box center [894, 417] width 90 height 17
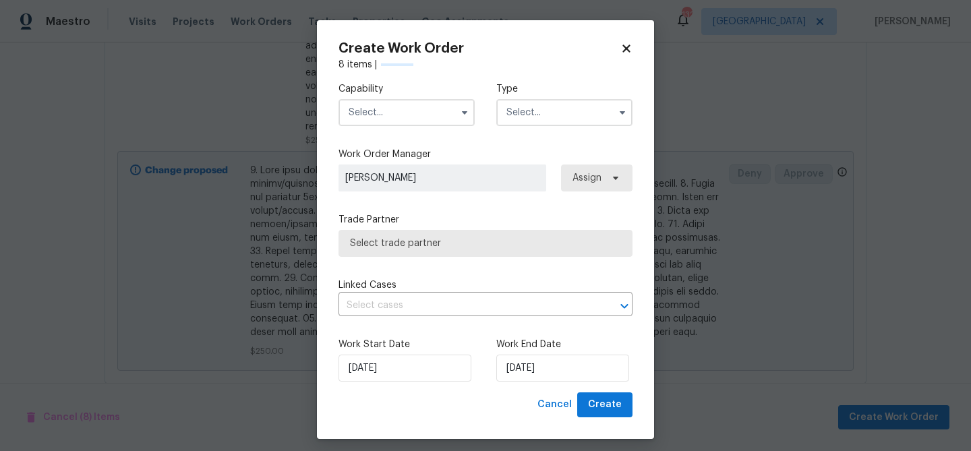
checkbox input "false"
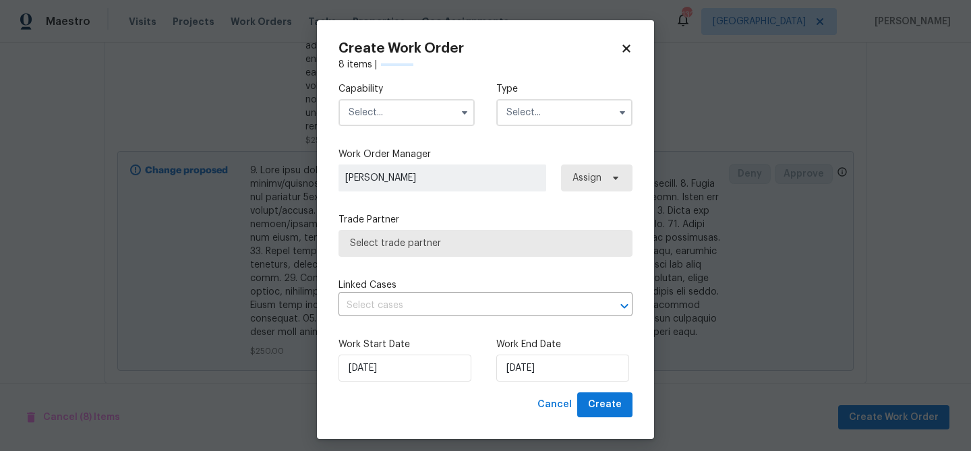
checkbox input "false"
click at [407, 111] on input "text" at bounding box center [407, 112] width 136 height 27
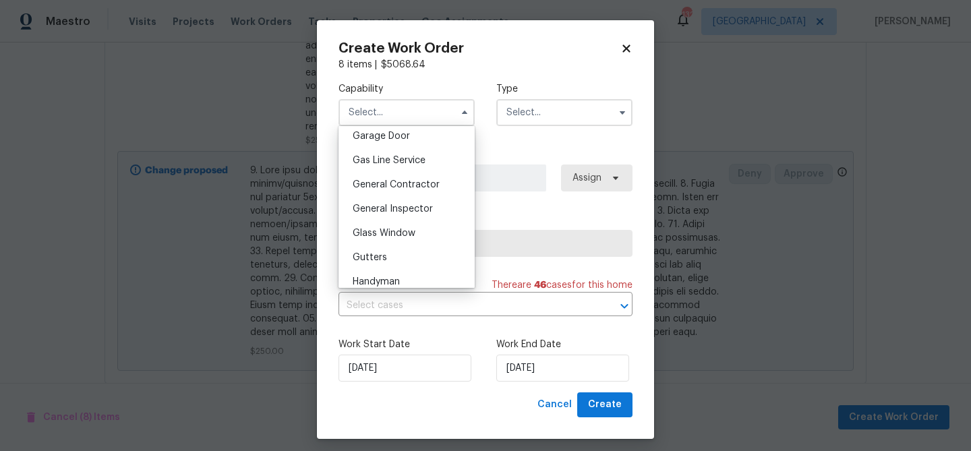
scroll to position [605, 0]
click at [395, 177] on span "General Contractor" at bounding box center [396, 181] width 87 height 9
type input "General Contractor"
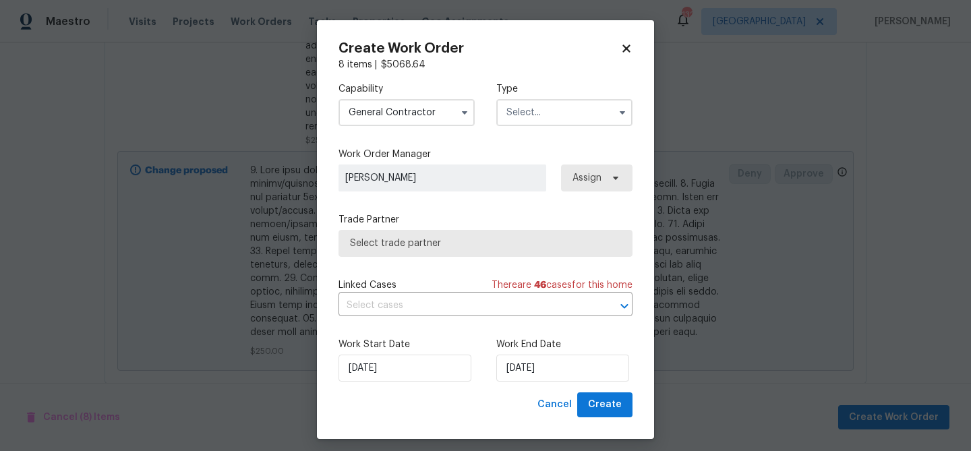
click at [543, 119] on input "text" at bounding box center [564, 112] width 136 height 27
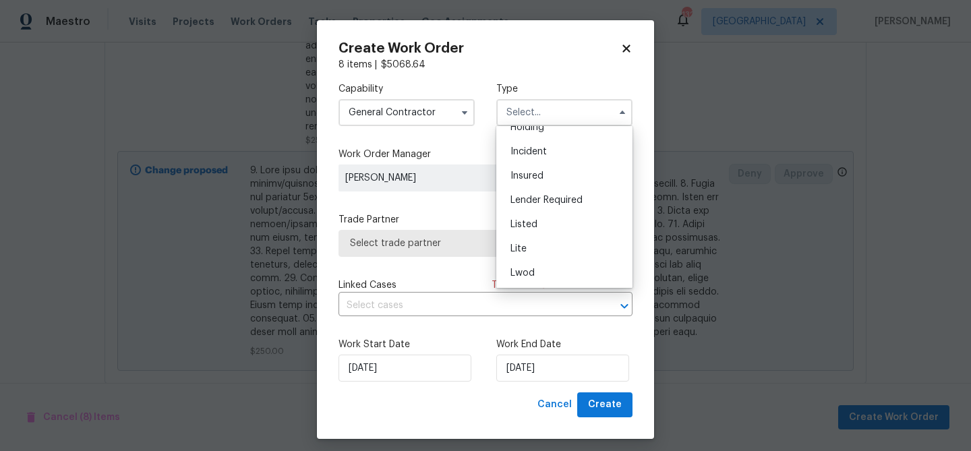
scroll to position [66, 0]
click at [534, 222] on span "Listed" at bounding box center [524, 220] width 27 height 9
type input "Listed"
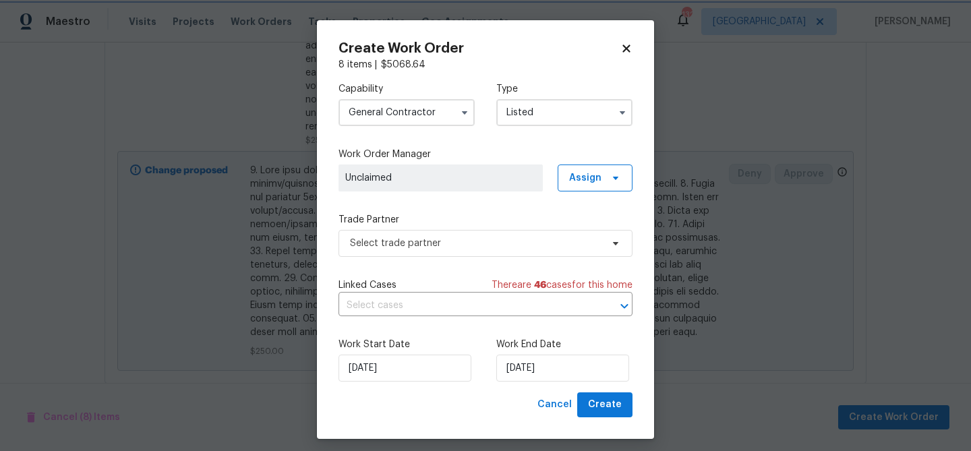
scroll to position [0, 0]
click at [445, 185] on span "Unclaimed" at bounding box center [441, 178] width 204 height 27
click at [446, 167] on span "Unclaimed" at bounding box center [441, 178] width 204 height 27
click at [593, 174] on span "Assign" at bounding box center [585, 177] width 32 height 13
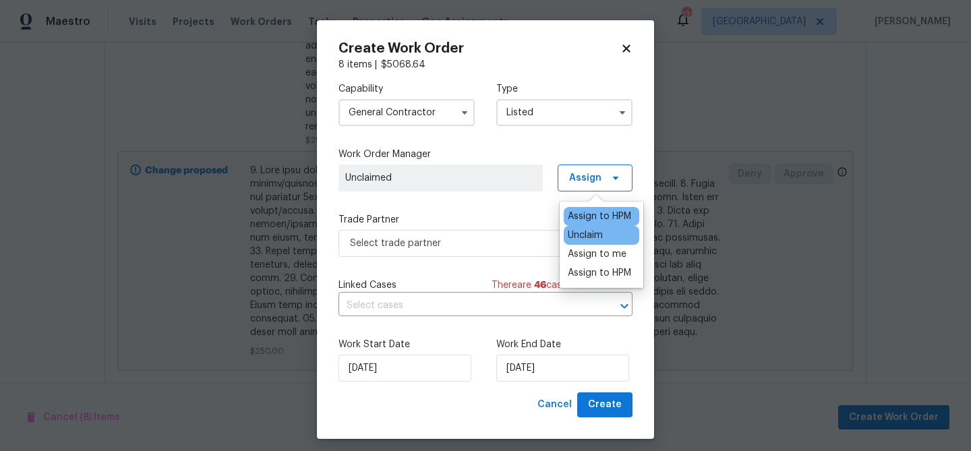
click at [586, 223] on div "Assign to HPM" at bounding box center [602, 216] width 76 height 19
click at [580, 256] on div "Assign to me" at bounding box center [597, 253] width 59 height 13
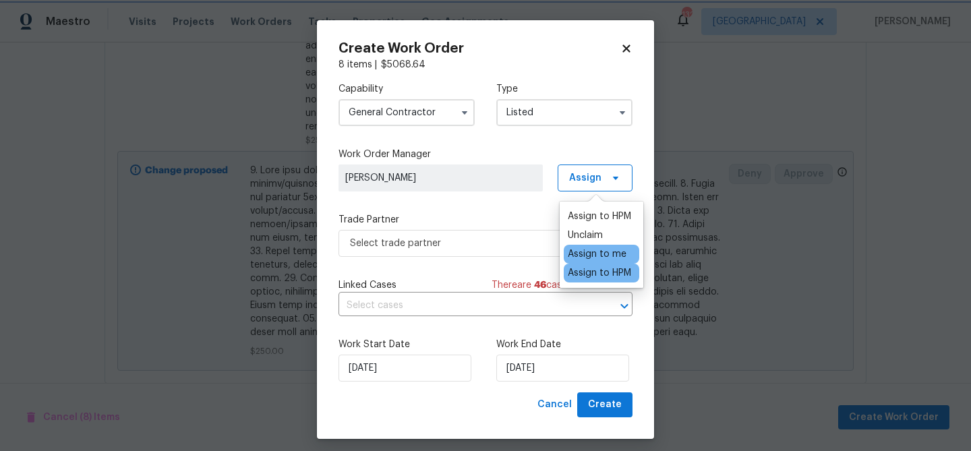
click at [506, 219] on label "Trade Partner" at bounding box center [486, 219] width 294 height 13
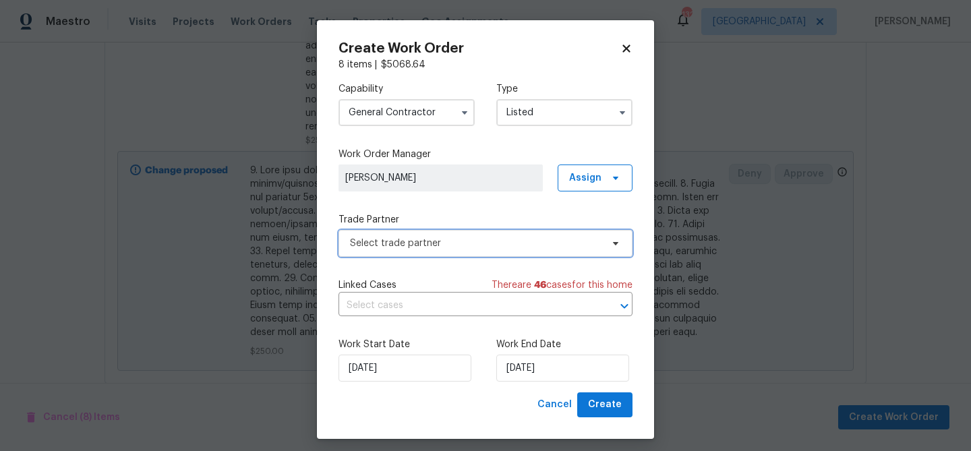
click at [492, 247] on span "Select trade partner" at bounding box center [476, 243] width 252 height 13
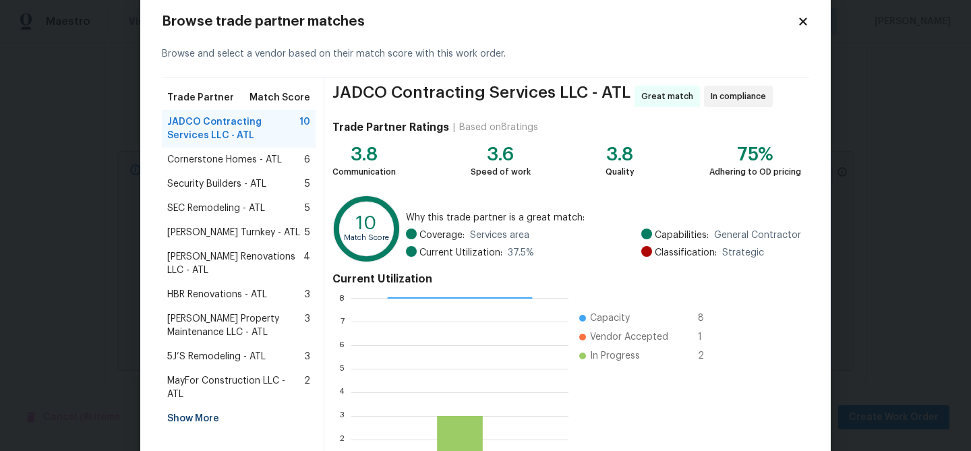
scroll to position [37, 0]
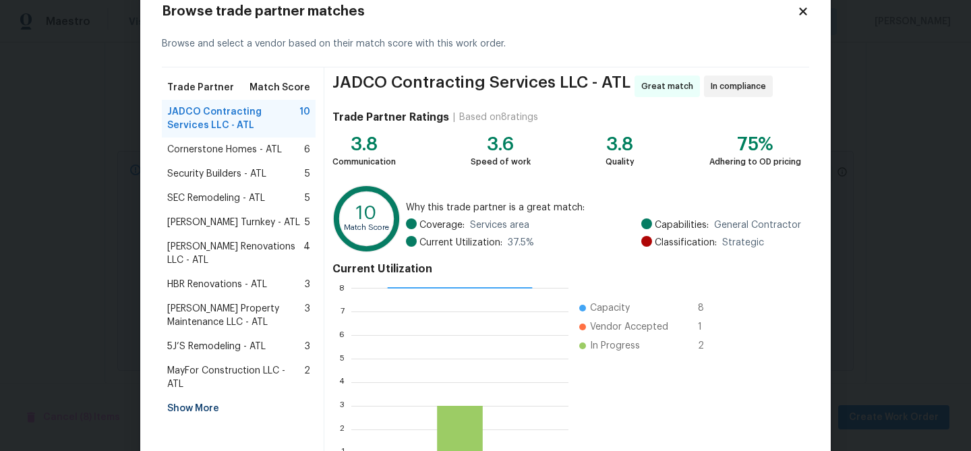
click at [206, 397] on div "Show More" at bounding box center [239, 409] width 154 height 24
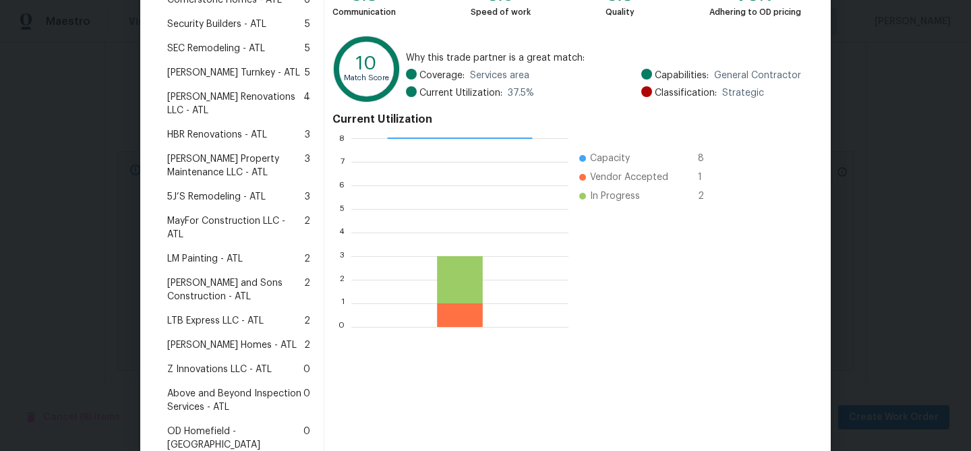
scroll to position [210, 0]
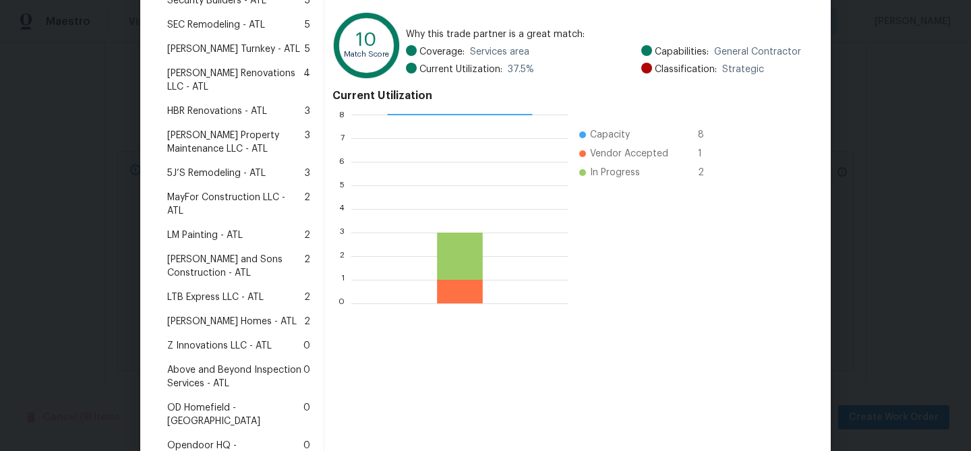
click at [212, 315] on span "Therrien Homes - ATL" at bounding box center [231, 321] width 129 height 13
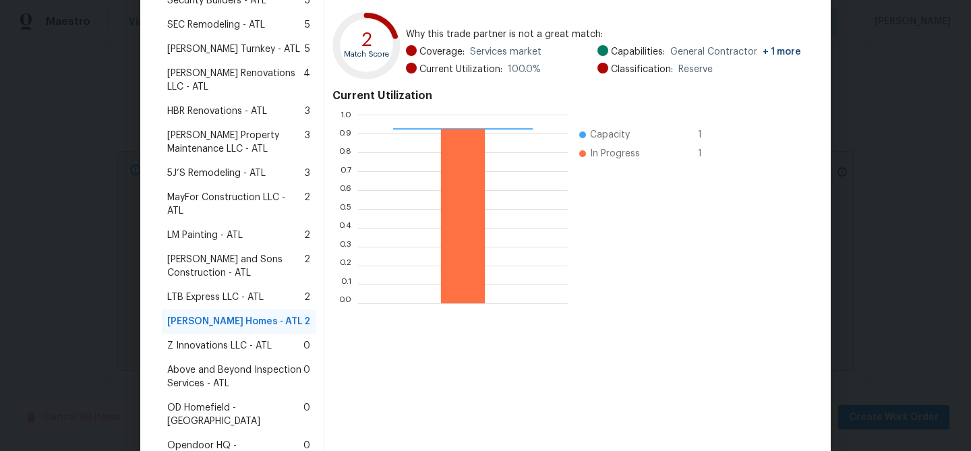
scroll to position [351, 0]
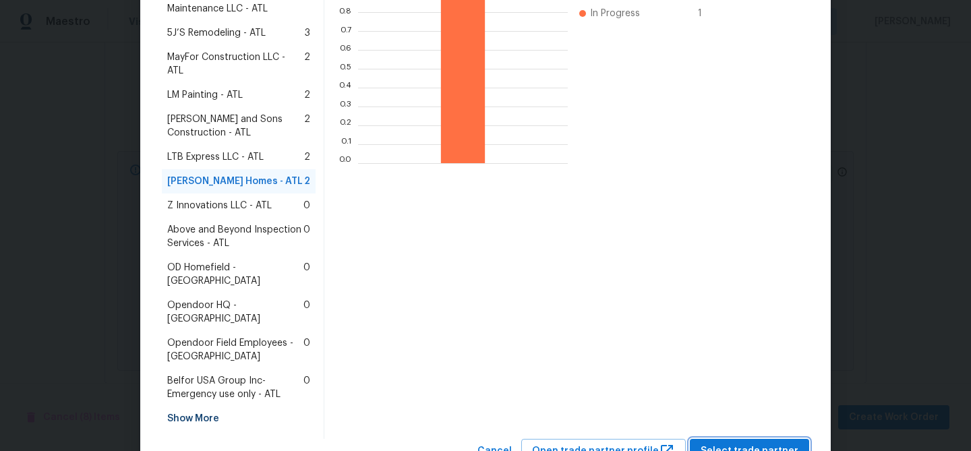
click at [713, 443] on span "Select trade partner" at bounding box center [750, 451] width 98 height 17
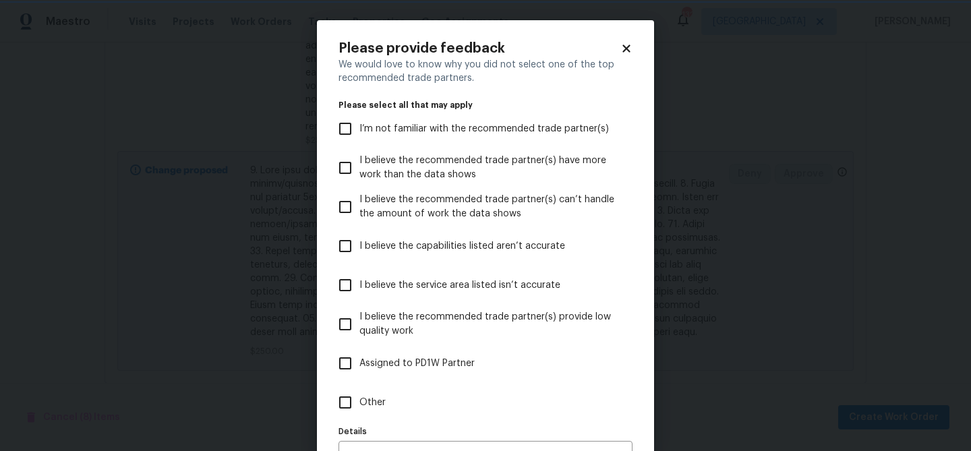
scroll to position [83, 0]
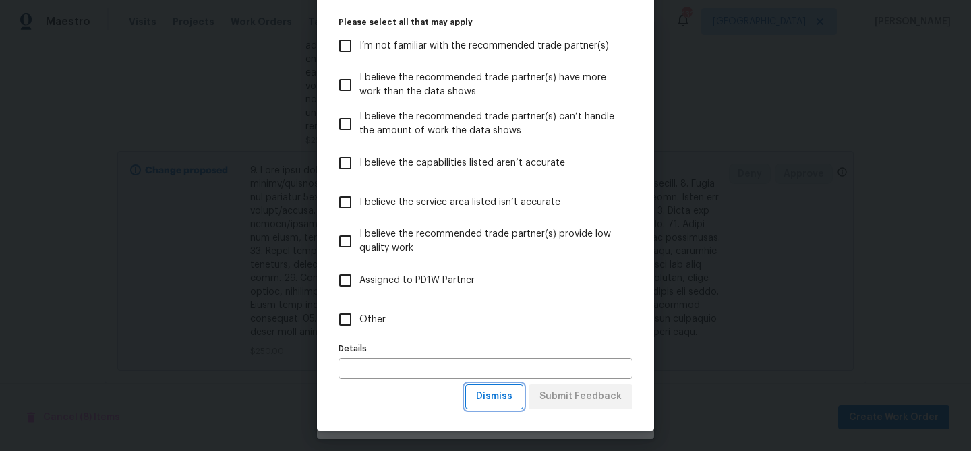
click at [502, 402] on span "Dismiss" at bounding box center [494, 396] width 36 height 17
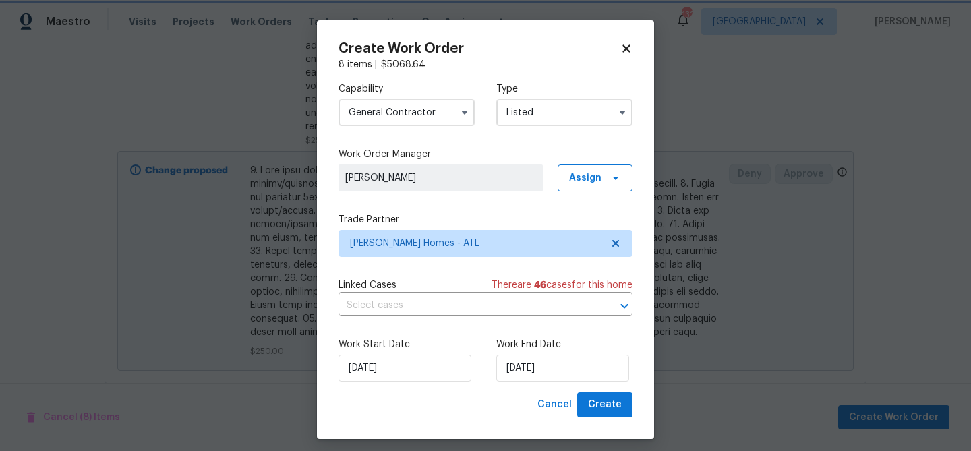
scroll to position [0, 0]
click at [515, 367] on input "[DATE]" at bounding box center [562, 368] width 133 height 27
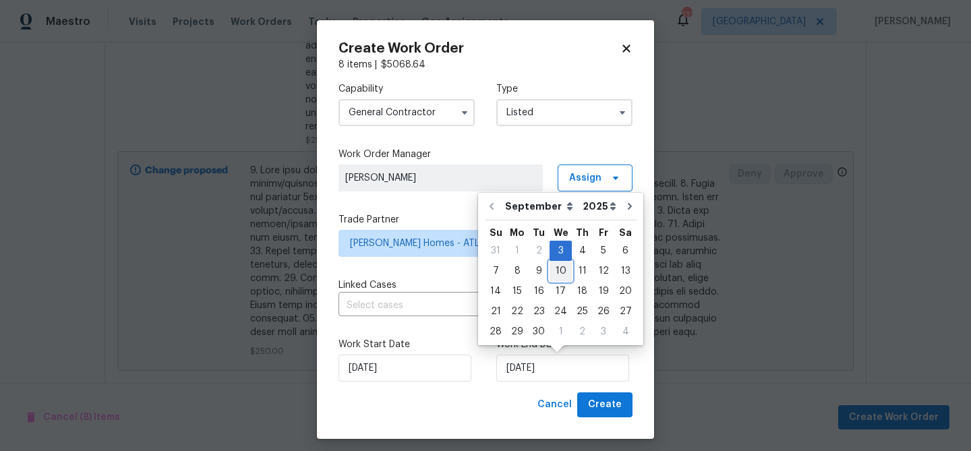
click at [560, 274] on div "10" at bounding box center [561, 271] width 22 height 19
type input "[DATE]"
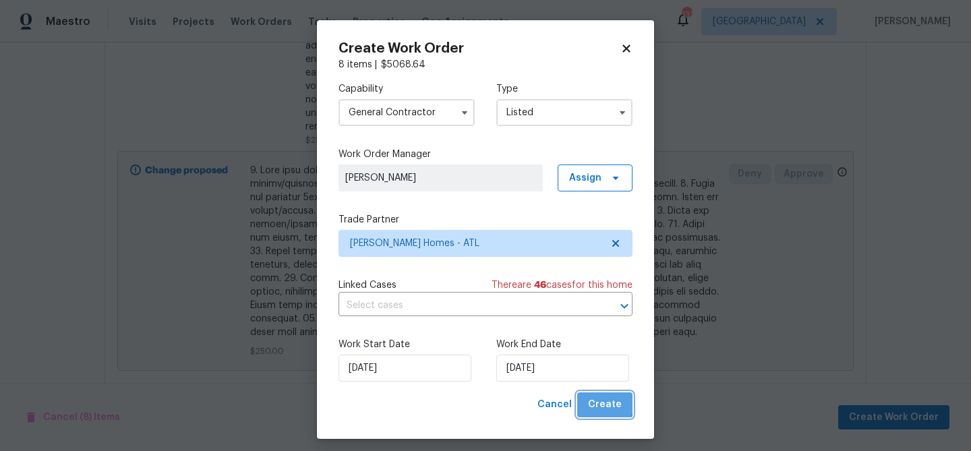
click at [604, 399] on span "Create" at bounding box center [605, 405] width 34 height 17
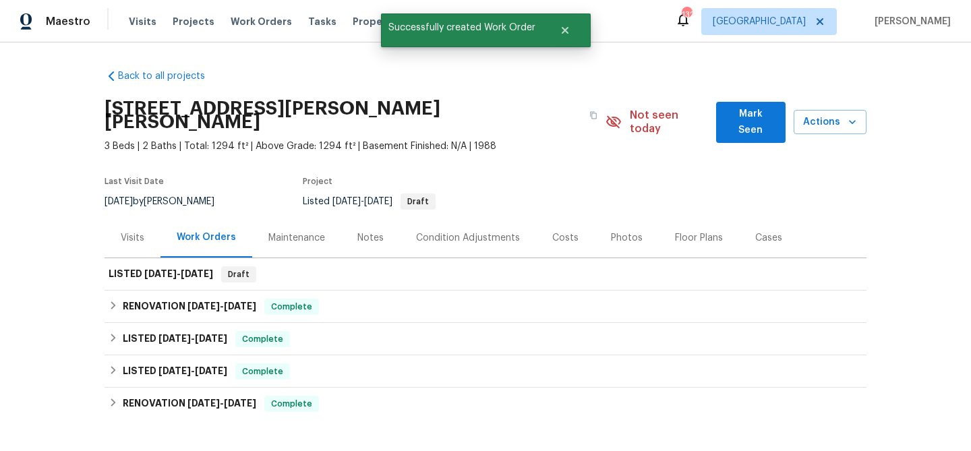
click at [755, 117] on span "Mark Seen" at bounding box center [751, 122] width 48 height 33
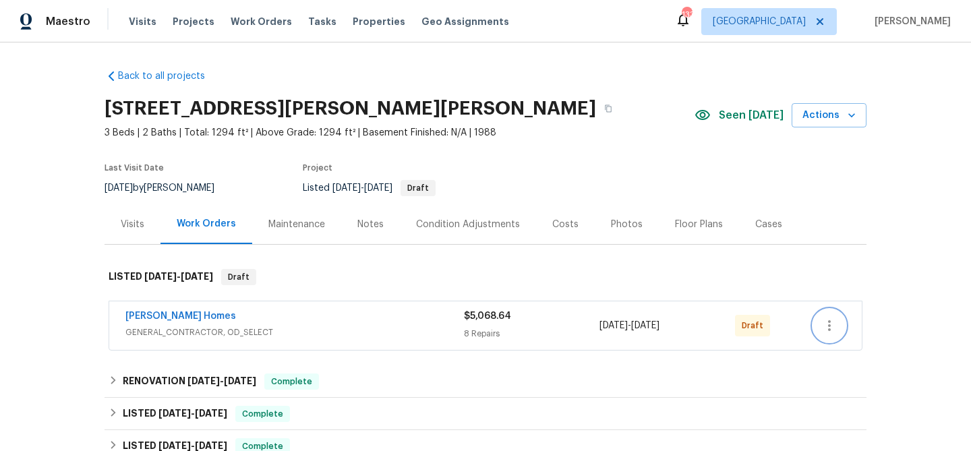
click at [828, 325] on icon "button" at bounding box center [829, 325] width 3 height 11
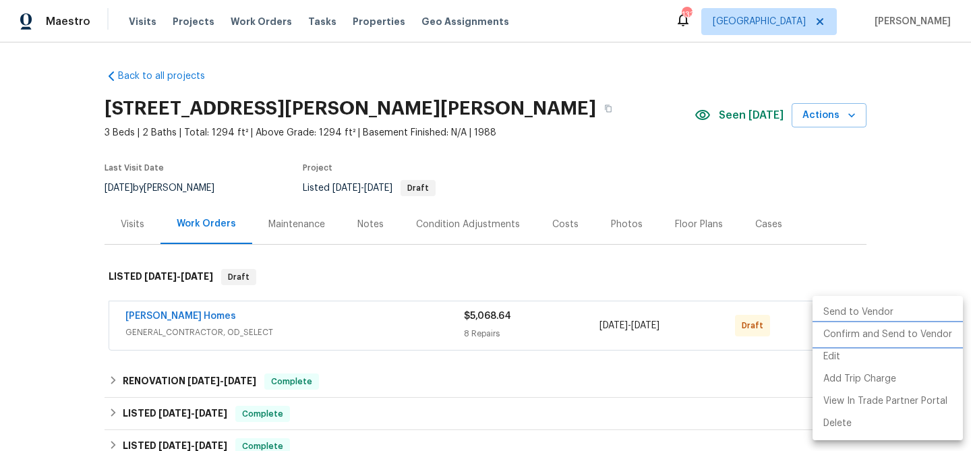
click at [829, 332] on li "Confirm and Send to Vendor" at bounding box center [888, 335] width 150 height 22
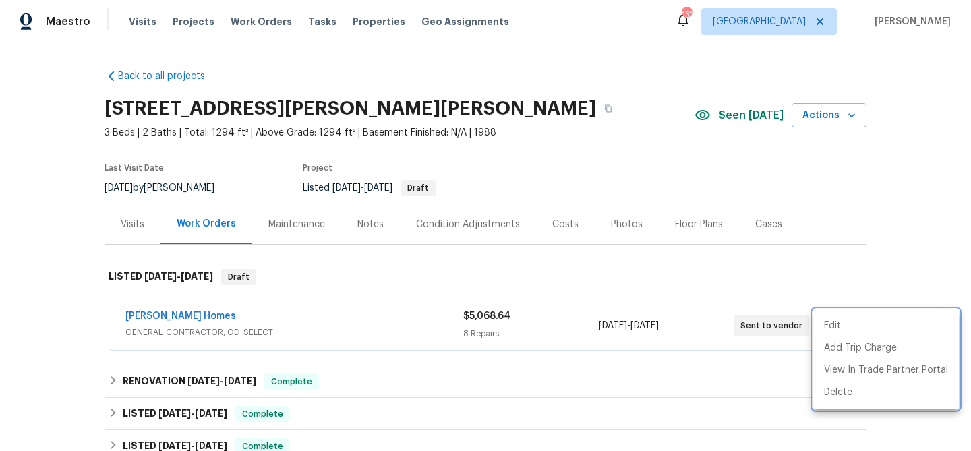
click at [632, 142] on div at bounding box center [485, 225] width 971 height 451
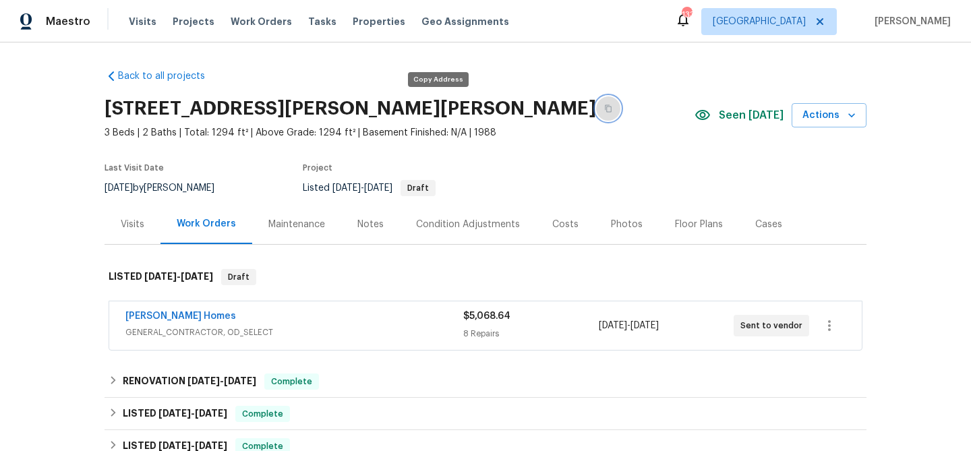
click at [604, 108] on icon "button" at bounding box center [608, 109] width 8 height 8
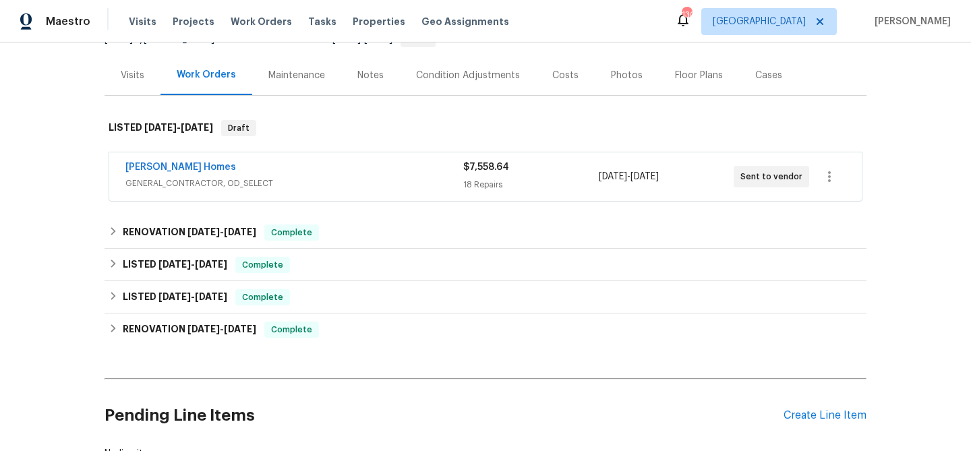
scroll to position [140, 0]
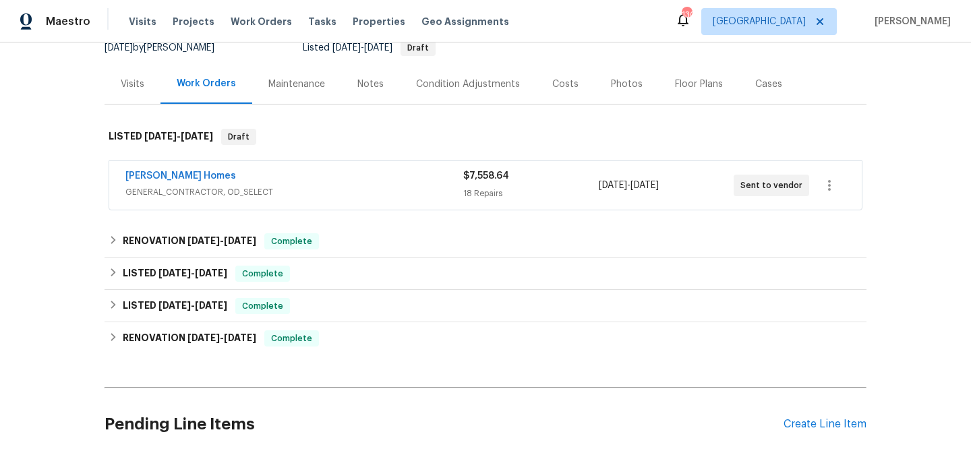
click at [247, 174] on div "[PERSON_NAME] Homes" at bounding box center [294, 177] width 338 height 16
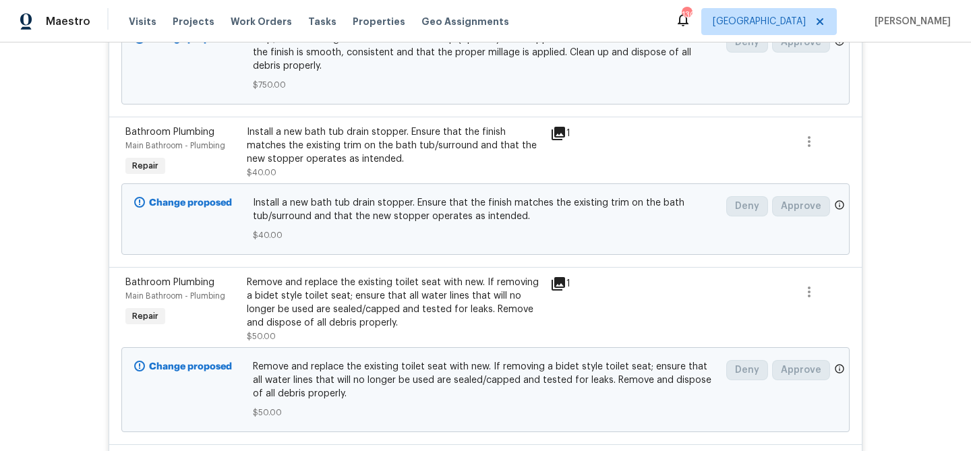
scroll to position [0, 0]
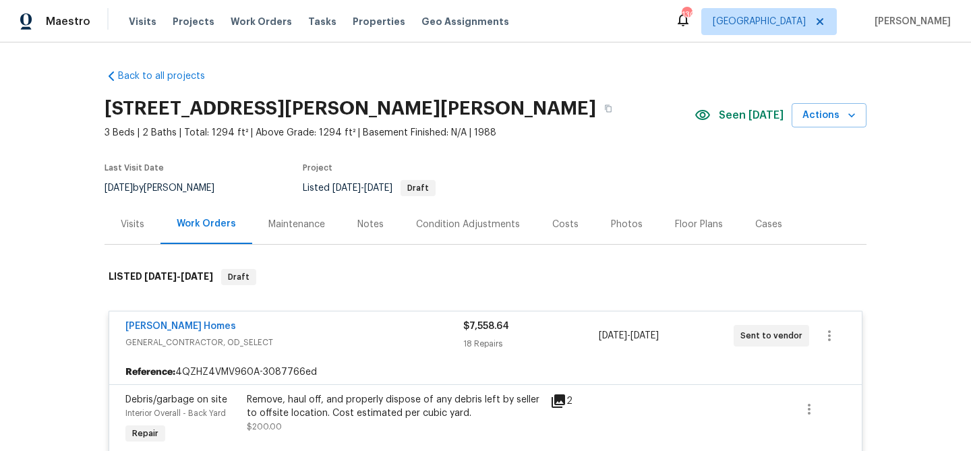
click at [302, 320] on div "[PERSON_NAME] Homes" at bounding box center [294, 328] width 338 height 16
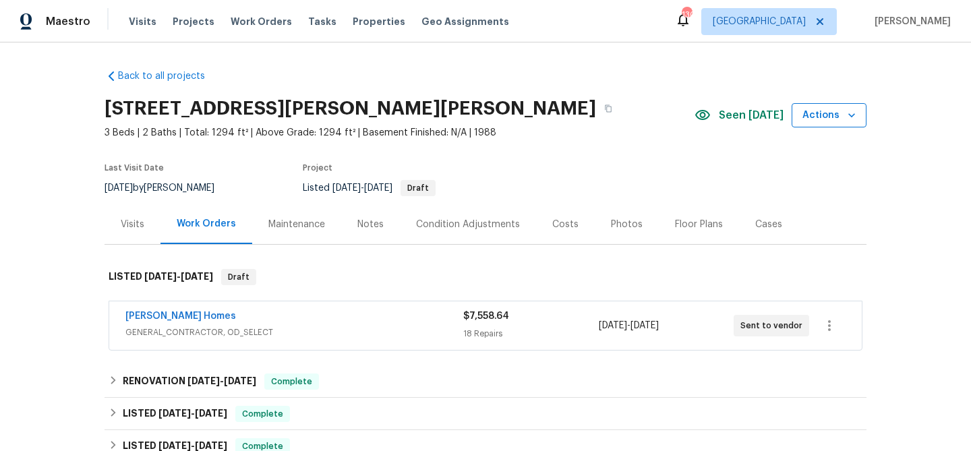
click at [823, 115] on span "Actions" at bounding box center [829, 115] width 53 height 17
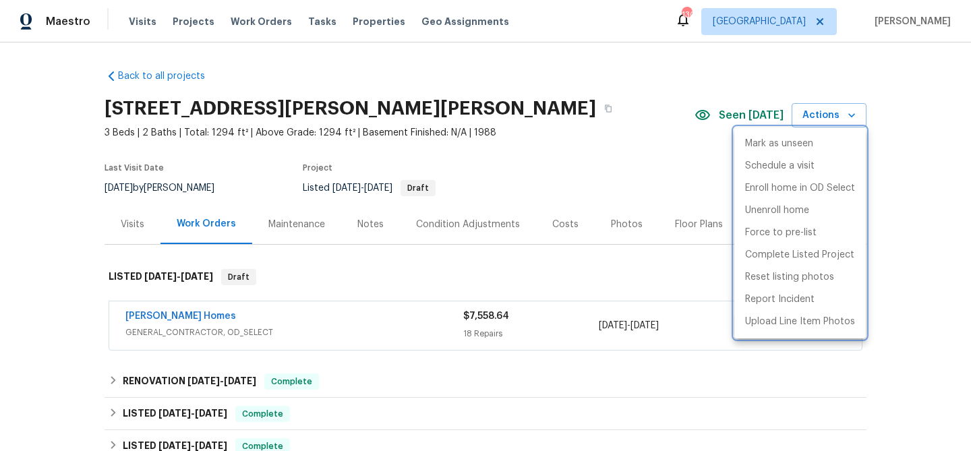
click at [638, 158] on div at bounding box center [485, 225] width 971 height 451
